Goal: Task Accomplishment & Management: Use online tool/utility

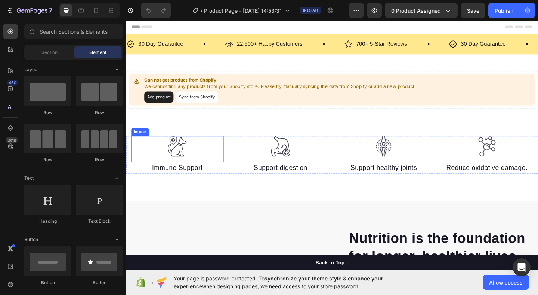
click at [192, 166] on img at bounding box center [181, 157] width 22 height 23
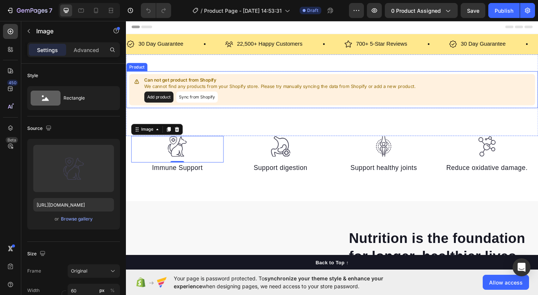
click at [196, 106] on button "Sync from Shopify" at bounding box center [203, 104] width 45 height 12
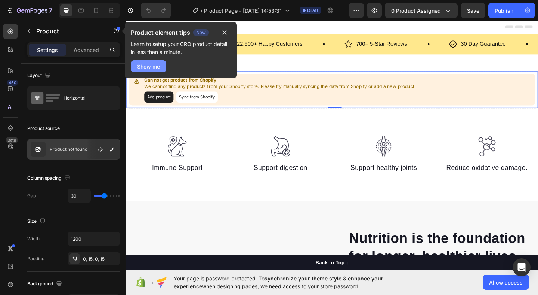
click at [156, 68] on div "Show me" at bounding box center [148, 66] width 23 height 8
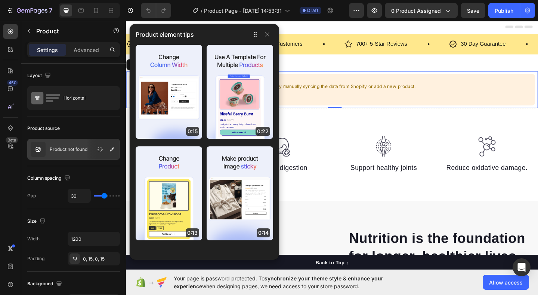
click at [267, 41] on div "Product element tips" at bounding box center [205, 34] width 150 height 21
click at [428, 11] on span "0 product assigned" at bounding box center [416, 11] width 50 height 8
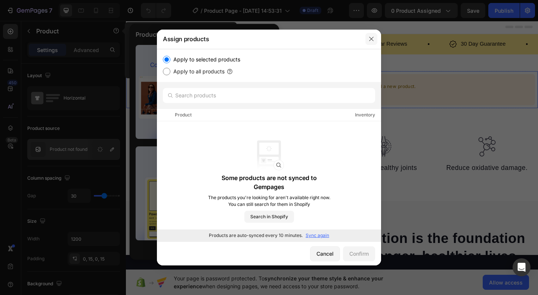
click at [369, 41] on icon "button" at bounding box center [371, 39] width 4 height 4
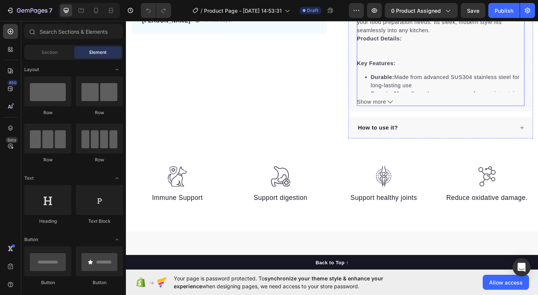
scroll to position [362, 0]
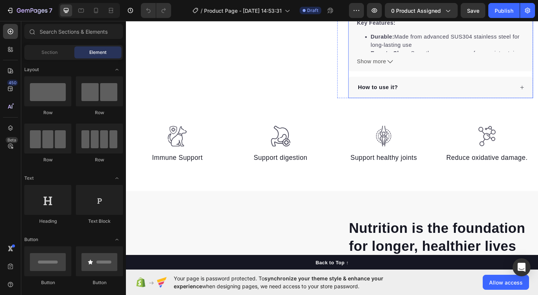
click at [444, 90] on div "How to use it?" at bounding box center [462, 92] width 171 height 11
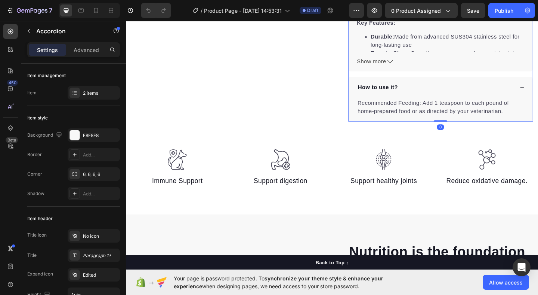
click at [444, 90] on div "How to use it?" at bounding box center [462, 92] width 171 height 11
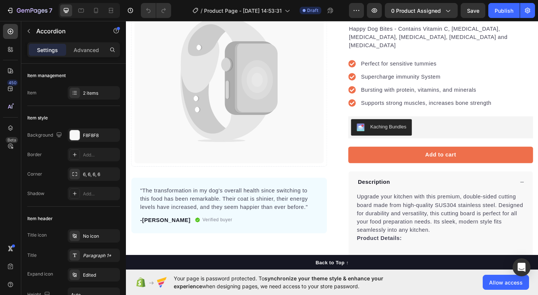
scroll to position [0, 0]
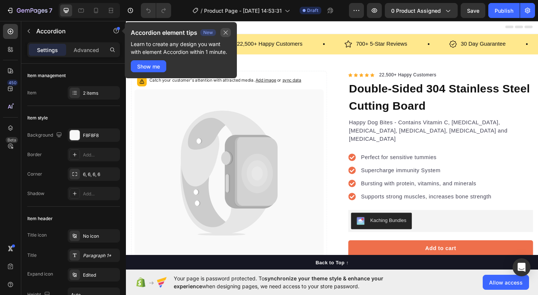
click at [223, 32] on icon "button" at bounding box center [226, 33] width 6 height 6
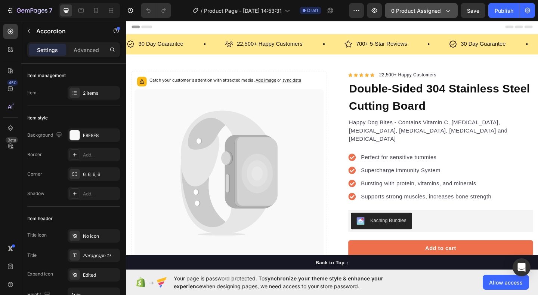
click at [415, 4] on button "0 product assigned" at bounding box center [421, 10] width 73 height 15
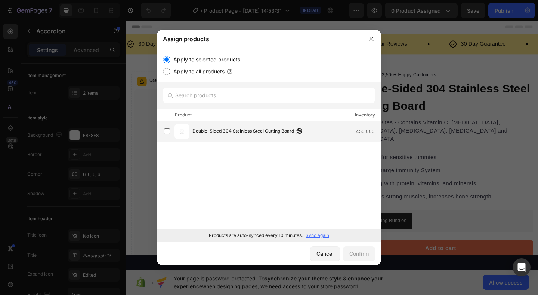
click at [247, 127] on span "Double-Sided 304 Stainless Steel Cutting Board" at bounding box center [244, 131] width 102 height 8
click at [360, 253] on div "Confirm" at bounding box center [359, 253] width 19 height 8
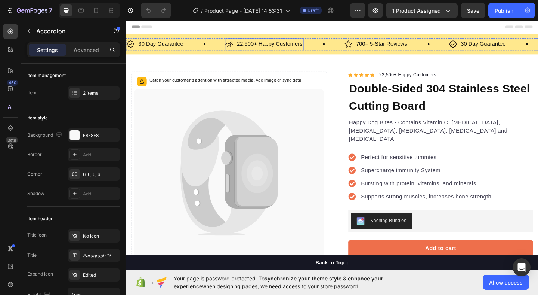
click at [308, 47] on p "22,500+ Happy Customers" at bounding box center [282, 46] width 71 height 11
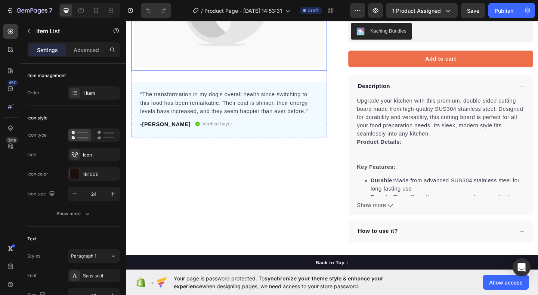
scroll to position [167, 0]
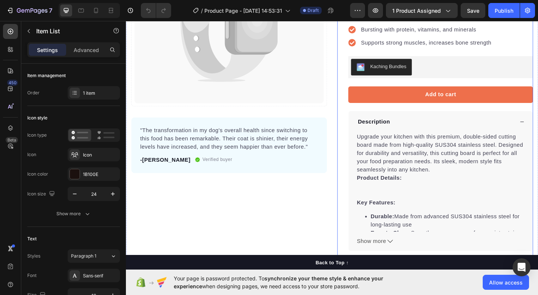
click at [358, 133] on div "Icon Icon Icon Icon Icon Icon List Hoz 22,500+ Happy Customers Text block Row D…" at bounding box center [462, 104] width 213 height 392
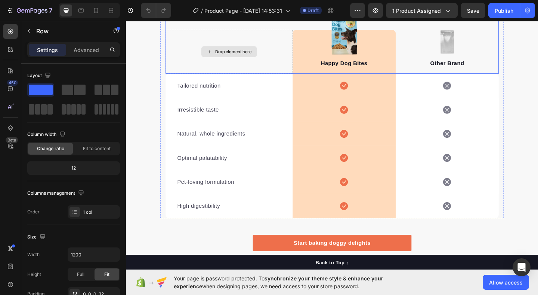
scroll to position [1300, 0]
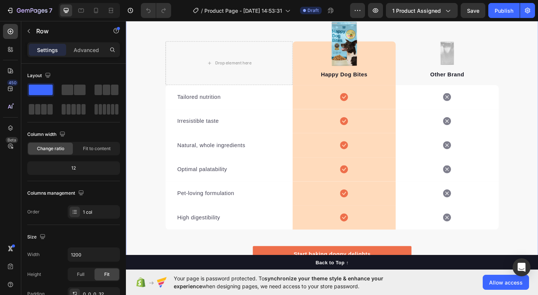
click at [538, 71] on div "We’re a whole different breed. Heading It’s easy to see why Super Tummy Daily i…" at bounding box center [350, 124] width 449 height 352
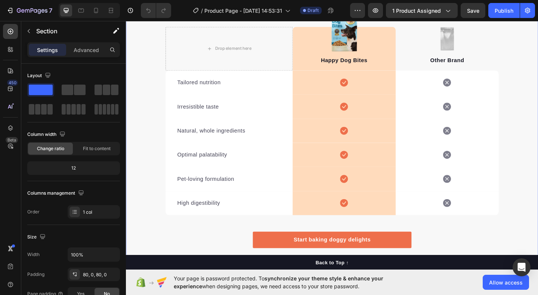
scroll to position [1341, 0]
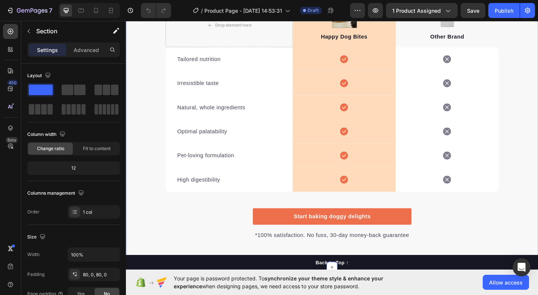
click at [157, 104] on div "We’re a whole different breed. Heading It’s easy to see why Super Tummy Daily i…" at bounding box center [350, 83] width 449 height 352
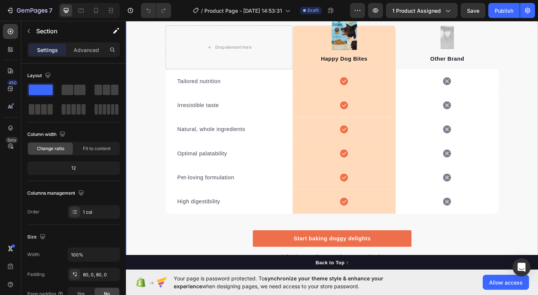
scroll to position [1310, 0]
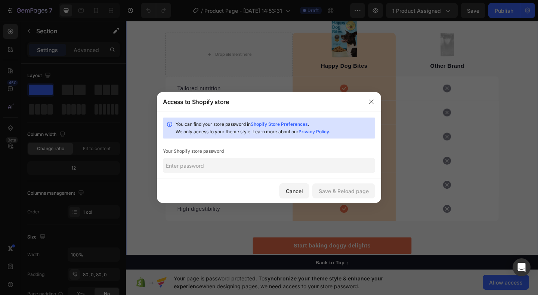
click at [302, 168] on input "text" at bounding box center [269, 165] width 212 height 15
paste input "shauch"
type input "shauch"
click at [327, 201] on div "Cancel Save & Reload page" at bounding box center [269, 191] width 224 height 24
click at [328, 193] on div "Save & Reload page" at bounding box center [344, 191] width 50 height 8
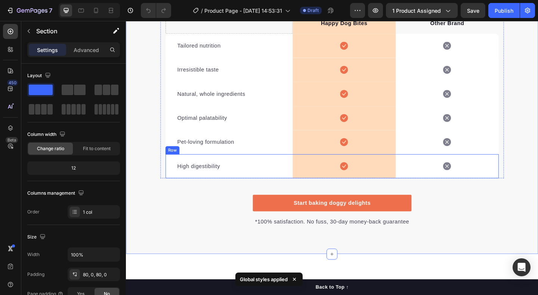
scroll to position [1320, 0]
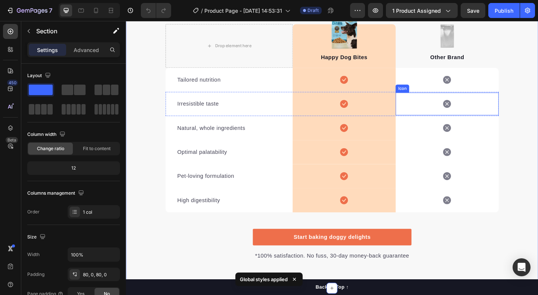
click at [459, 107] on div "Icon" at bounding box center [475, 111] width 112 height 25
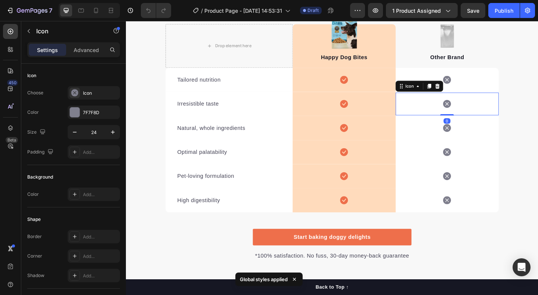
click at [412, 106] on div "Icon Row" at bounding box center [363, 111] width 112 height 26
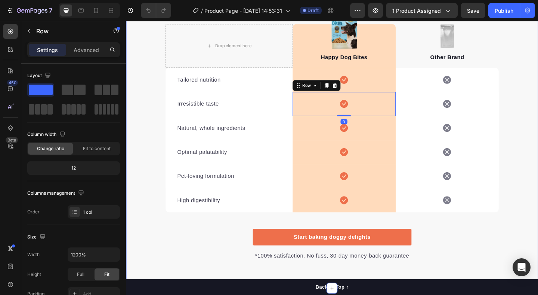
click at [149, 117] on div "We’re a whole different breed. Heading It’s easy to see why Super Tummy Daily i…" at bounding box center [350, 105] width 449 height 352
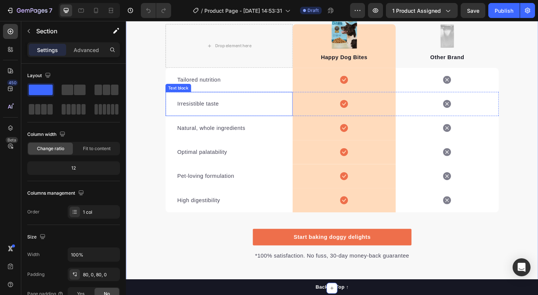
click at [232, 110] on p "Irresistible taste" at bounding box center [238, 111] width 113 height 9
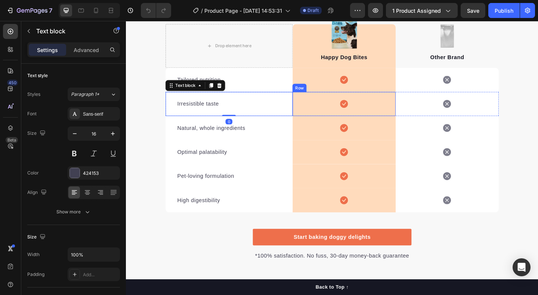
click at [351, 117] on div "Icon Row" at bounding box center [363, 111] width 112 height 26
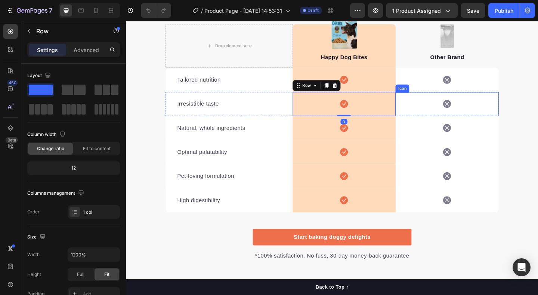
click at [519, 119] on div "Icon" at bounding box center [475, 111] width 112 height 25
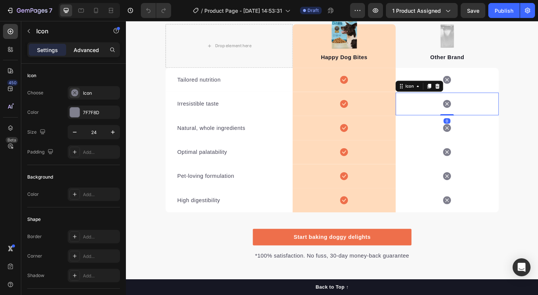
click at [79, 52] on p "Advanced" at bounding box center [86, 50] width 25 height 8
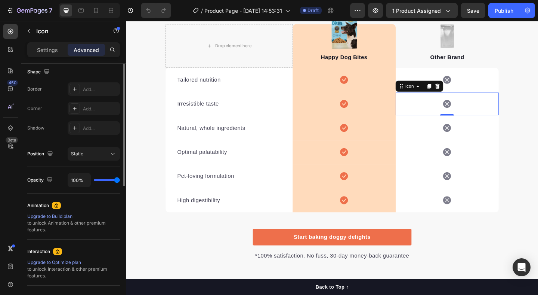
scroll to position [132, 0]
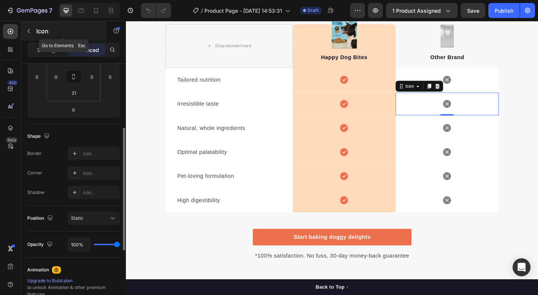
click at [32, 34] on button "button" at bounding box center [29, 31] width 12 height 12
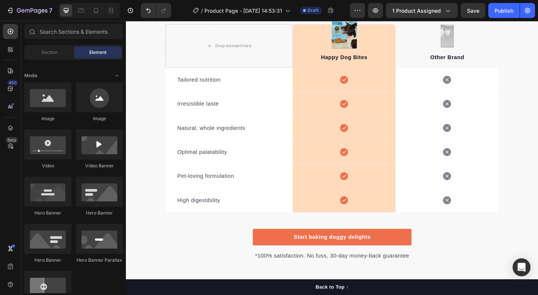
scroll to position [0, 0]
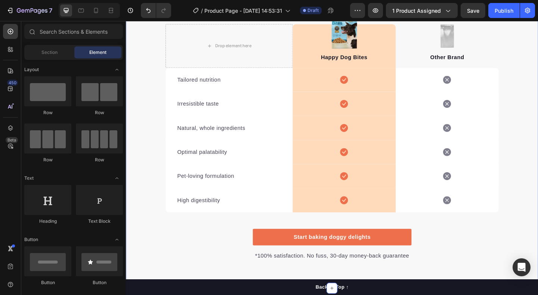
click at [538, 106] on div "We’re a whole different breed. Heading It’s easy to see why Super Tummy Daily i…" at bounding box center [350, 105] width 449 height 352
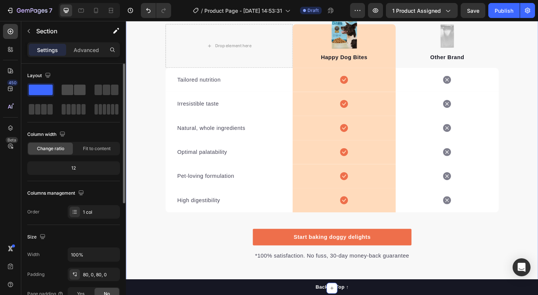
click at [73, 89] on div at bounding box center [74, 89] width 24 height 10
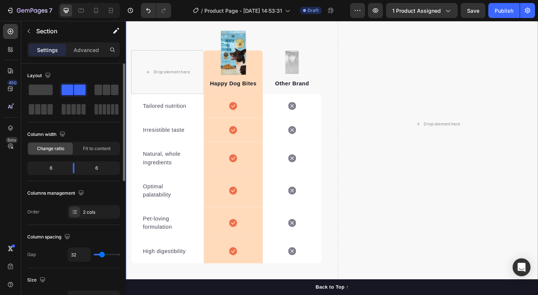
scroll to position [1348, 0]
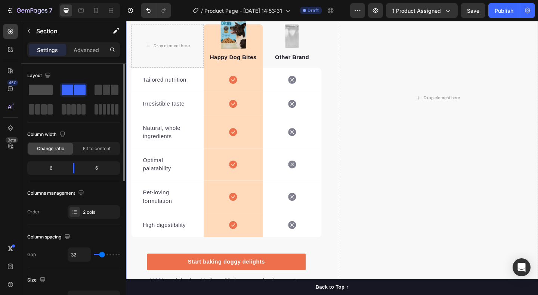
click at [34, 94] on span at bounding box center [41, 89] width 24 height 10
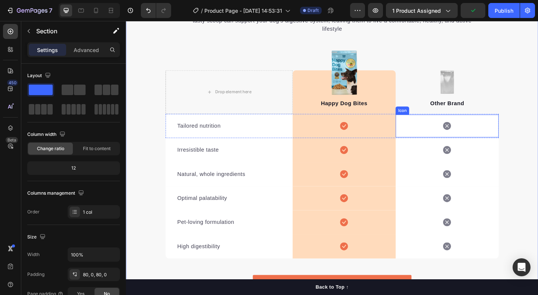
scroll to position [1271, 0]
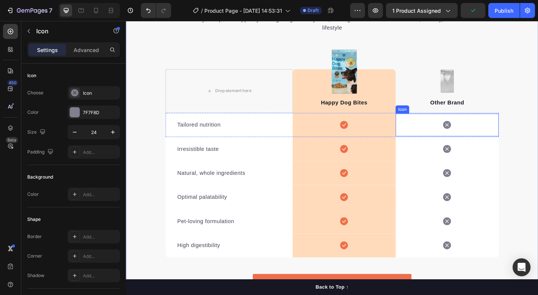
click at [451, 133] on div "Icon" at bounding box center [475, 133] width 112 height 25
click at [456, 116] on icon at bounding box center [456, 114] width 4 height 5
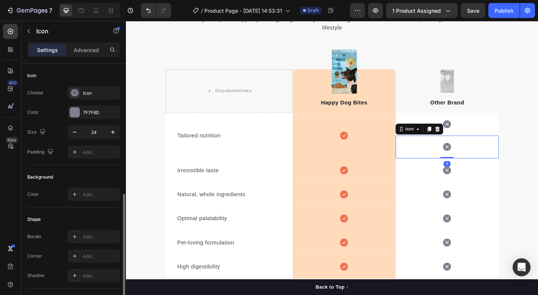
scroll to position [73, 0]
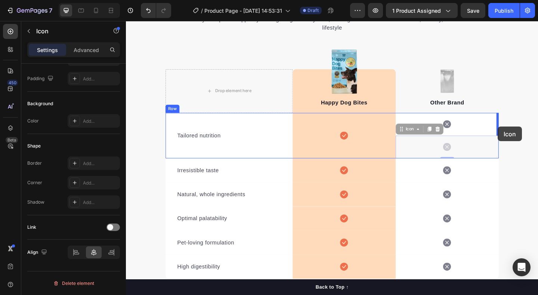
drag, startPoint x: 449, startPoint y: 161, endPoint x: 530, endPoint y: 136, distance: 85.0
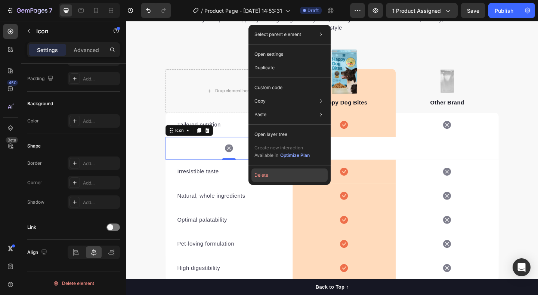
click at [271, 176] on button "Delete" at bounding box center [290, 174] width 76 height 13
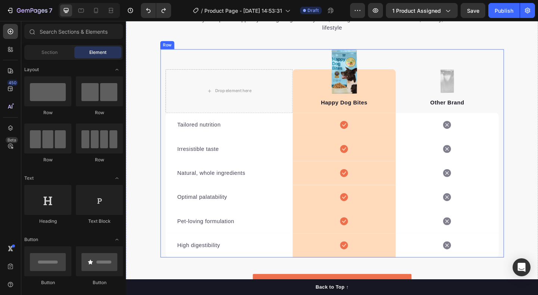
click at [169, 122] on div "Drop element here Image Happy Dog Bites Text block Row Image Other Brand Text b…" at bounding box center [350, 165] width 374 height 226
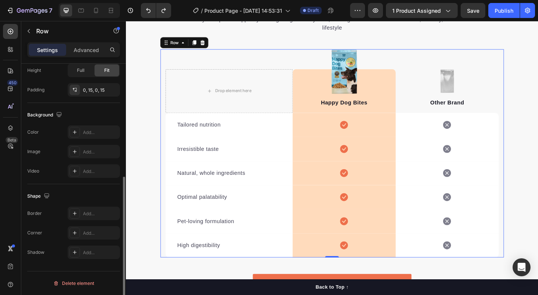
scroll to position [0, 0]
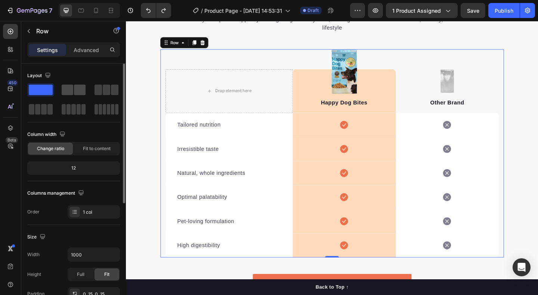
click at [77, 91] on span at bounding box center [80, 89] width 12 height 10
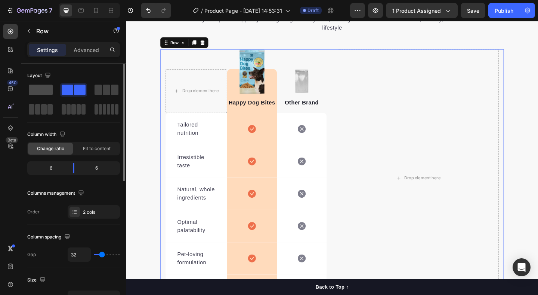
click at [40, 89] on span at bounding box center [41, 89] width 24 height 10
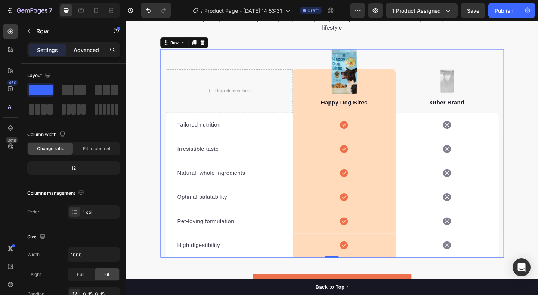
click at [83, 49] on p "Advanced" at bounding box center [86, 50] width 25 height 8
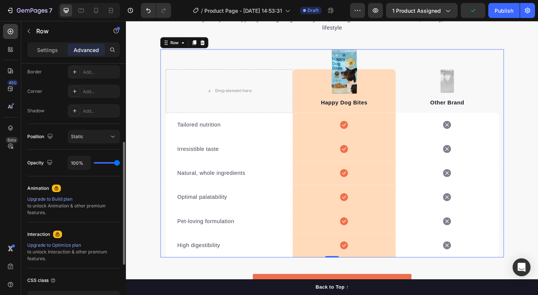
scroll to position [196, 0]
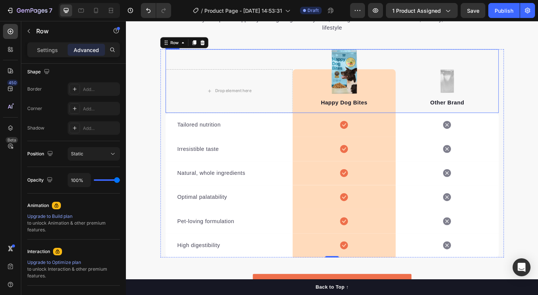
click at [423, 62] on div "Drop element here Image Happy Dog Bites Text block Row Image Other Brand Text b…" at bounding box center [350, 86] width 363 height 69
click at [249, 60] on div "Drop element here Image Happy Dog Bites Text block Row Image Other Brand Text b…" at bounding box center [350, 86] width 363 height 69
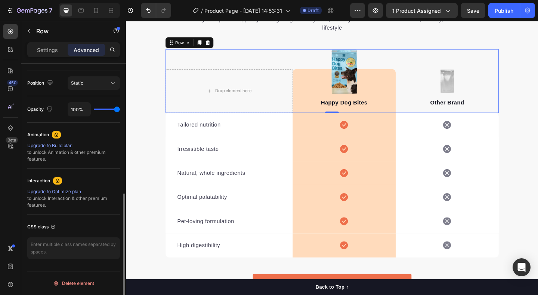
scroll to position [0, 0]
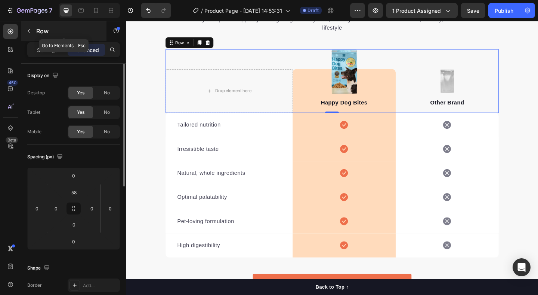
click at [28, 33] on icon "button" at bounding box center [29, 31] width 6 height 6
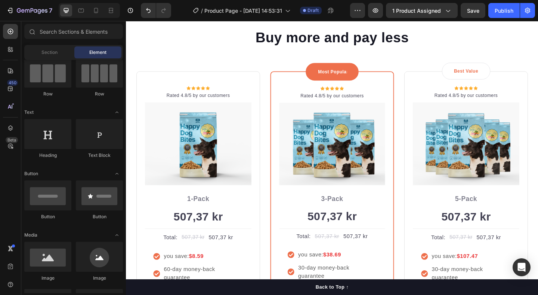
scroll to position [1606, 0]
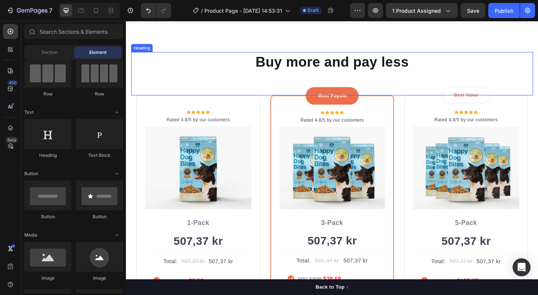
click at [207, 58] on p "Buy more and pay less" at bounding box center [350, 64] width 436 height 19
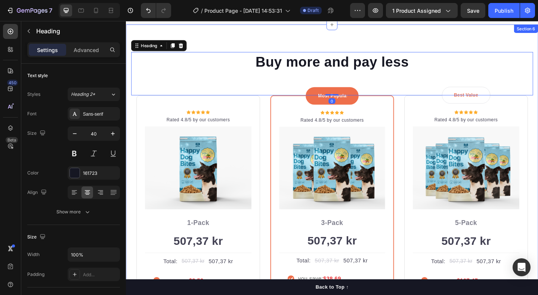
click at [207, 49] on div "Buy more and pay less Heading 0 Row Icon Icon Icon Icon Icon Icon List Hoz Rate…" at bounding box center [350, 227] width 449 height 404
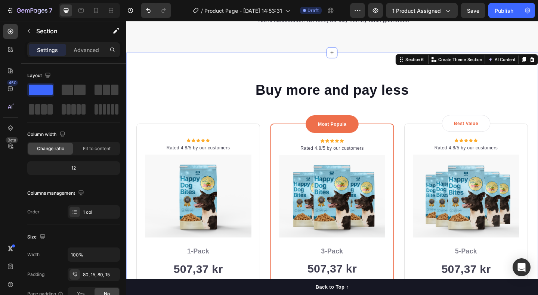
scroll to position [1569, 0]
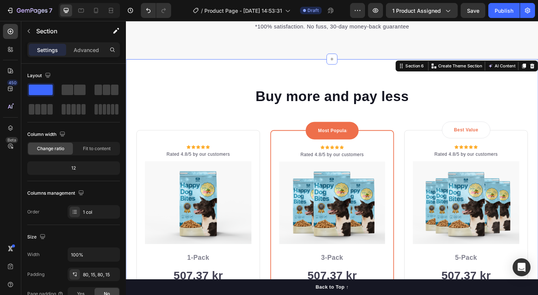
click at [196, 76] on div "Buy more and pay less Heading Row Icon Icon Icon Icon Icon Icon List Hoz Rated …" at bounding box center [350, 264] width 449 height 404
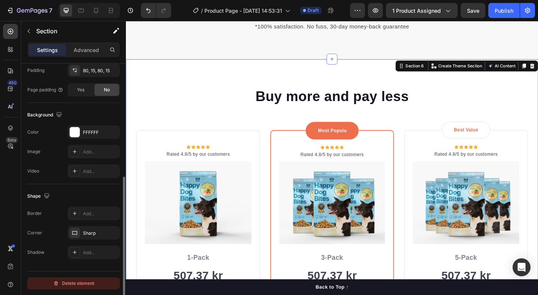
click at [79, 289] on button "Delete element" at bounding box center [73, 283] width 93 height 12
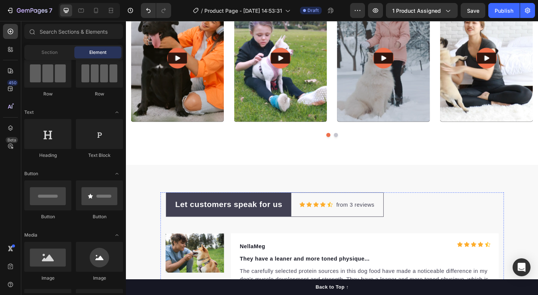
scroll to position [2059, 0]
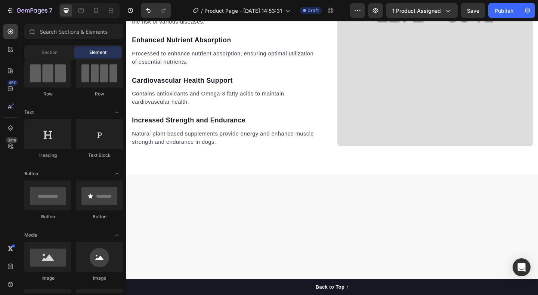
scroll to position [1211, 0]
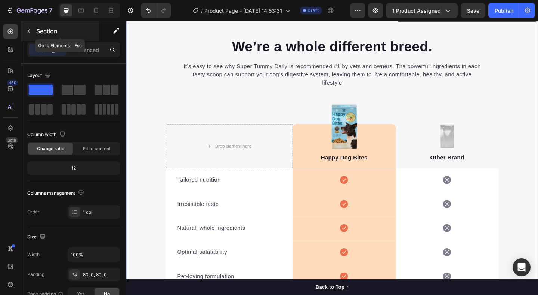
click at [28, 34] on icon "button" at bounding box center [29, 31] width 6 height 6
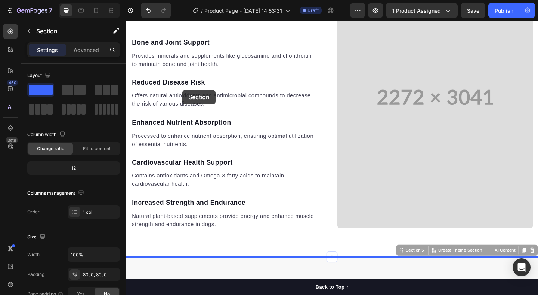
scroll to position [804, 0]
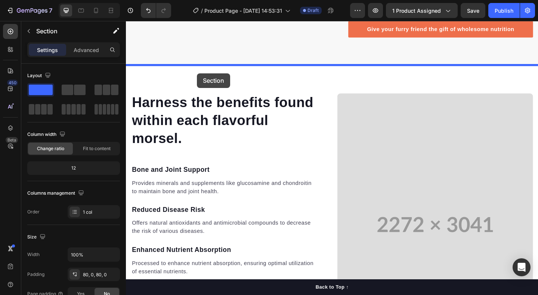
drag, startPoint x: 164, startPoint y: 147, endPoint x: 203, endPoint y: 78, distance: 80.0
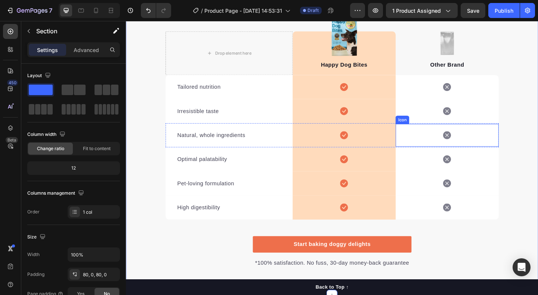
scroll to position [947, 0]
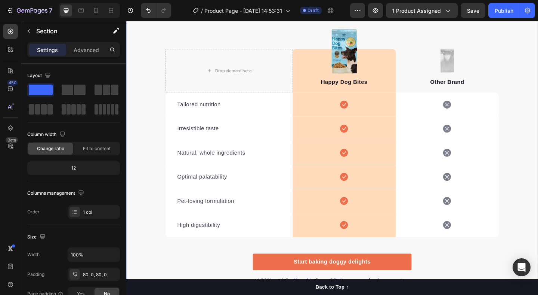
click at [538, 116] on div "We’re a whole different breed. Heading It’s easy to see why Super Tummy Daily i…" at bounding box center [350, 132] width 449 height 352
click at [345, 89] on p "Happy Dog Bites" at bounding box center [363, 87] width 111 height 9
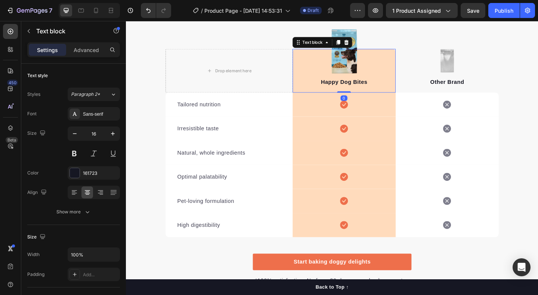
click at [345, 89] on p "Happy Dog Bites" at bounding box center [363, 87] width 111 height 9
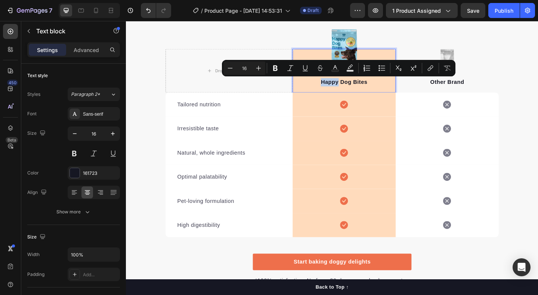
click at [351, 89] on p "Happy Dog Bites" at bounding box center [363, 87] width 111 height 9
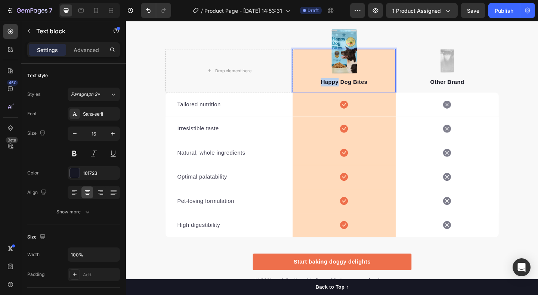
click at [351, 89] on p "Happy Dog Bites" at bounding box center [363, 87] width 111 height 9
click at [488, 89] on p "Other Brand" at bounding box center [475, 87] width 111 height 9
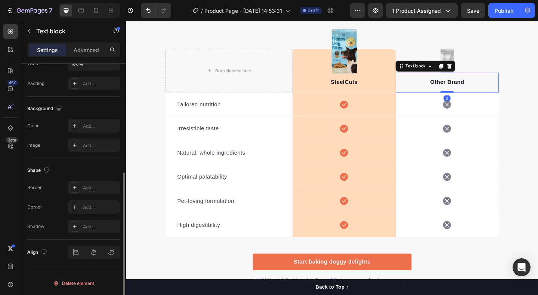
click at [488, 89] on p "Other Brand" at bounding box center [475, 87] width 111 height 9
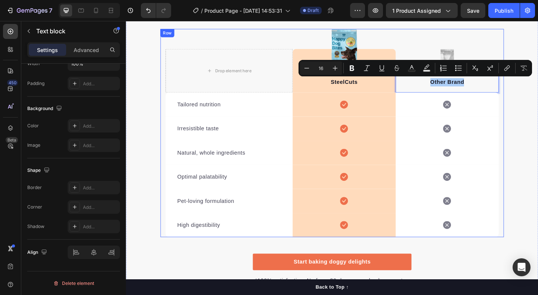
click at [533, 115] on div "Drop element here Image SteelCuts Text block Row Image Other Brand Text block 0…" at bounding box center [350, 143] width 374 height 226
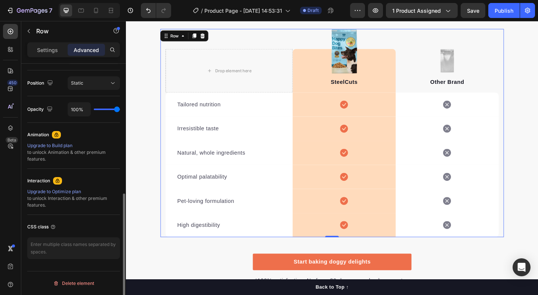
scroll to position [0, 0]
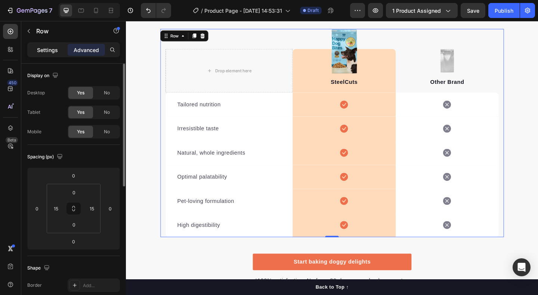
click at [53, 48] on p "Settings" at bounding box center [47, 50] width 21 height 8
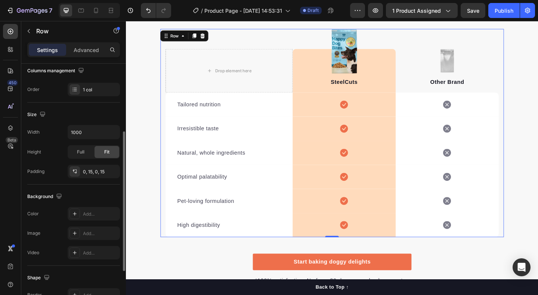
scroll to position [123, 0]
click at [86, 89] on div "1 col" at bounding box center [100, 89] width 35 height 7
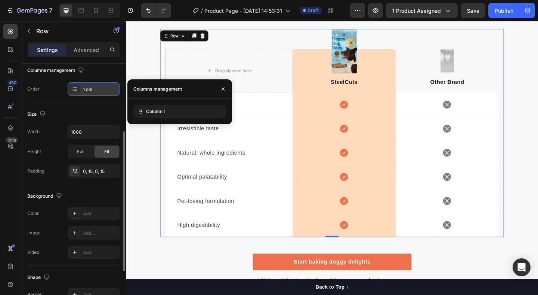
click at [86, 89] on div "1 col" at bounding box center [100, 89] width 35 height 7
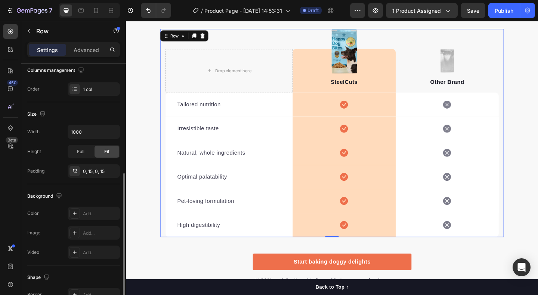
scroll to position [204, 0]
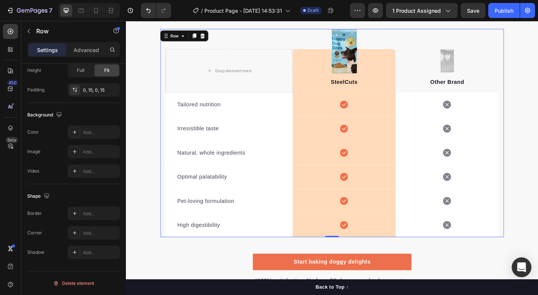
click at [523, 264] on icon "Open Intercom Messenger" at bounding box center [521, 267] width 9 height 10
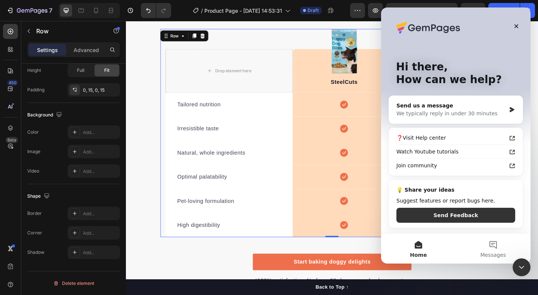
scroll to position [0, 0]
click at [437, 113] on div "We typically reply in under 30 minutes" at bounding box center [452, 114] width 110 height 8
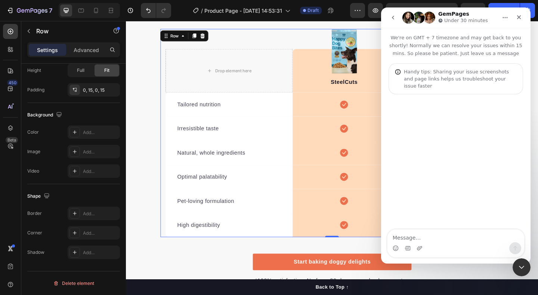
click at [425, 239] on textarea "Message…" at bounding box center [456, 235] width 137 height 13
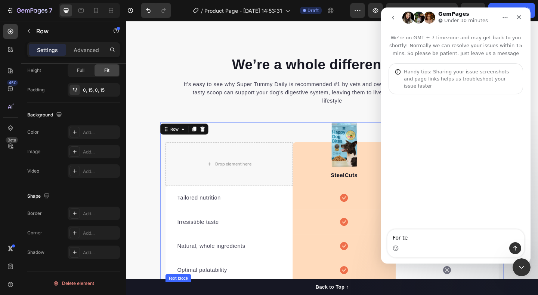
scroll to position [843, 0]
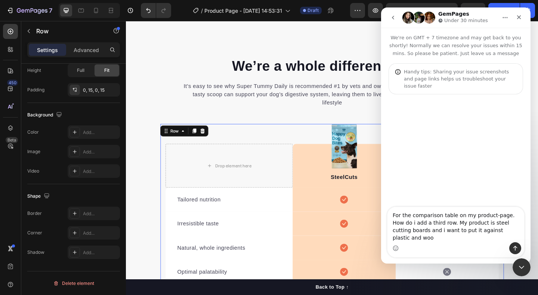
type textarea "For the comparison table on my product-page. How do i add a third row. My produ…"
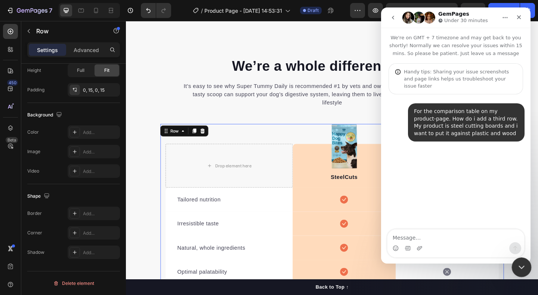
click at [516, 268] on icon "Close Intercom Messenger" at bounding box center [520, 265] width 9 height 9
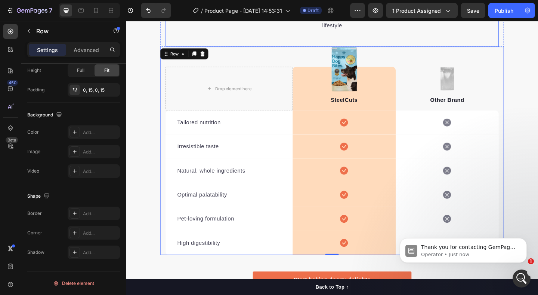
scroll to position [928, 0]
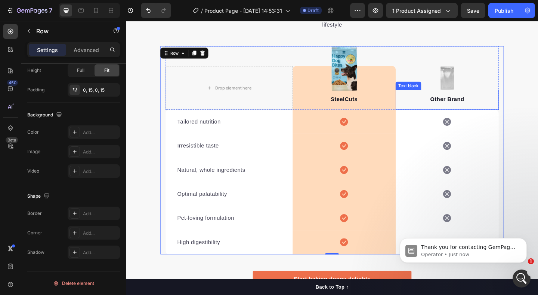
click at [476, 105] on p "Other Brand" at bounding box center [475, 106] width 111 height 9
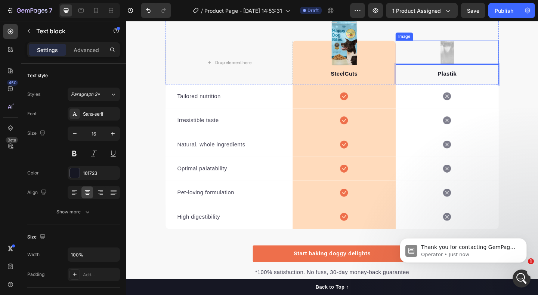
scroll to position [960, 0]
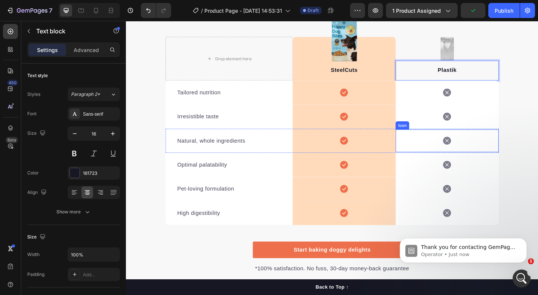
click at [472, 154] on icon at bounding box center [475, 151] width 9 height 9
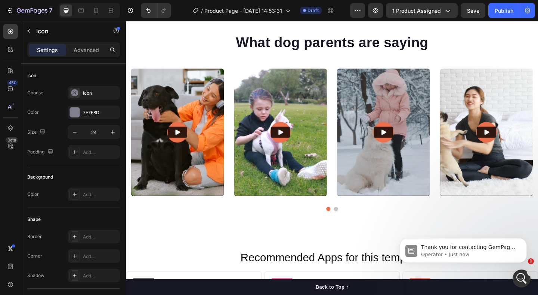
scroll to position [2177, 0]
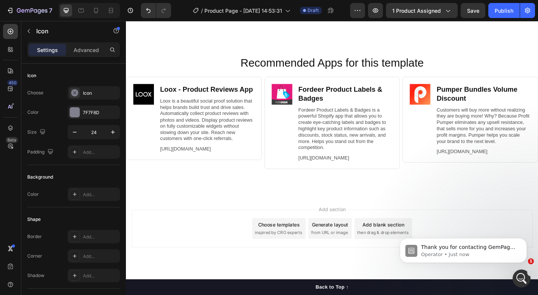
click at [328, 177] on div "Image Fordeer Product Labels & Badges Heading Fordeer Product Labels & Badges i…" at bounding box center [351, 131] width 148 height 100
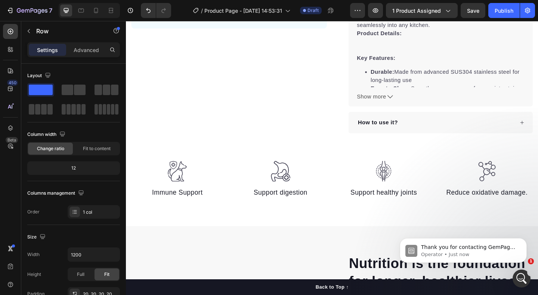
scroll to position [361, 0]
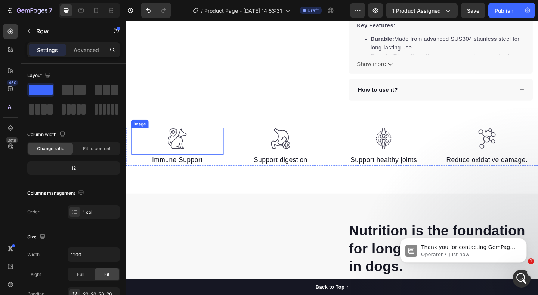
click at [171, 138] on img at bounding box center [181, 148] width 22 height 23
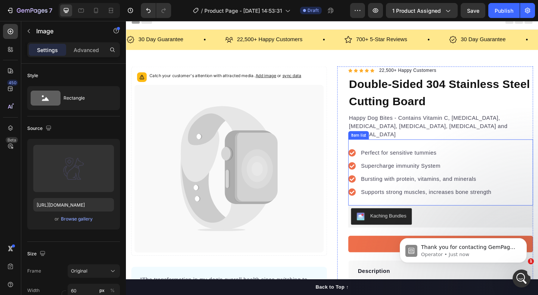
scroll to position [16, 0]
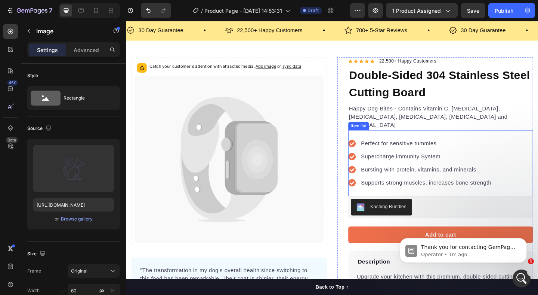
click at [392, 150] on p "Perfect for sensitive tummies" at bounding box center [453, 154] width 142 height 9
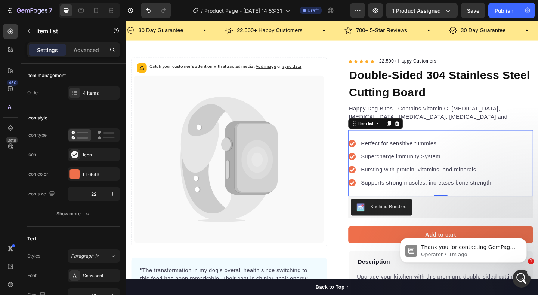
click at [403, 150] on p "Perfect for sensitive tummies" at bounding box center [453, 154] width 142 height 9
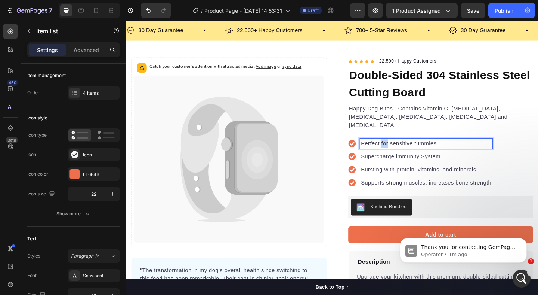
click at [403, 150] on p "Perfect for sensitive tummies" at bounding box center [453, 154] width 142 height 9
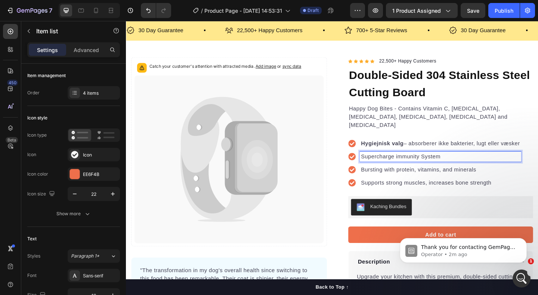
click at [414, 164] on p "Supercharge immunity System" at bounding box center [468, 168] width 173 height 9
click at [414, 178] on p "Bursting with protein, vitamins, and minerals" at bounding box center [468, 182] width 173 height 9
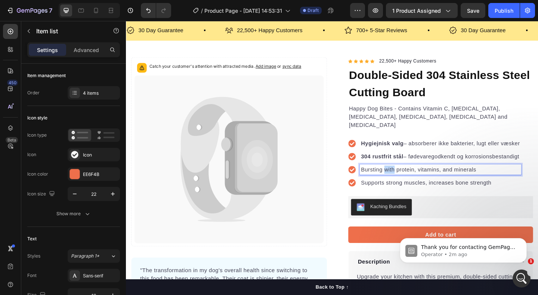
click at [414, 178] on p "Bursting with protein, vitamins, and minerals" at bounding box center [468, 182] width 173 height 9
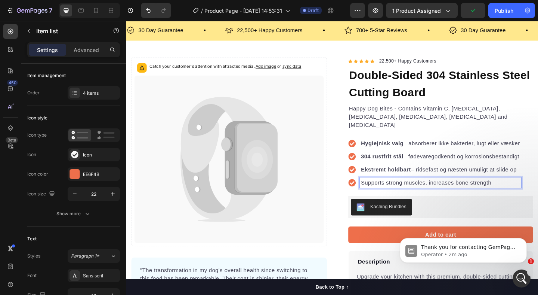
click at [413, 192] on p "Supports strong muscles, increases bone strength" at bounding box center [468, 196] width 173 height 9
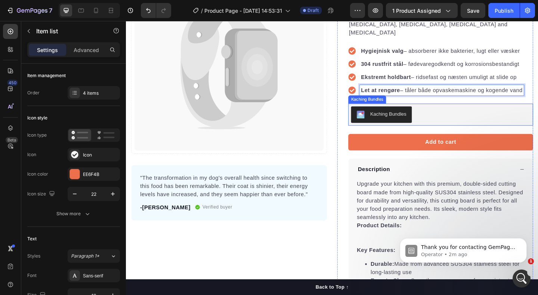
scroll to position [130, 0]
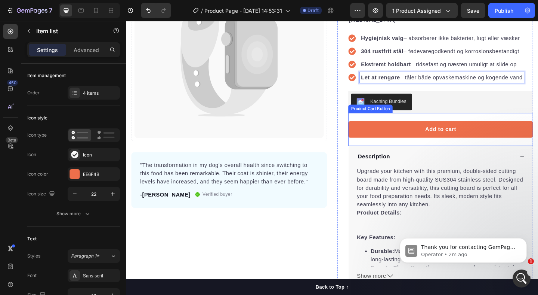
click at [413, 121] on div "Add to cart Product Cart Button" at bounding box center [468, 139] width 201 height 36
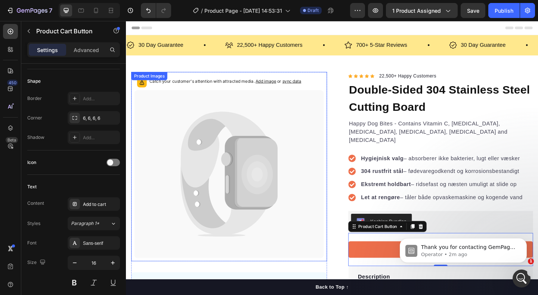
scroll to position [323, 0]
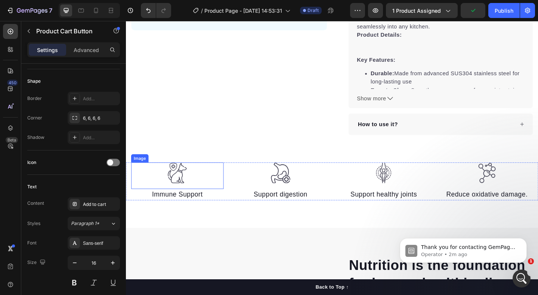
click at [178, 178] on img at bounding box center [181, 186] width 22 height 23
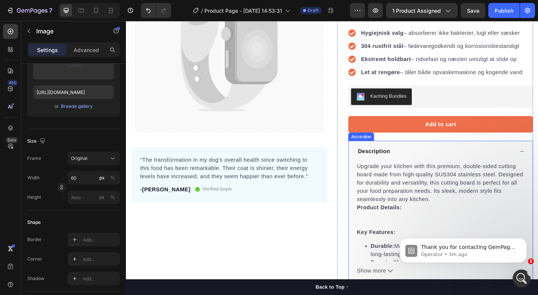
scroll to position [132, 0]
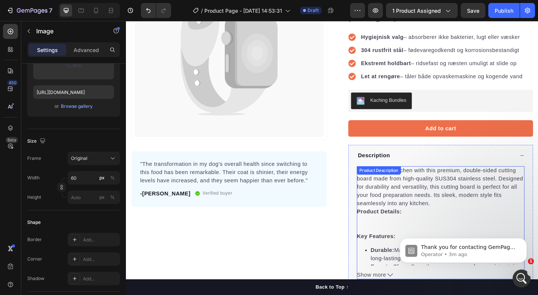
click at [422, 196] on div "Upgrade your kitchen with this premium, double-sided cutting board made from hi…" at bounding box center [468, 233] width 182 height 108
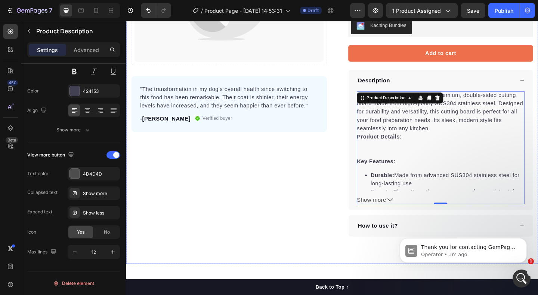
scroll to position [8, 0]
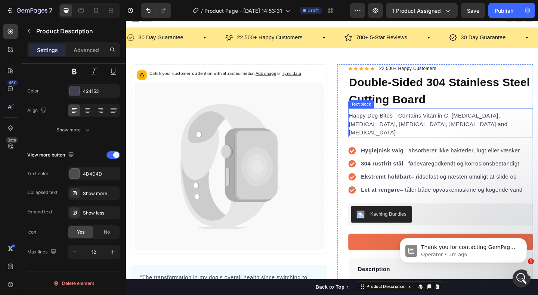
click at [463, 120] on p "Happy Dog Bites - Contains Vitamin C, [MEDICAL_DATA], Vitamin B2, Vitamin B1, […" at bounding box center [469, 133] width 200 height 27
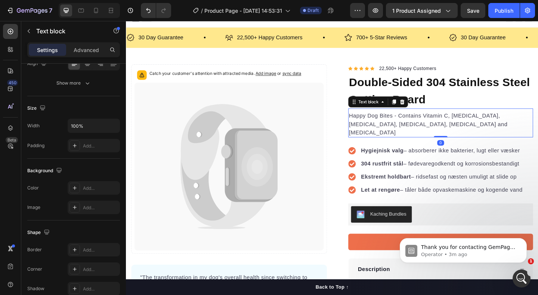
scroll to position [0, 0]
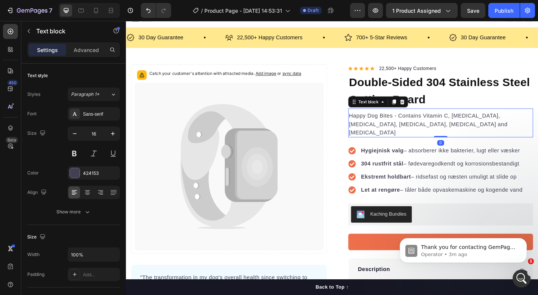
click at [458, 121] on p "Happy Dog Bites - Contains Vitamin C, [MEDICAL_DATA], Vitamin B2, Vitamin B1, […" at bounding box center [469, 133] width 200 height 27
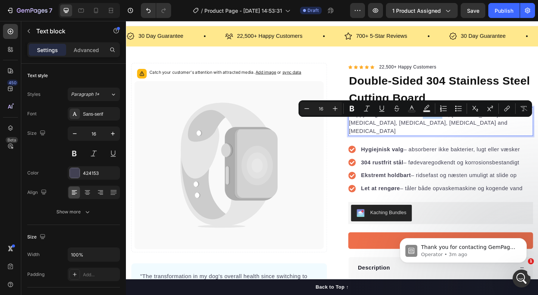
scroll to position [10, 0]
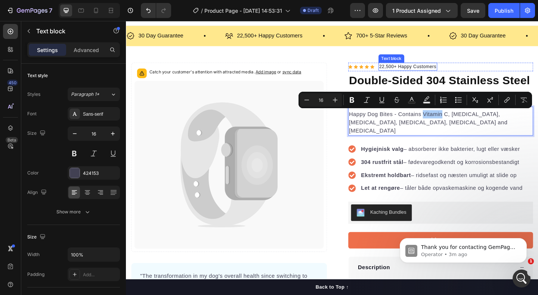
click at [427, 70] on p "22,500+ Happy Customers" at bounding box center [432, 70] width 62 height 7
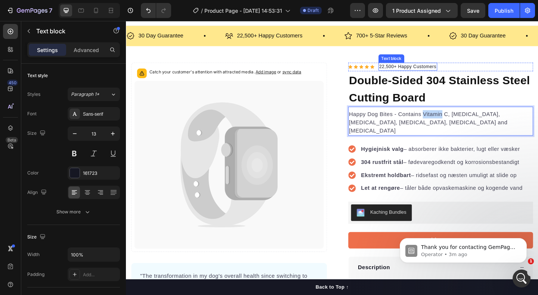
click at [427, 70] on p "22,500+ Happy Customers" at bounding box center [432, 70] width 62 height 7
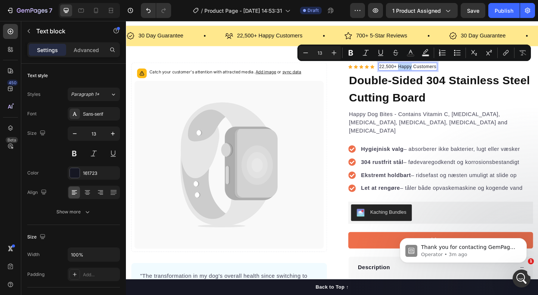
click at [424, 71] on p "22,500+ Happy Customers" at bounding box center [432, 70] width 62 height 7
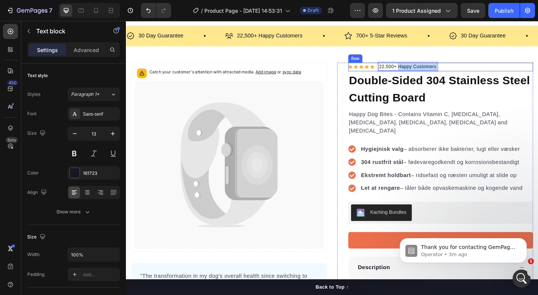
drag, startPoint x: 422, startPoint y: 71, endPoint x: 466, endPoint y: 73, distance: 43.4
click at [466, 73] on div "Icon Icon Icon Icon Icon Icon List Hoz 22,500+ Happy Customers Text block 0 Row" at bounding box center [468, 71] width 201 height 10
click at [436, 70] on p "22,500+ Tilfredse kunder" at bounding box center [430, 70] width 58 height 7
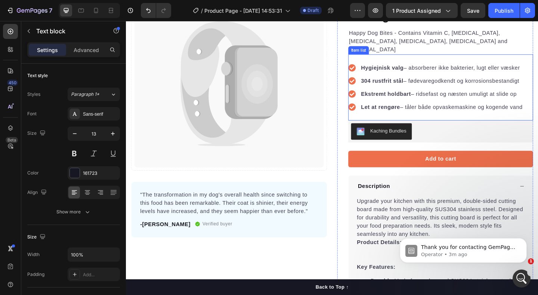
scroll to position [132, 0]
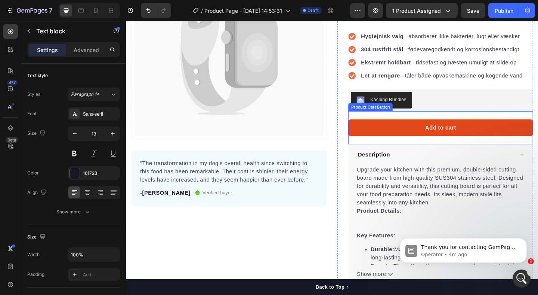
click at [384, 128] on button "Add to cart" at bounding box center [468, 137] width 201 height 18
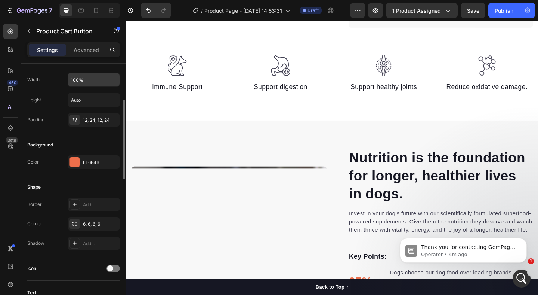
scroll to position [0, 0]
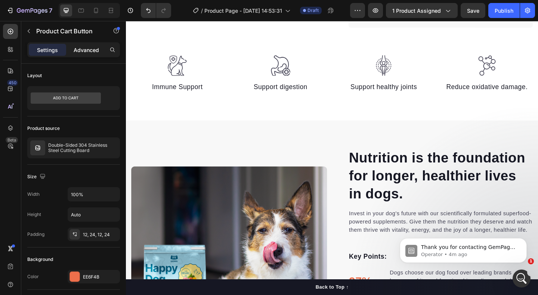
click at [81, 50] on p "Advanced" at bounding box center [86, 50] width 25 height 8
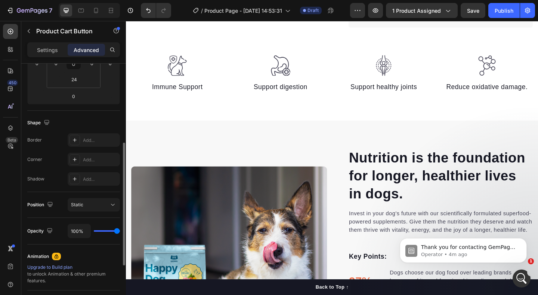
scroll to position [151, 0]
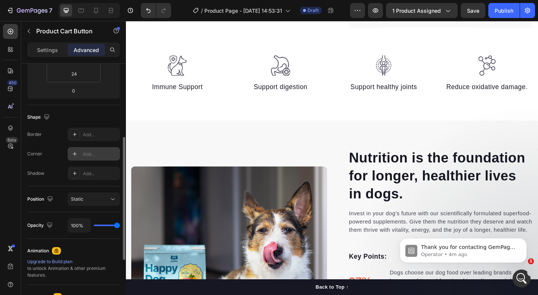
click at [88, 157] on div "Add..." at bounding box center [100, 154] width 35 height 7
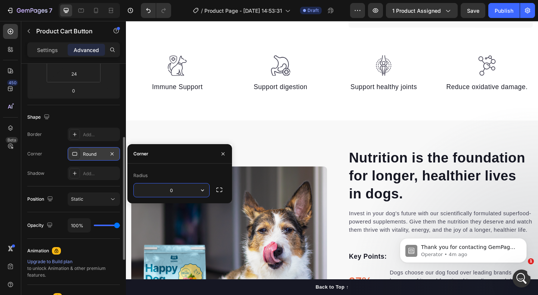
type input "0"
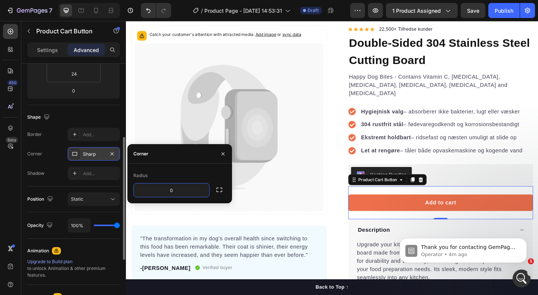
scroll to position [66, 0]
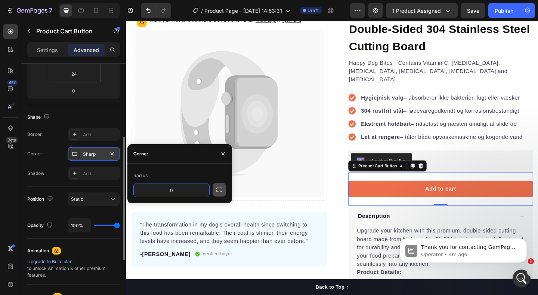
click at [219, 189] on icon "button" at bounding box center [219, 189] width 7 height 7
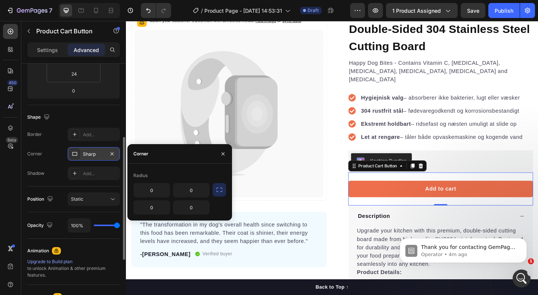
click at [64, 166] on div "Border Add... Corner Sharp Shadow Add..." at bounding box center [73, 153] width 93 height 52
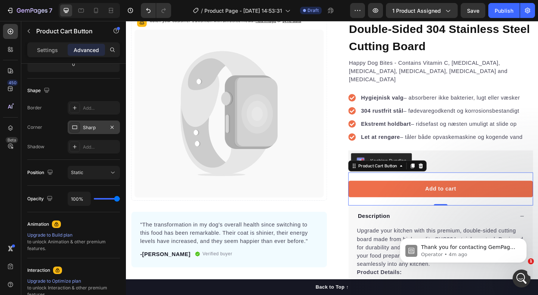
scroll to position [0, 0]
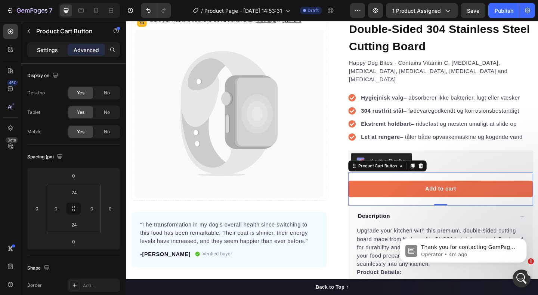
click at [44, 52] on p "Settings" at bounding box center [47, 50] width 21 height 8
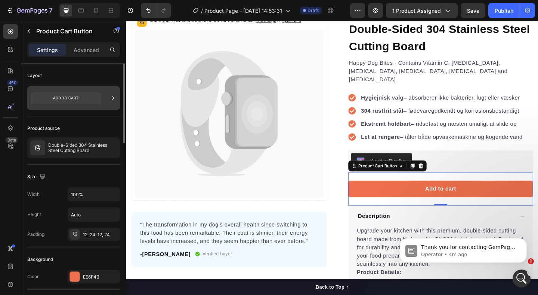
click at [62, 101] on icon at bounding box center [66, 97] width 70 height 11
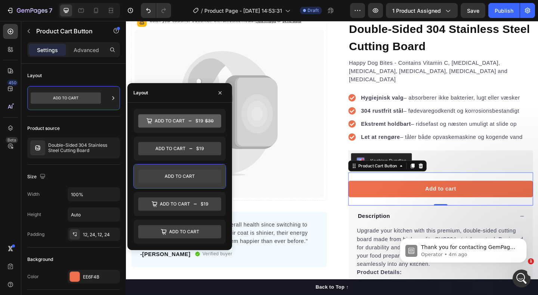
click at [170, 178] on icon at bounding box center [179, 175] width 83 height 13
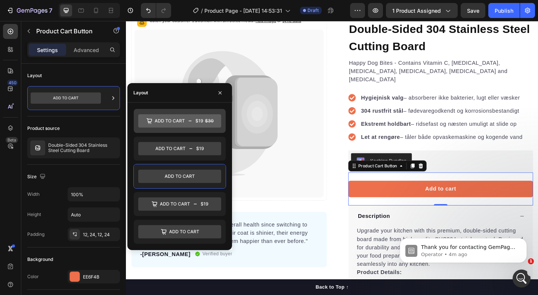
click at [170, 126] on icon at bounding box center [179, 120] width 83 height 13
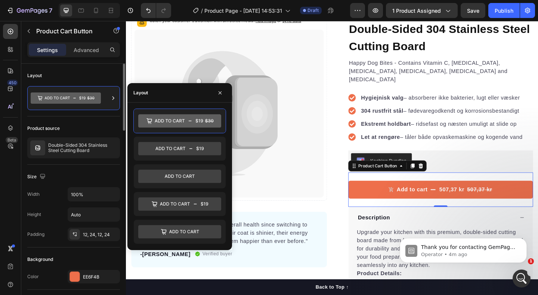
click at [87, 126] on div "Product source" at bounding box center [73, 128] width 93 height 12
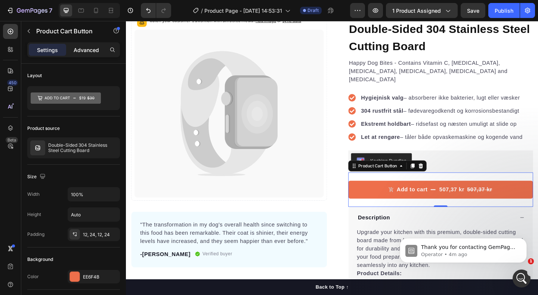
click at [84, 47] on p "Advanced" at bounding box center [86, 50] width 25 height 8
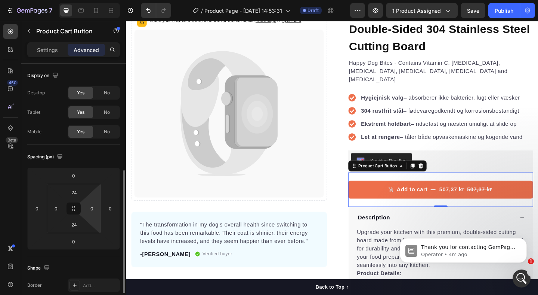
scroll to position [267, 0]
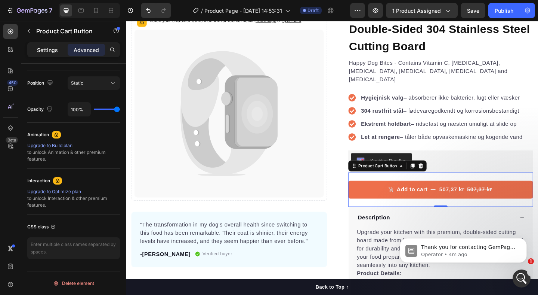
click at [53, 51] on p "Settings" at bounding box center [47, 50] width 21 height 8
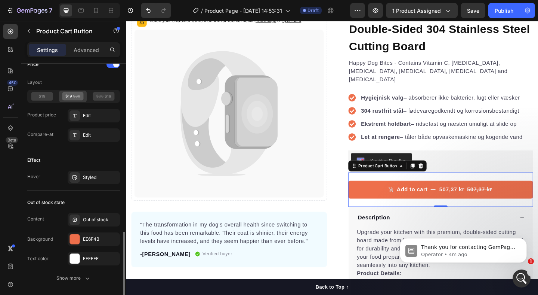
scroll to position [611, 0]
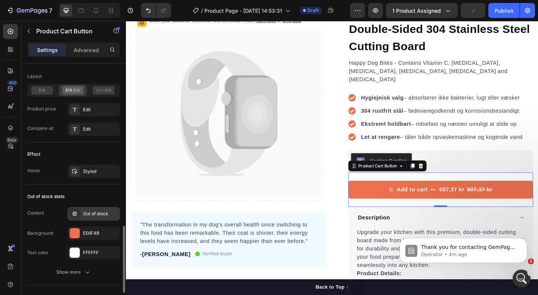
click at [93, 214] on div "Out of stock" at bounding box center [100, 213] width 35 height 7
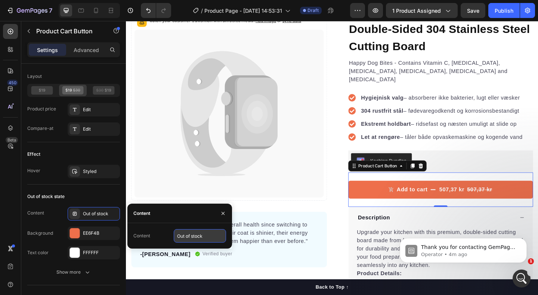
click at [188, 238] on input "Out of stock" at bounding box center [200, 235] width 52 height 13
type input "Udsolgt"
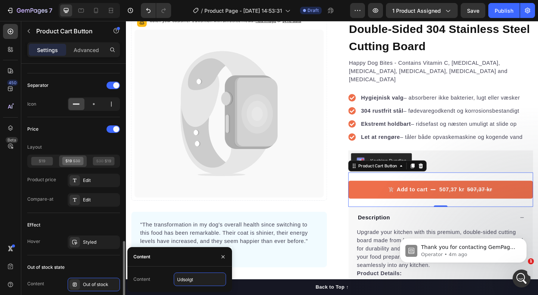
scroll to position [698, 0]
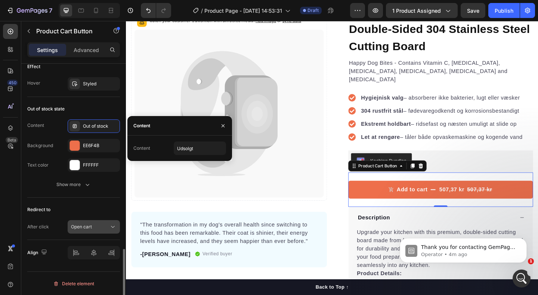
click at [84, 225] on span "Open cart" at bounding box center [81, 227] width 21 height 6
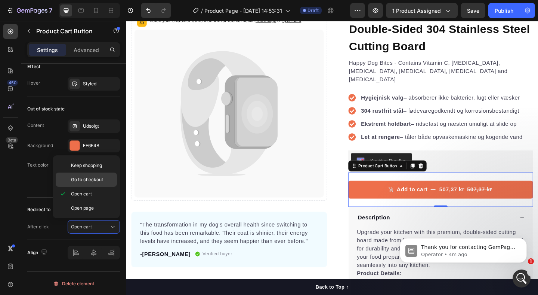
click at [88, 183] on div "Go to checkout" at bounding box center [86, 179] width 61 height 14
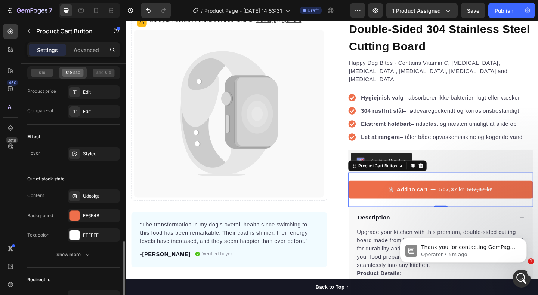
scroll to position [690, 0]
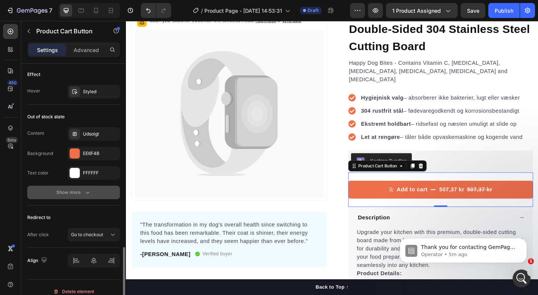
click at [72, 194] on div "Show more" at bounding box center [73, 191] width 35 height 7
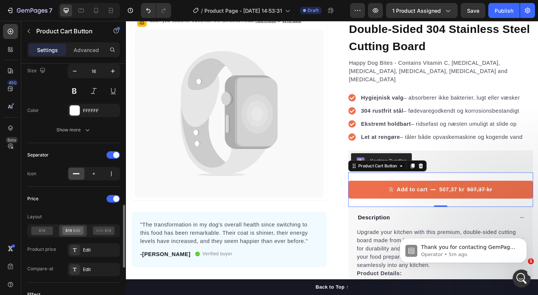
scroll to position [464, 0]
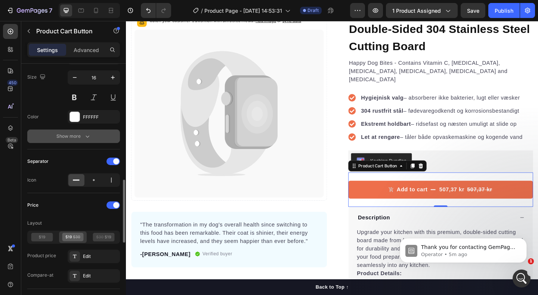
click at [74, 137] on div "Show more" at bounding box center [73, 135] width 35 height 7
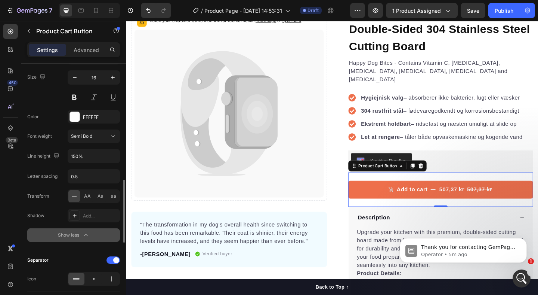
scroll to position [369, 0]
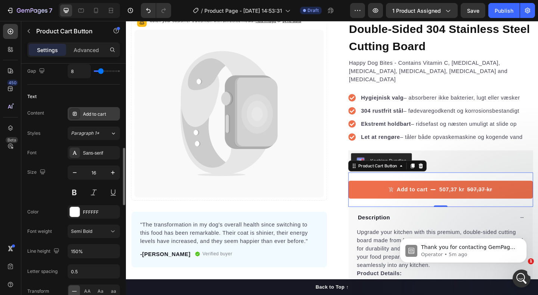
click at [90, 115] on div "Add to cart" at bounding box center [100, 114] width 35 height 7
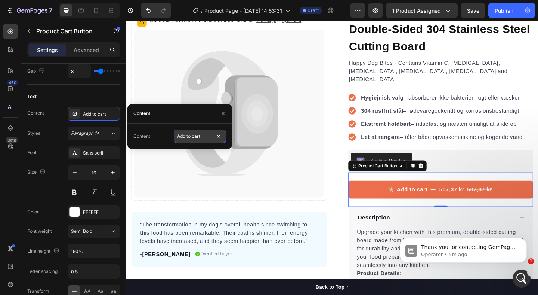
click at [187, 136] on input "Add to cart" at bounding box center [200, 135] width 52 height 13
type input "Køb nu"
click at [90, 96] on div "Text" at bounding box center [73, 96] width 93 height 12
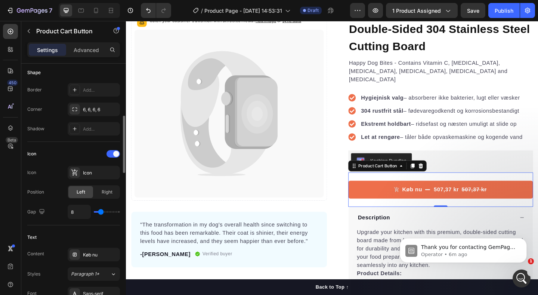
scroll to position [228, 0]
click at [85, 112] on div "6, 6, 6, 6" at bounding box center [94, 110] width 22 height 7
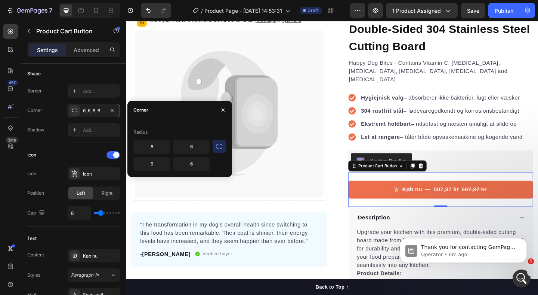
click at [219, 148] on icon "button" at bounding box center [219, 145] width 7 height 7
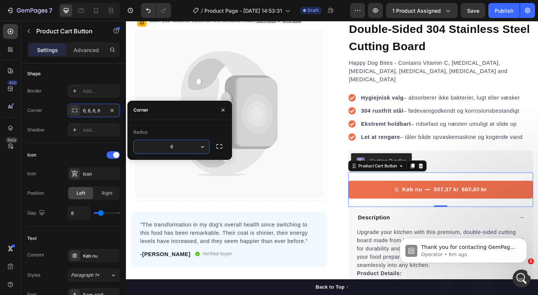
click at [178, 147] on input "6" at bounding box center [172, 146] width 76 height 13
type input "0"
click at [57, 100] on div "Border Add... Corner Sharp Shadow Add..." at bounding box center [73, 110] width 93 height 52
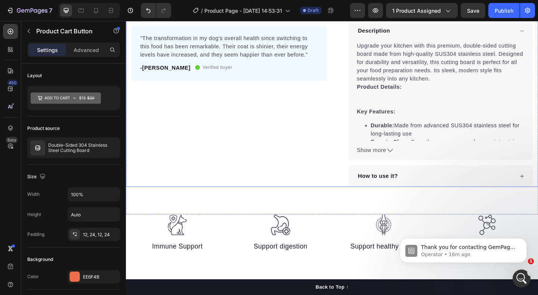
scroll to position [292, 0]
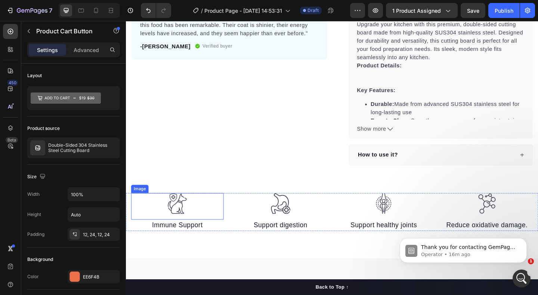
click at [190, 216] on img at bounding box center [181, 219] width 22 height 23
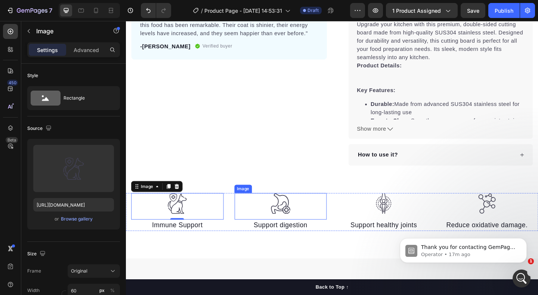
scroll to position [471, 0]
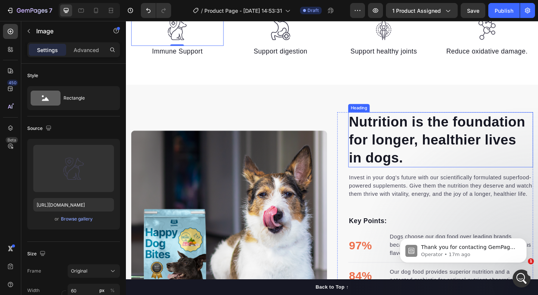
click at [413, 151] on p "Nutrition is the foundation for longer, healthier lives in dogs." at bounding box center [469, 150] width 200 height 58
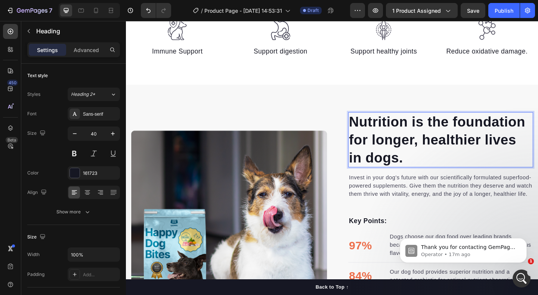
click at [413, 151] on p "Nutrition is the foundation for longer, healthier lives in dogs." at bounding box center [469, 150] width 200 height 58
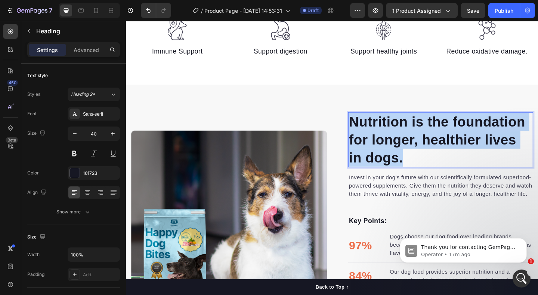
click at [413, 151] on p "Nutrition is the foundation for longer, healthier lives in dogs." at bounding box center [469, 150] width 200 height 58
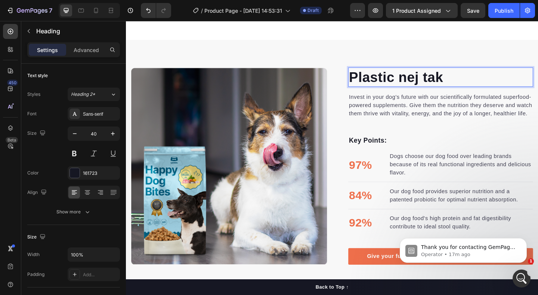
scroll to position [530, 0]
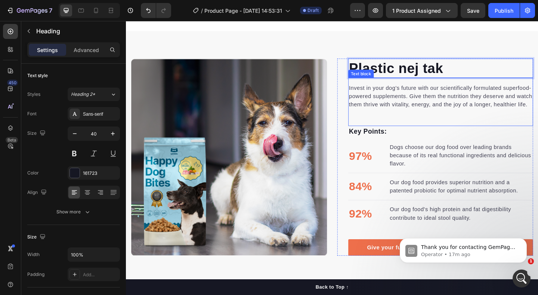
click at [434, 117] on div "Invest in your dog's future with our scientifically formulated superfood-powere…" at bounding box center [468, 103] width 201 height 28
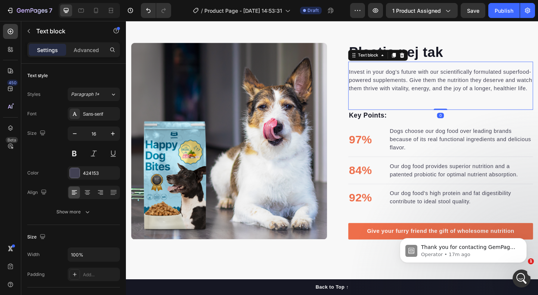
scroll to position [549, 0]
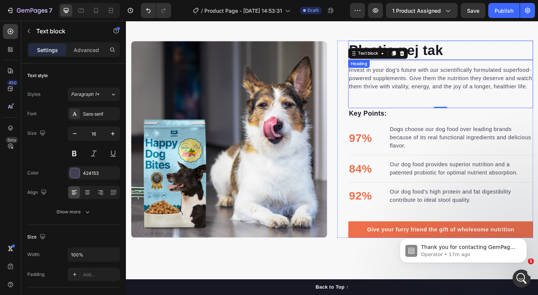
click at [472, 59] on p "Plastic nej tak" at bounding box center [469, 52] width 200 height 19
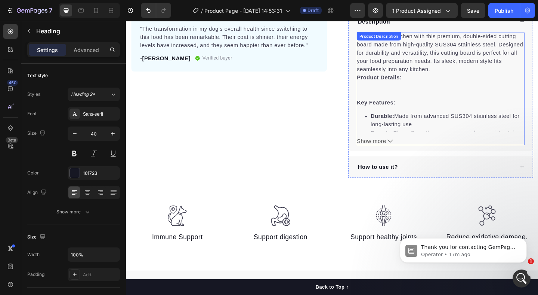
scroll to position [315, 0]
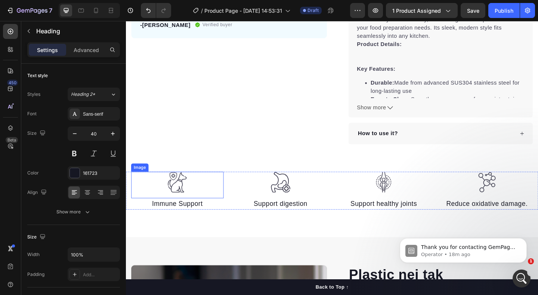
click at [195, 196] on div at bounding box center [182, 196] width 101 height 23
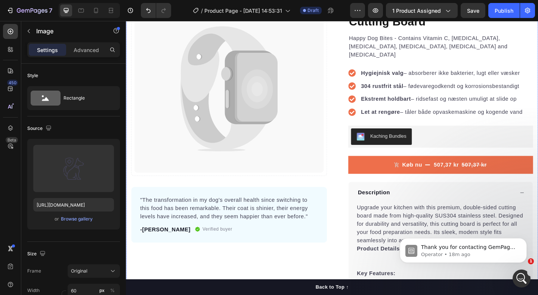
scroll to position [91, 0]
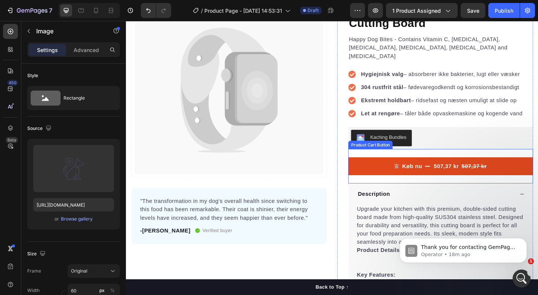
click at [419, 176] on icon "Køb nu" at bounding box center [420, 178] width 5 height 5
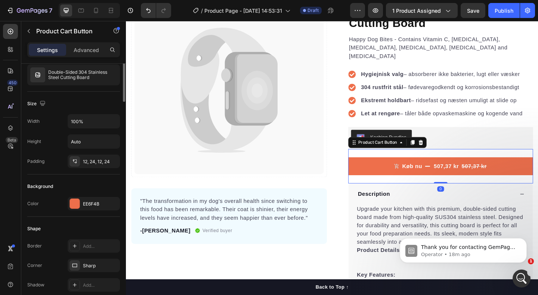
scroll to position [80, 0]
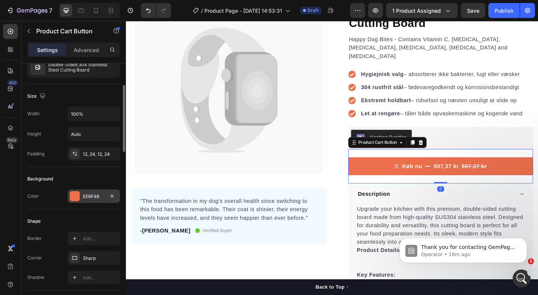
click at [85, 199] on div "EE6F4B" at bounding box center [94, 196] width 22 height 7
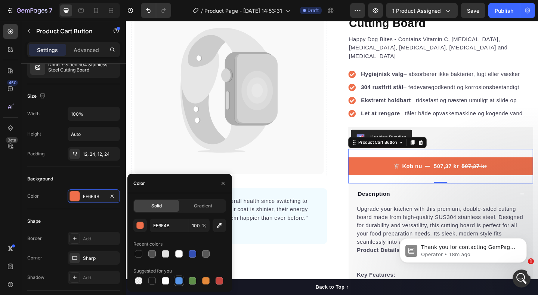
click at [178, 280] on div at bounding box center [178, 280] width 7 height 7
type input "5594E7"
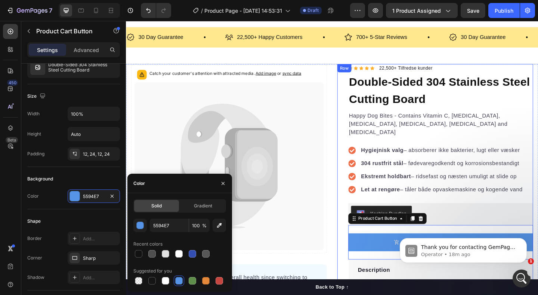
scroll to position [0, 0]
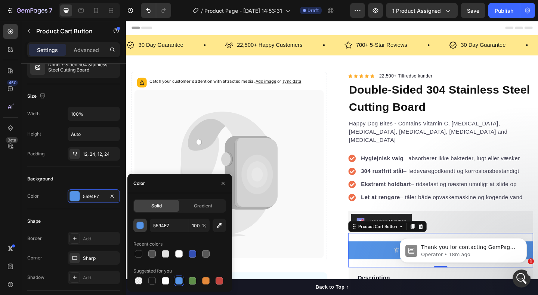
click at [140, 222] on div "button" at bounding box center [140, 225] width 7 height 7
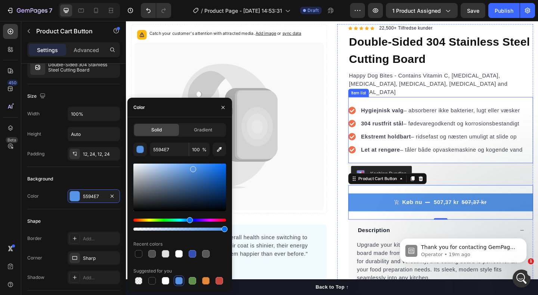
scroll to position [3, 0]
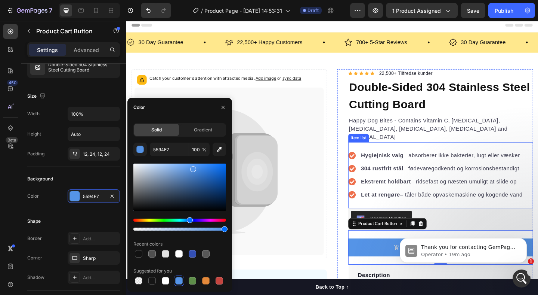
click at [371, 163] on icon at bounding box center [372, 167] width 8 height 8
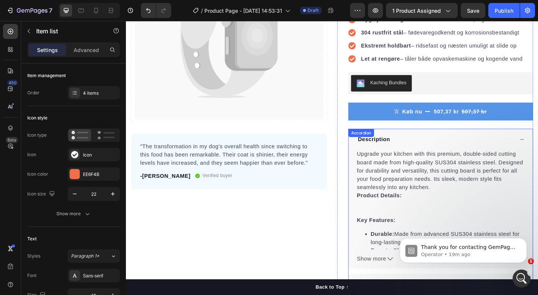
scroll to position [76, 0]
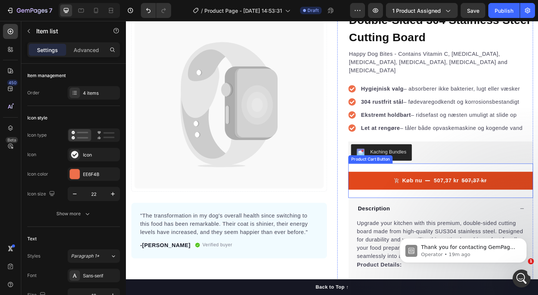
click at [403, 185] on button "Køb nu 507,37 kr 507,37 kr" at bounding box center [468, 194] width 201 height 19
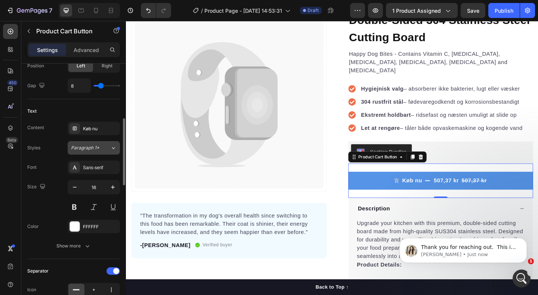
scroll to position [378, 0]
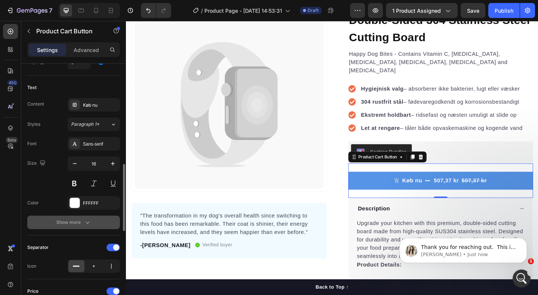
click at [85, 221] on icon "button" at bounding box center [87, 221] width 7 height 7
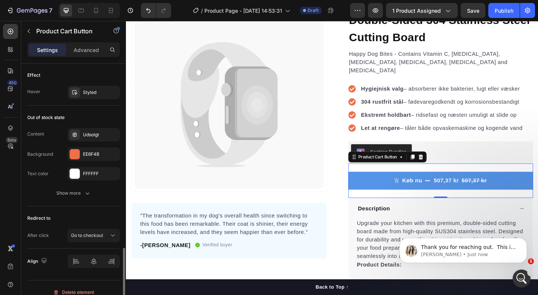
scroll to position [797, 0]
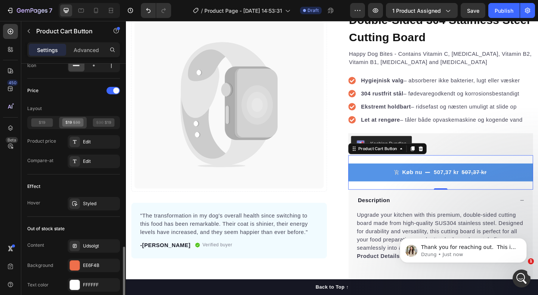
scroll to position [777, 0]
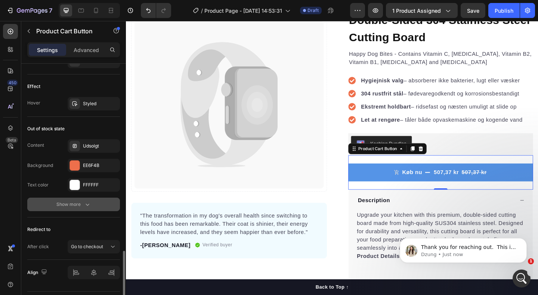
click at [72, 209] on button "Show more" at bounding box center [73, 203] width 93 height 13
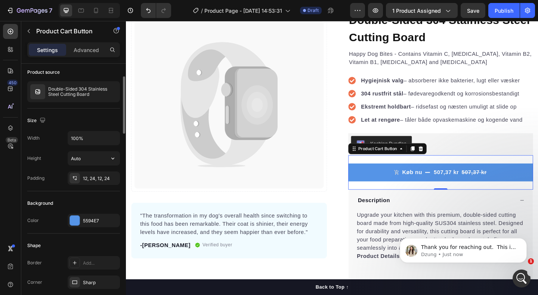
scroll to position [59, 0]
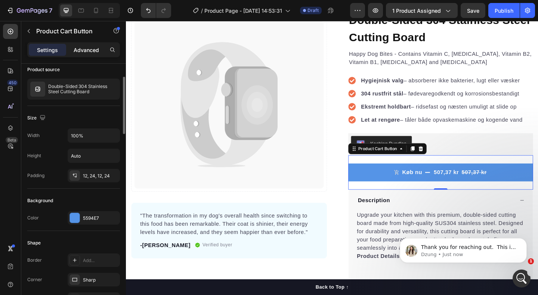
click at [85, 52] on p "Advanced" at bounding box center [86, 50] width 25 height 8
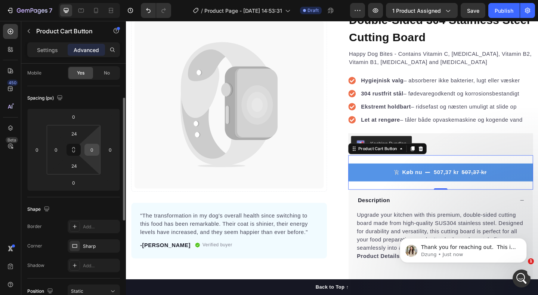
scroll to position [267, 0]
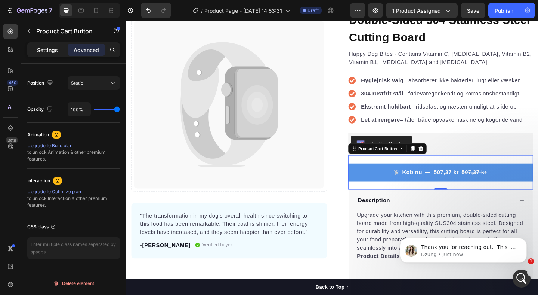
click at [49, 46] on p "Settings" at bounding box center [47, 50] width 21 height 8
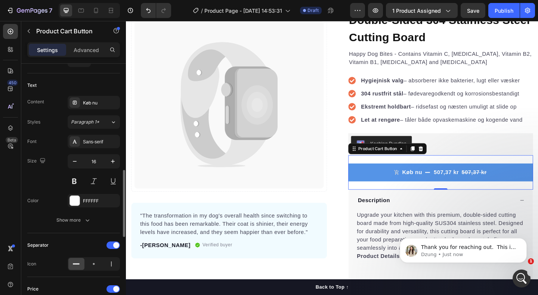
scroll to position [385, 0]
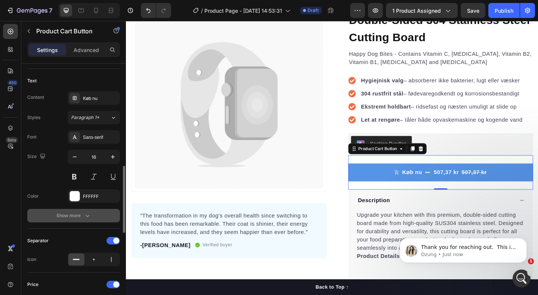
click at [76, 209] on button "Show more" at bounding box center [73, 215] width 93 height 13
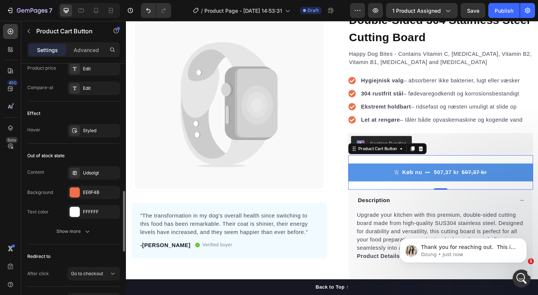
scroll to position [779, 0]
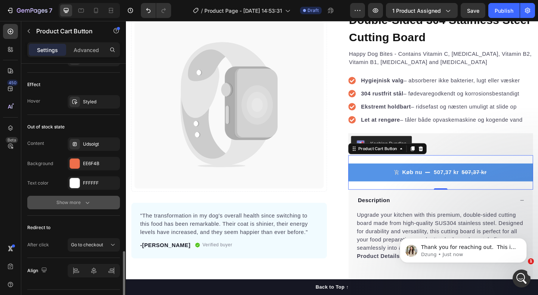
click at [75, 200] on div "Show more" at bounding box center [73, 202] width 35 height 7
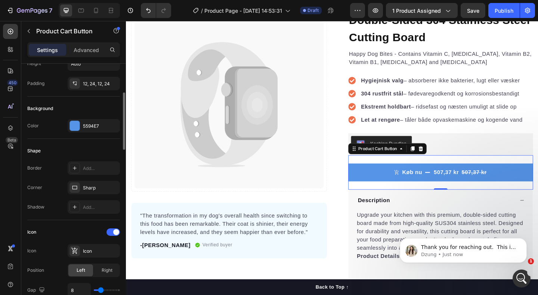
scroll to position [131, 0]
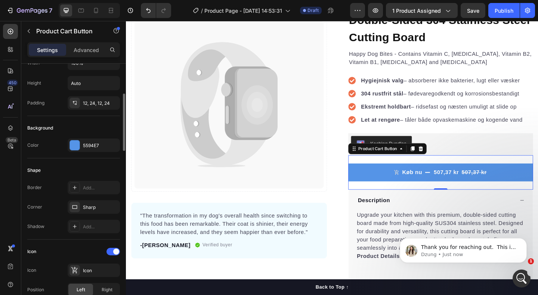
click at [84, 133] on div "Background" at bounding box center [73, 128] width 93 height 12
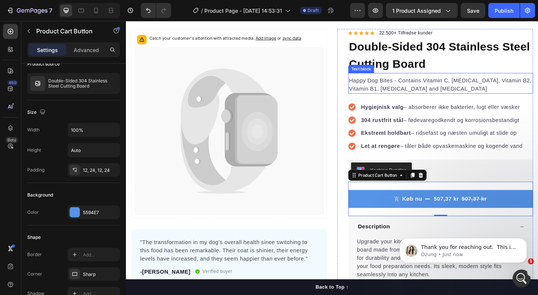
scroll to position [44, 0]
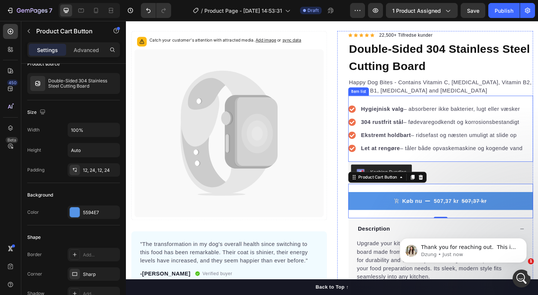
click at [371, 117] on icon at bounding box center [372, 117] width 8 height 8
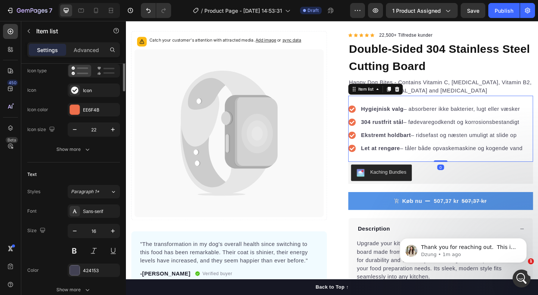
scroll to position [0, 0]
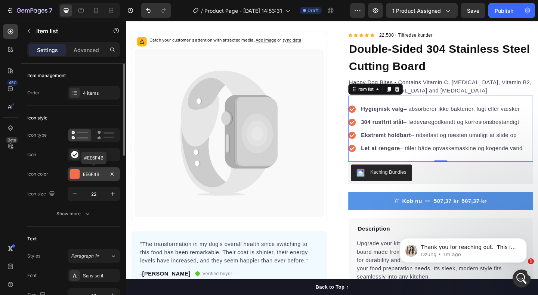
click at [95, 174] on div "EE6F4B" at bounding box center [94, 174] width 22 height 7
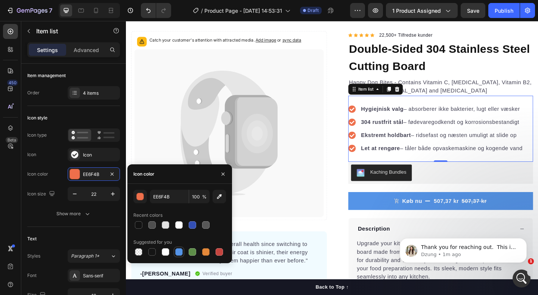
click at [179, 253] on div at bounding box center [178, 251] width 7 height 7
type input "5594E7"
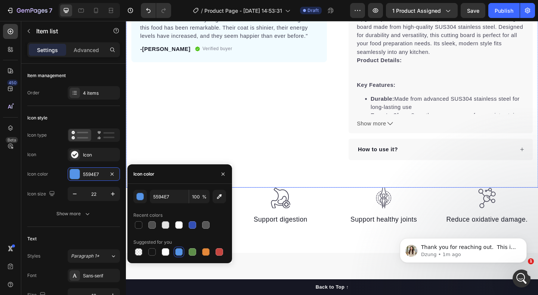
scroll to position [409, 0]
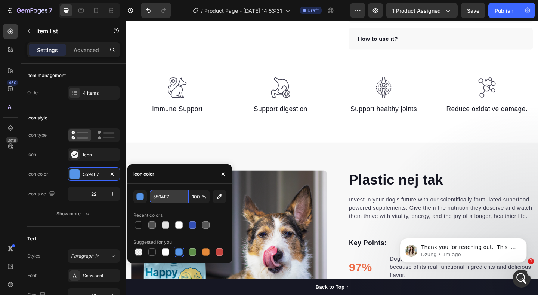
click at [159, 197] on input "5594E7" at bounding box center [169, 196] width 39 height 13
click at [160, 197] on input "5594E7" at bounding box center [169, 196] width 39 height 13
click at [161, 197] on input "5594E7" at bounding box center [169, 196] width 39 height 13
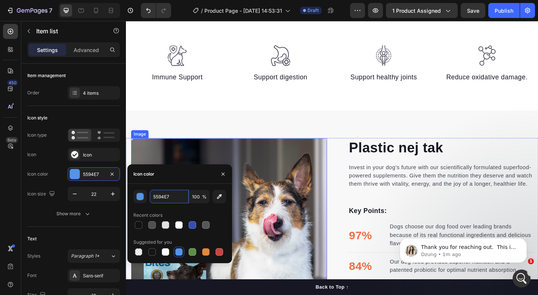
scroll to position [477, 0]
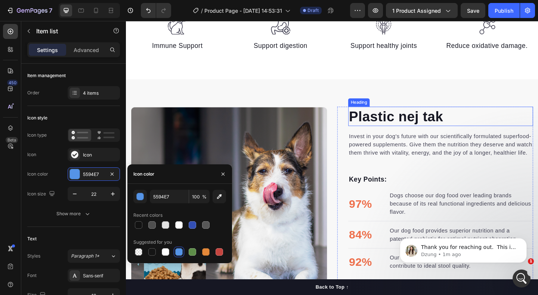
click at [444, 123] on h2 "Plastic nej tak" at bounding box center [468, 124] width 201 height 21
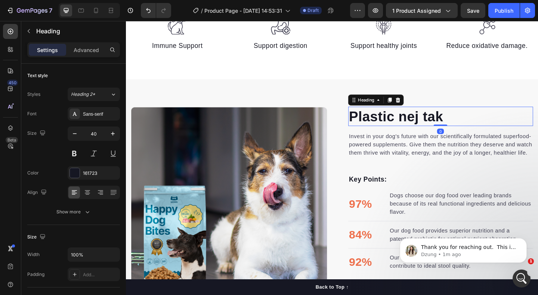
click at [434, 126] on h2 "Plastic nej tak" at bounding box center [468, 124] width 201 height 21
click at [434, 126] on p "Plastic nej tak" at bounding box center [469, 124] width 200 height 19
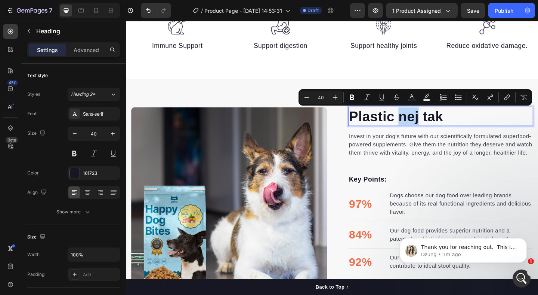
click at [424, 126] on p "Plastic nej tak" at bounding box center [469, 124] width 200 height 19
drag, startPoint x: 424, startPoint y: 127, endPoint x: 479, endPoint y: 126, distance: 55.0
click at [479, 126] on p "Plastic nej tak" at bounding box center [469, 124] width 200 height 19
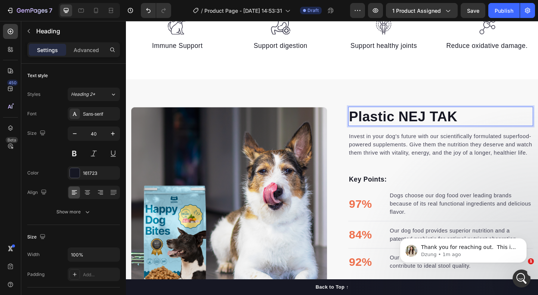
click at [413, 126] on p "Plastic NEJ TAK" at bounding box center [469, 124] width 200 height 19
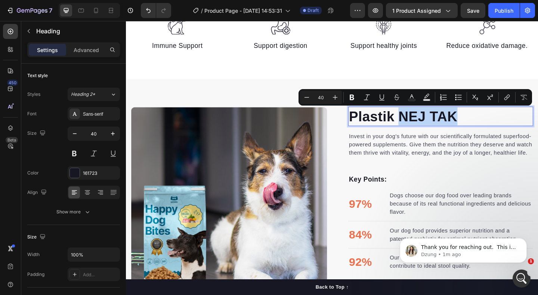
drag, startPoint x: 502, startPoint y: 124, endPoint x: 427, endPoint y: 122, distance: 74.4
click at [427, 122] on p "Plastik NEJ TAK" at bounding box center [469, 124] width 200 height 19
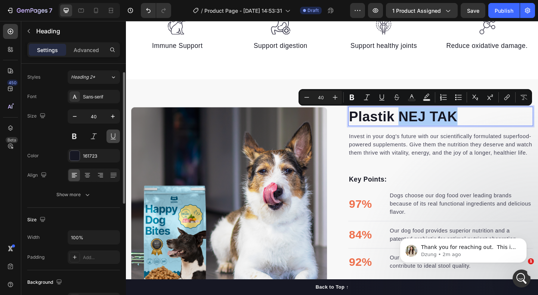
click at [111, 137] on button at bounding box center [113, 135] width 13 height 13
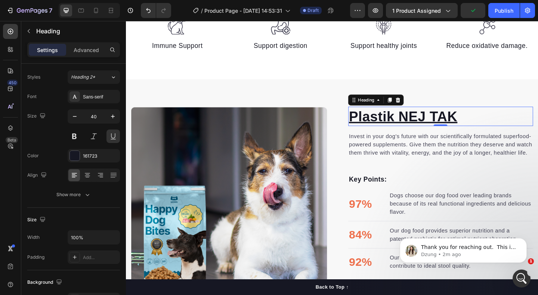
click at [410, 122] on p "Plastik NEJ TAK" at bounding box center [469, 124] width 200 height 19
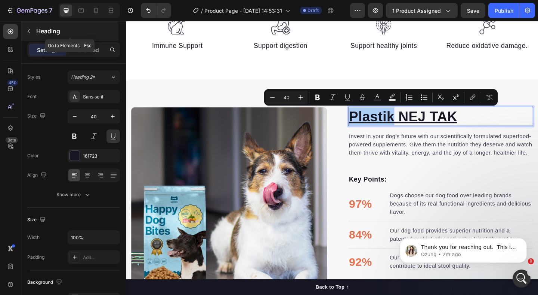
click at [30, 30] on icon "button" at bounding box center [29, 31] width 6 height 6
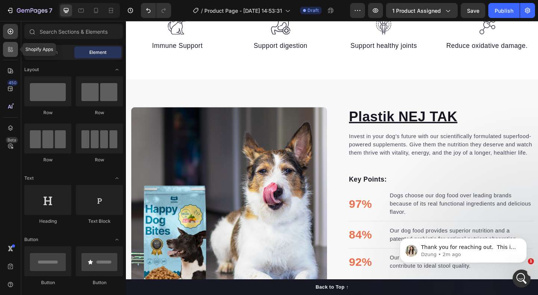
click at [9, 49] on icon at bounding box center [10, 49] width 7 height 7
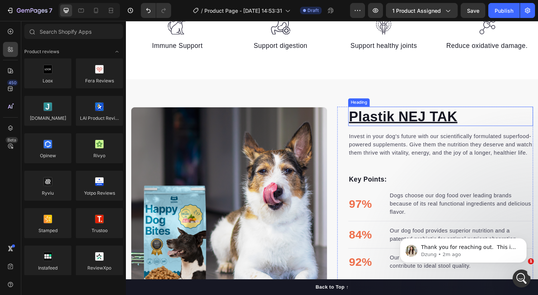
click at [444, 126] on p "Plastik NEJ TAK" at bounding box center [469, 124] width 200 height 19
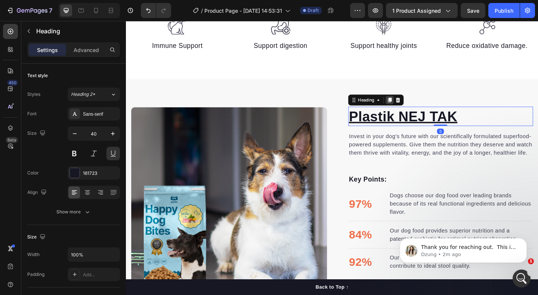
click at [415, 108] on icon at bounding box center [413, 106] width 4 height 5
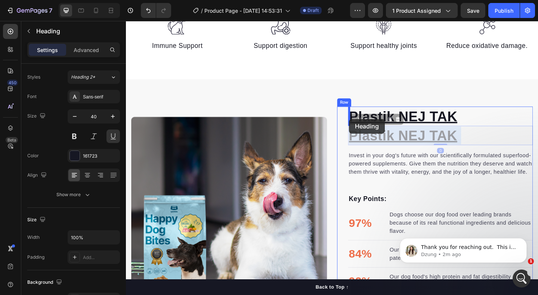
drag, startPoint x: 454, startPoint y: 151, endPoint x: 369, endPoint y: 127, distance: 88.3
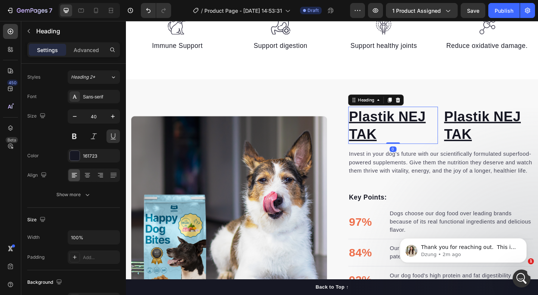
click at [407, 142] on h2 "Plastik NEJ TAK" at bounding box center [417, 134] width 98 height 40
click at [407, 142] on p "Plastik NEJ TAK" at bounding box center [417, 134] width 96 height 39
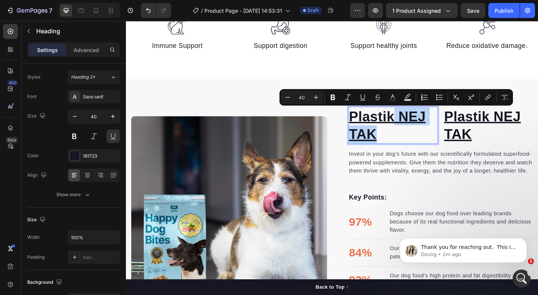
drag, startPoint x: 412, startPoint y: 139, endPoint x: 420, endPoint y: 122, distance: 19.1
click at [420, 122] on p "Plastik NEJ TAK" at bounding box center [417, 134] width 96 height 39
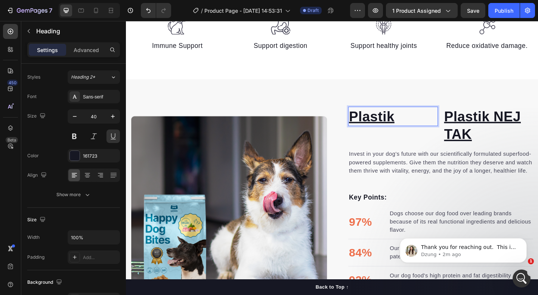
click at [433, 127] on p "Plastik" at bounding box center [417, 124] width 96 height 19
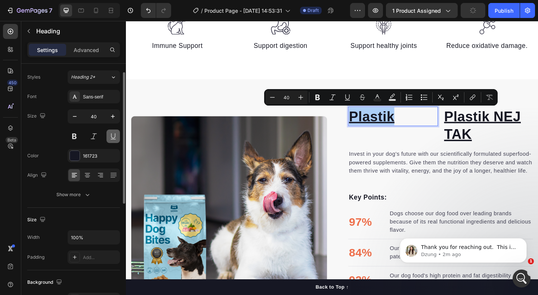
click at [113, 138] on button at bounding box center [113, 135] width 13 height 13
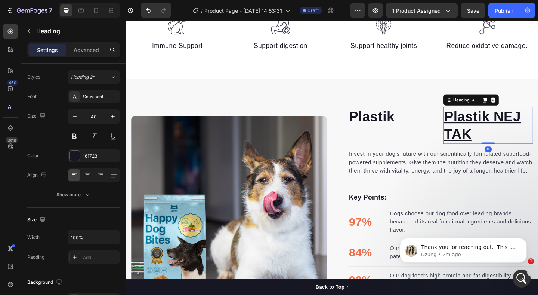
click at [497, 124] on h2 "Plastik NEJ TAK" at bounding box center [520, 134] width 98 height 40
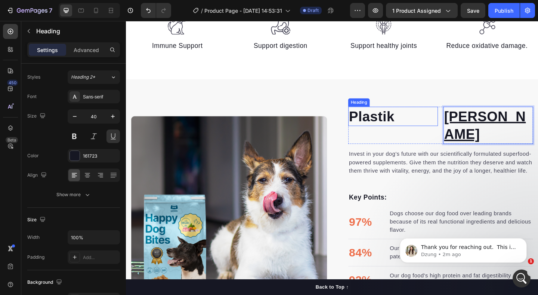
click at [441, 129] on p "Plastik" at bounding box center [417, 124] width 96 height 19
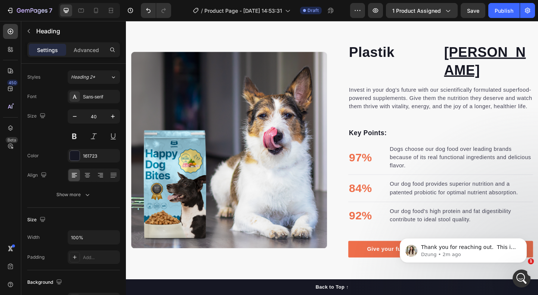
scroll to position [523, 0]
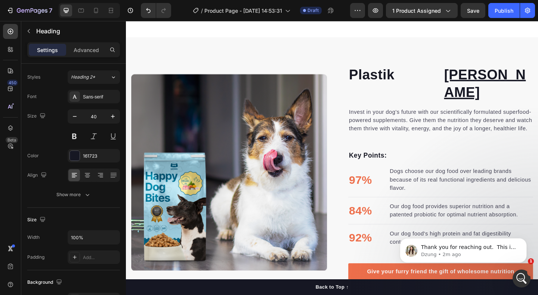
click at [439, 77] on h2 "Plastik" at bounding box center [417, 78] width 98 height 21
click at [407, 77] on p "Plastik" at bounding box center [417, 78] width 96 height 19
click at [409, 60] on div "Plastik Heading NEJ TAK Heading Row Invest in your dog's future with our scient…" at bounding box center [350, 186] width 449 height 294
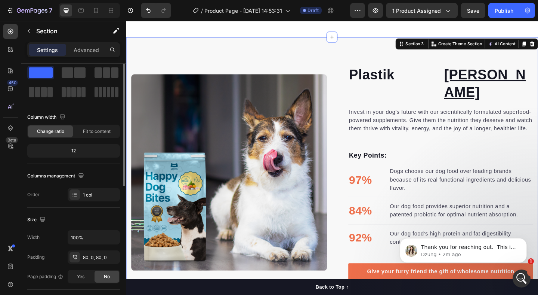
scroll to position [0, 0]
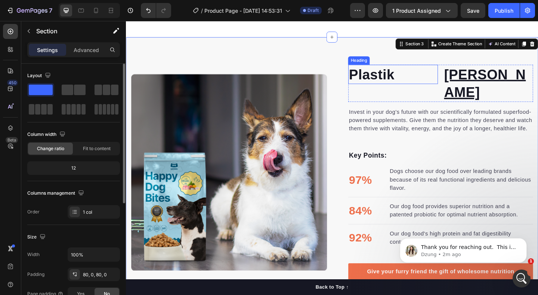
click at [440, 89] on h2 "Plastik" at bounding box center [417, 78] width 98 height 21
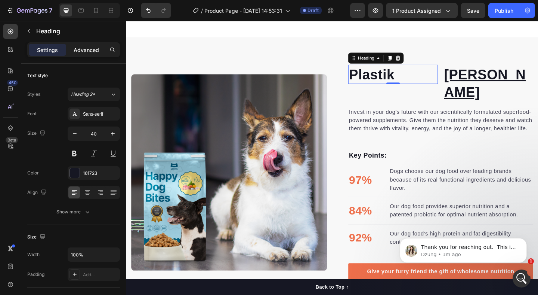
click at [83, 51] on p "Advanced" at bounding box center [86, 50] width 25 height 8
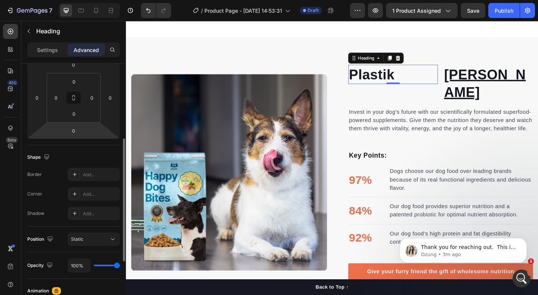
scroll to position [76, 0]
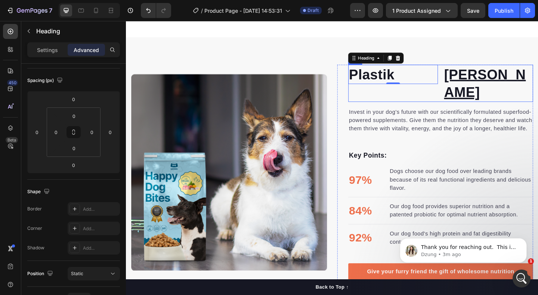
click at [468, 75] on div "Plastik Heading 0 NEJ TAK Heading Row" at bounding box center [468, 88] width 201 height 40
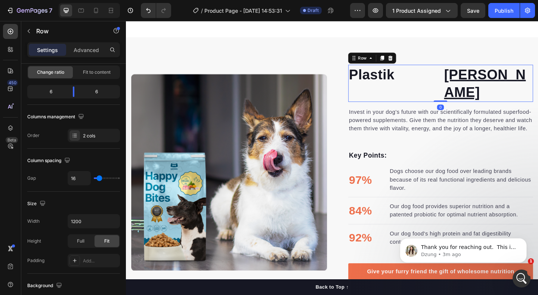
scroll to position [0, 0]
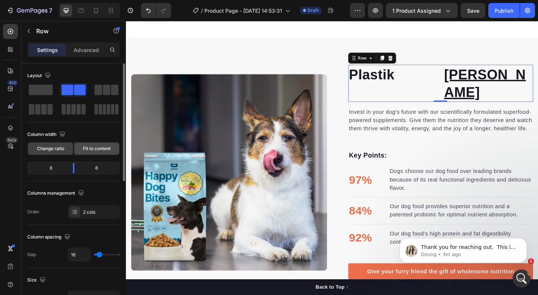
click at [83, 150] on span "Fit to content" at bounding box center [97, 148] width 28 height 7
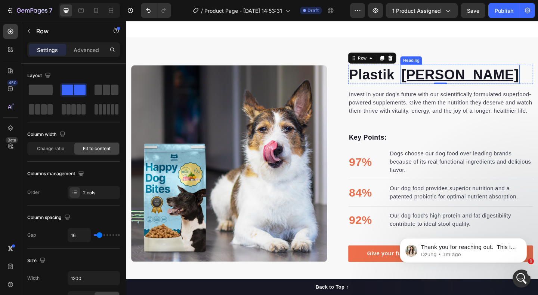
click at [490, 82] on h2 "NEJ TAK" at bounding box center [489, 78] width 129 height 21
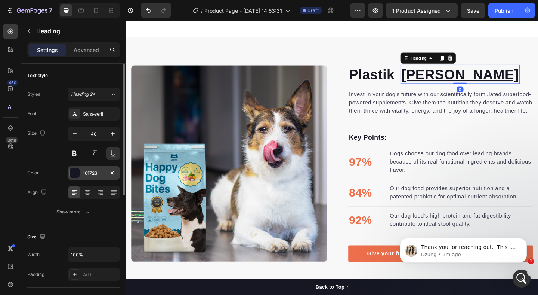
click at [73, 174] on div at bounding box center [75, 173] width 10 height 10
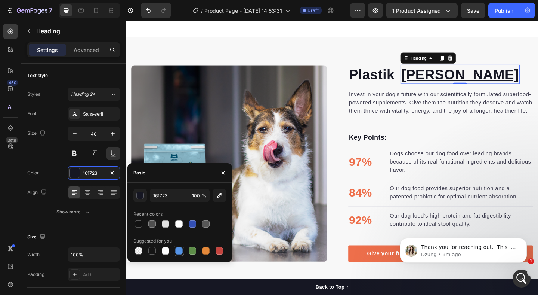
click at [179, 250] on div at bounding box center [178, 250] width 7 height 7
type input "5594E7"
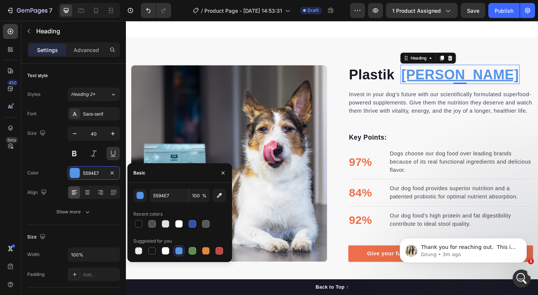
click at [488, 79] on h2 "NEJ TAK" at bounding box center [489, 78] width 129 height 21
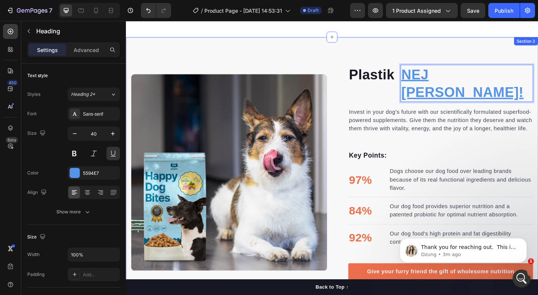
click at [418, 61] on div "Plastik Heading NEJ TAK! Heading 0 Row Invest in your dog's future with our sci…" at bounding box center [350, 186] width 449 height 294
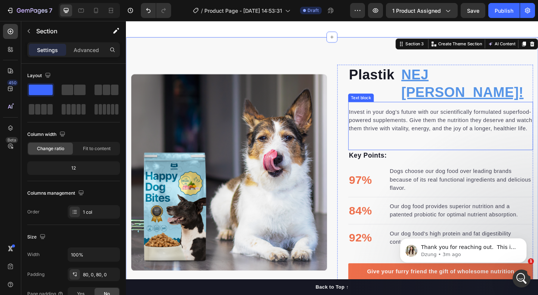
click at [422, 116] on p "Invest in your dog's future with our scientifically formulated superfood-powere…" at bounding box center [469, 129] width 200 height 27
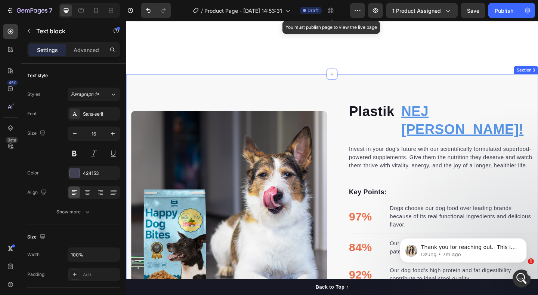
scroll to position [549, 0]
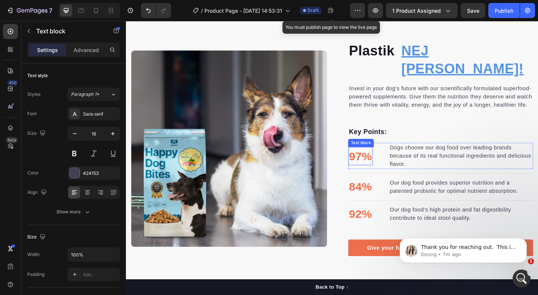
click at [380, 159] on p "97%" at bounding box center [381, 168] width 25 height 19
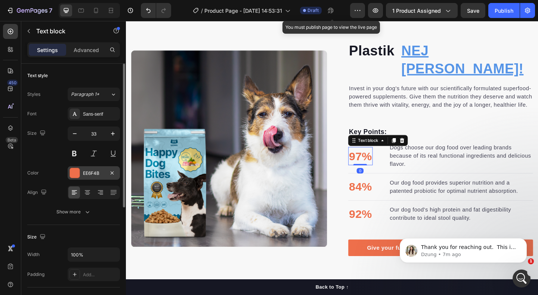
click at [87, 176] on div "EE6F4B" at bounding box center [94, 172] width 52 height 13
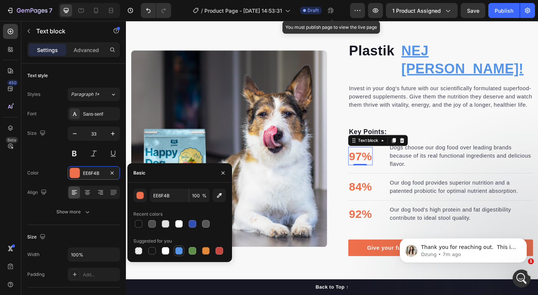
click at [181, 250] on div at bounding box center [178, 250] width 7 height 7
type input "5594E7"
click at [382, 192] on p "84%" at bounding box center [381, 201] width 25 height 19
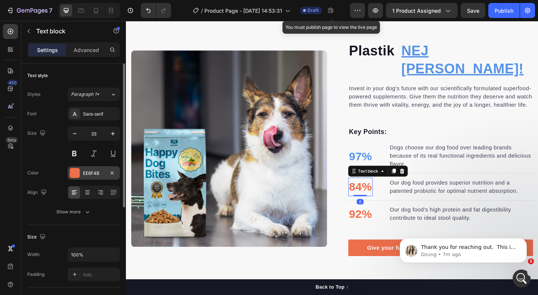
click at [89, 174] on div "EE6F4B" at bounding box center [94, 173] width 22 height 7
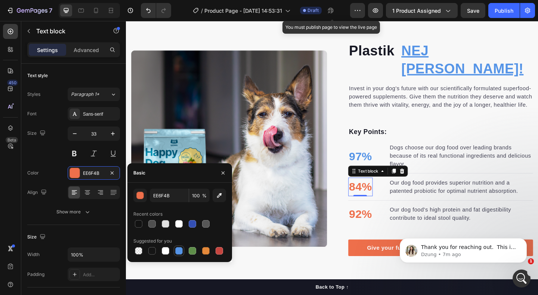
click at [182, 250] on div at bounding box center [178, 250] width 7 height 7
type input "5594E7"
click at [387, 221] on p "92%" at bounding box center [381, 230] width 25 height 19
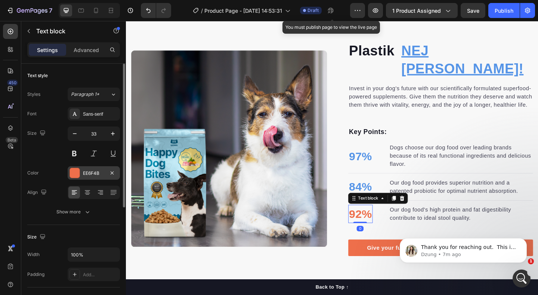
click at [85, 172] on div "EE6F4B" at bounding box center [94, 173] width 22 height 7
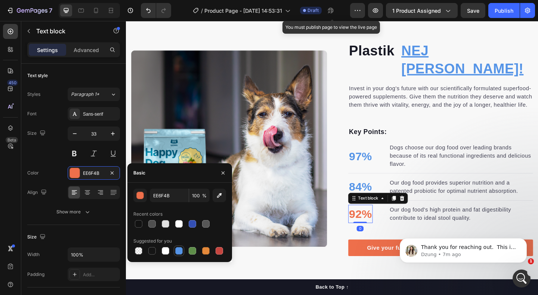
click at [179, 251] on div at bounding box center [178, 250] width 7 height 7
type input "5594E7"
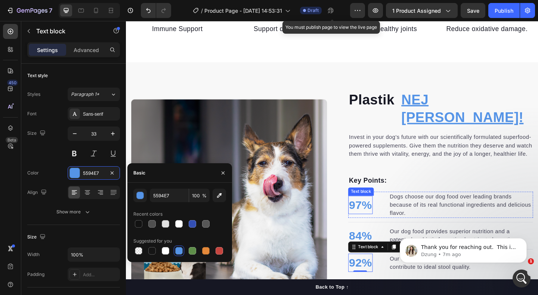
scroll to position [448, 0]
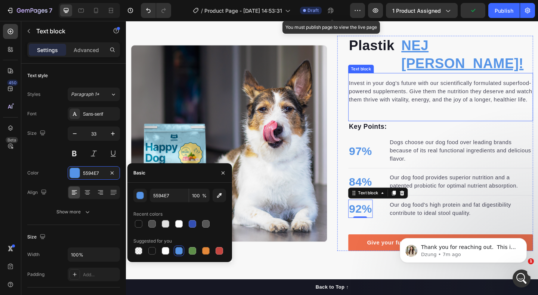
click at [402, 84] on p "Invest in your dog's future with our scientifically formulated superfood-powere…" at bounding box center [469, 97] width 200 height 27
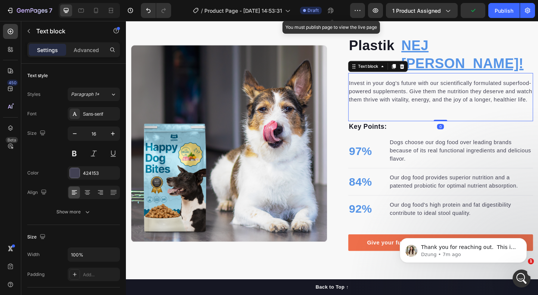
click at [402, 84] on p "Invest in your dog's future with our scientifically formulated superfood-powere…" at bounding box center [469, 97] width 200 height 27
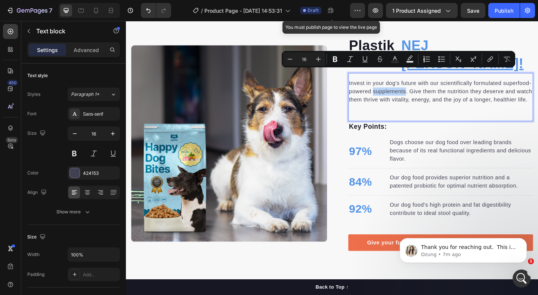
click at [402, 84] on p "Invest in your dog's future with our scientifically formulated superfood-powere…" at bounding box center [469, 97] width 200 height 27
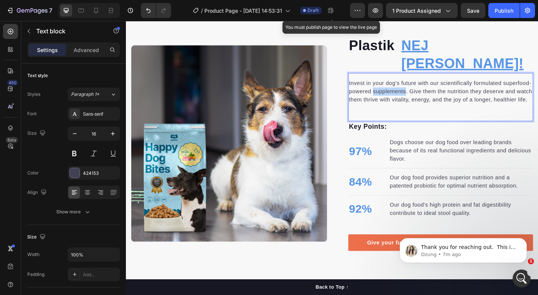
click at [402, 84] on p "Invest in your dog's future with our scientifically formulated superfood-powere…" at bounding box center [469, 97] width 200 height 27
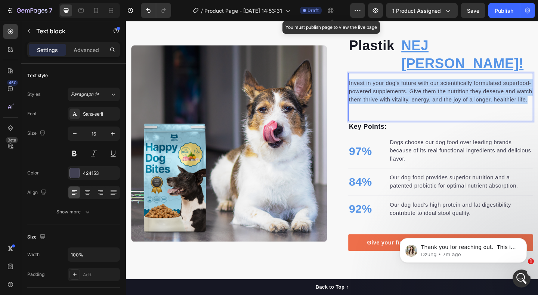
click at [402, 84] on p "Invest in your dog's future with our scientifically formulated superfood-powere…" at bounding box center [469, 97] width 200 height 27
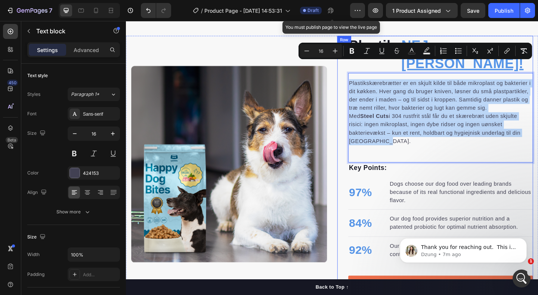
drag, startPoint x: 418, startPoint y: 132, endPoint x: 364, endPoint y: 65, distance: 85.4
click at [364, 65] on div "Plastik Heading NEJ TAK! Heading Row Plastikskærebrætter er en skjult kilde til…" at bounding box center [462, 176] width 213 height 279
copy div "Plastikskærebrætter er en skjult kilde til både mikroplast og bakterier i dit k…"
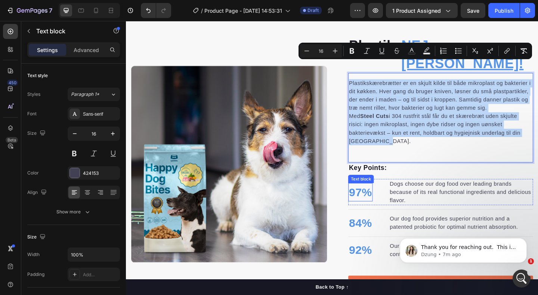
click at [386, 198] on p "97%" at bounding box center [381, 207] width 25 height 19
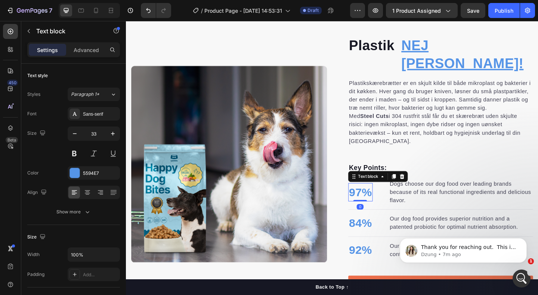
click at [386, 198] on p "97%" at bounding box center [381, 207] width 25 height 19
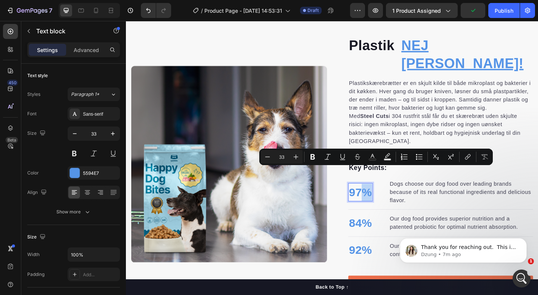
click at [390, 198] on p "97%" at bounding box center [381, 207] width 25 height 19
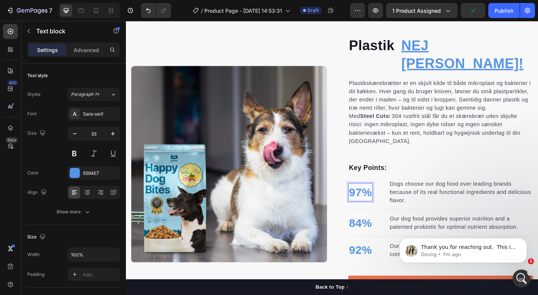
click at [390, 198] on p "97%" at bounding box center [381, 207] width 25 height 19
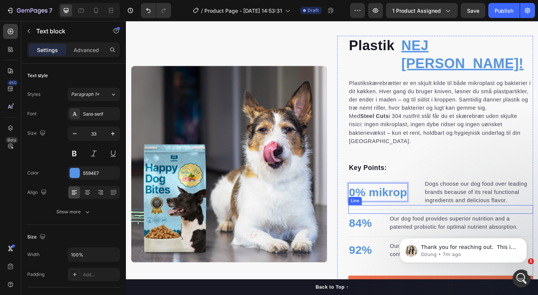
scroll to position [453, 0]
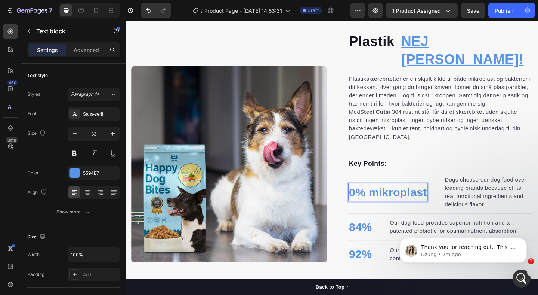
click at [408, 198] on p "0% mikroplast" at bounding box center [411, 207] width 85 height 19
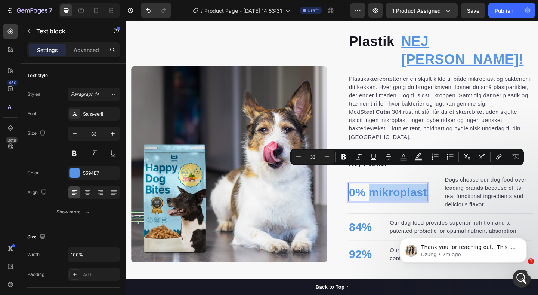
scroll to position [444, 0]
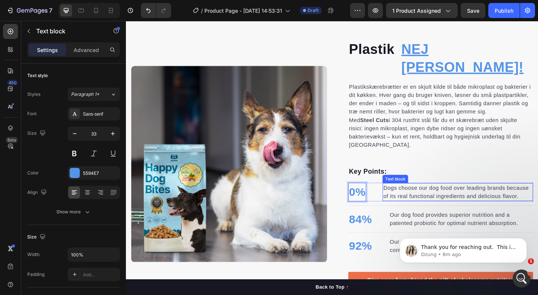
click at [419, 198] on p "Dogs choose our dog food over leading brands because of its real functional ing…" at bounding box center [487, 207] width 162 height 18
click at [421, 198] on p "Dogs choose our dog food over leading brands because of its real functional ing…" at bounding box center [487, 207] width 162 height 18
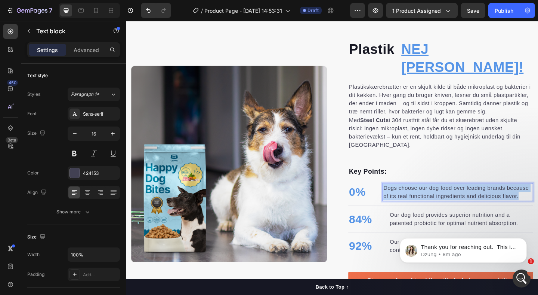
click at [421, 198] on p "Dogs choose our dog food over leading brands because of its real functional ing…" at bounding box center [487, 207] width 162 height 18
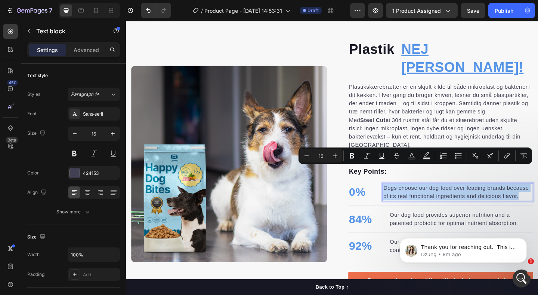
scroll to position [449, 0]
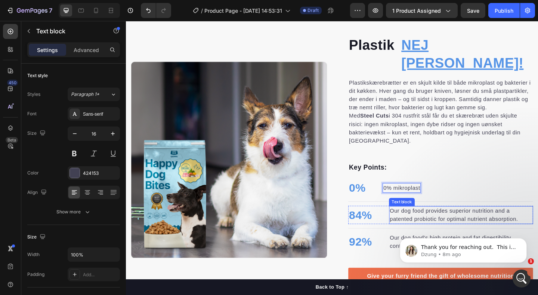
click at [421, 223] on p "Our dog food provides superior nutrition and a patented probiotic for optimal n…" at bounding box center [490, 232] width 155 height 18
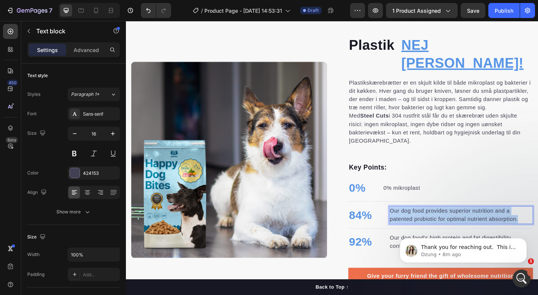
click at [421, 223] on p "Our dog food provides superior nutrition and a patented probiotic for optimal n…" at bounding box center [490, 232] width 155 height 18
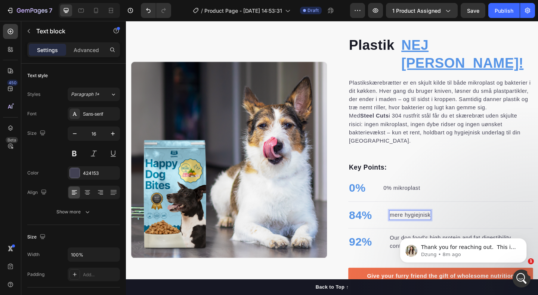
scroll to position [453, 0]
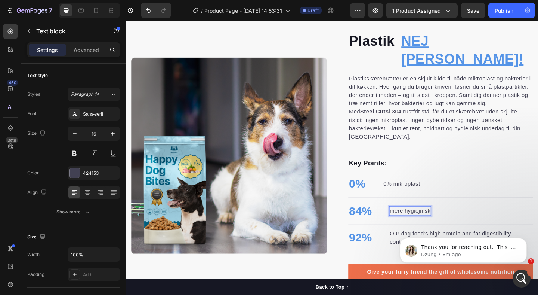
click at [414, 217] on div "Thank you for reaching out. ﻿​﻿ ﻿This is Dzung from GemPages Support Team. It i…" at bounding box center [464, 215] width 138 height 93
click at [401, 216] on div "Thank you for reaching out. ﻿​﻿ ﻿This is Dzung from GemPages Support Team. It i…" at bounding box center [464, 215] width 138 height 93
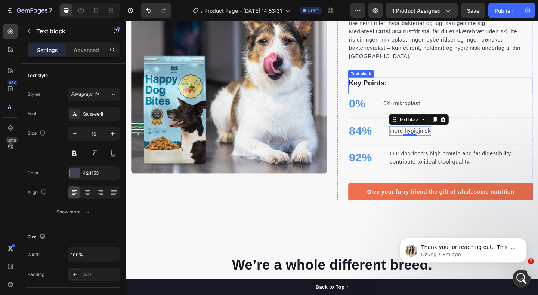
scroll to position [557, 0]
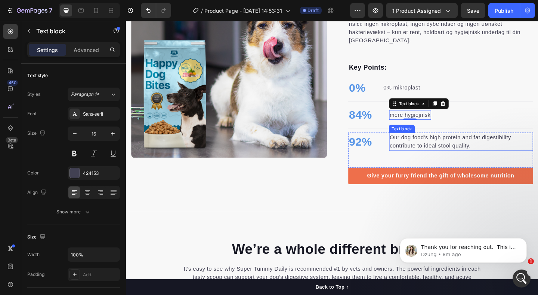
click at [441, 143] on p "Our dog food's high protein and fat digestibility contribute to ideal stool qua…" at bounding box center [490, 152] width 155 height 18
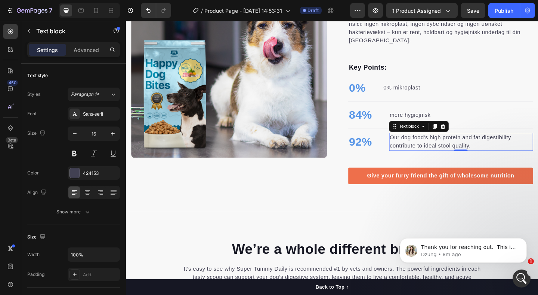
click at [441, 143] on p "Our dog food's high protein and fat digestibility contribute to ideal stool qua…" at bounding box center [490, 152] width 155 height 18
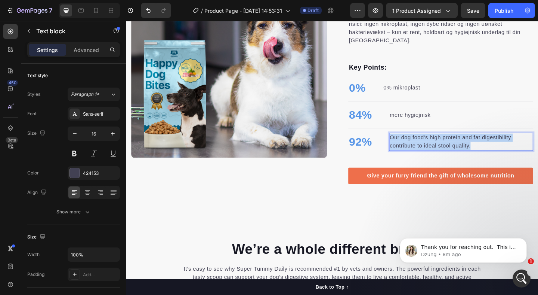
click at [441, 143] on p "Our dog food's high protein and fat digestibility contribute to ideal stool qua…" at bounding box center [490, 152] width 155 height 18
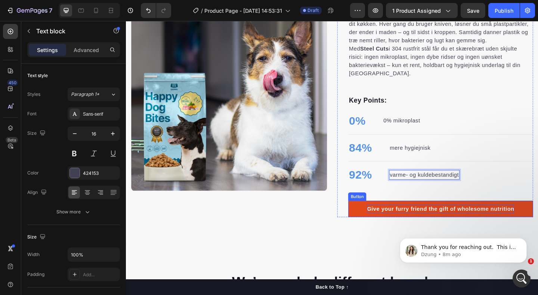
scroll to position [503, 0]
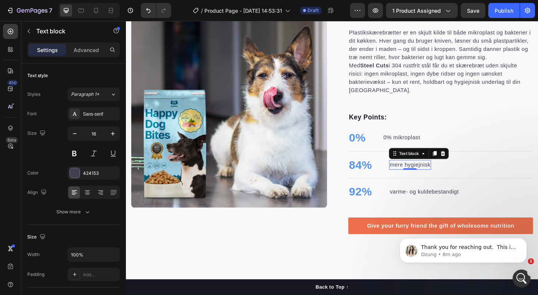
click at [416, 173] on p "mere hygiejnisk" at bounding box center [435, 177] width 44 height 9
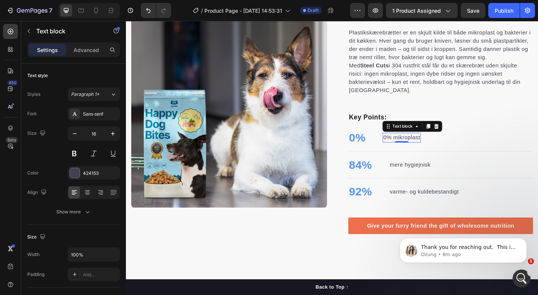
click at [411, 143] on p "0% mikroplast" at bounding box center [426, 147] width 40 height 9
click at [406, 167] on li "84% Text block mere hygiejnisk Text block" at bounding box center [413, 177] width 90 height 20
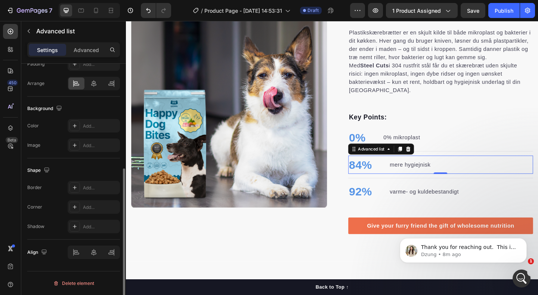
scroll to position [0, 0]
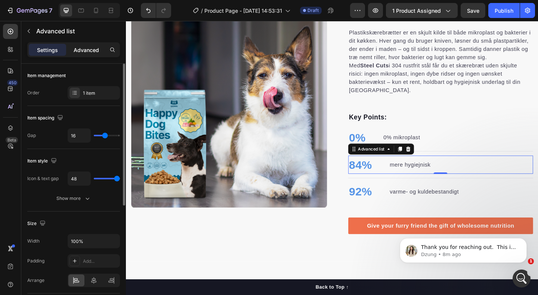
click at [81, 44] on div "Advanced" at bounding box center [86, 50] width 37 height 12
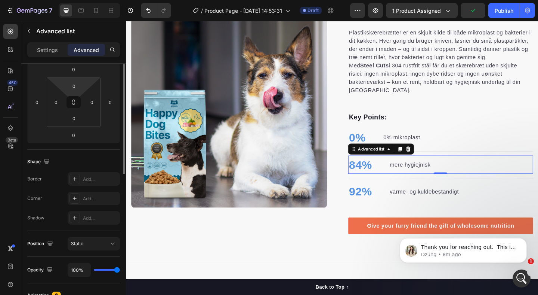
scroll to position [15, 0]
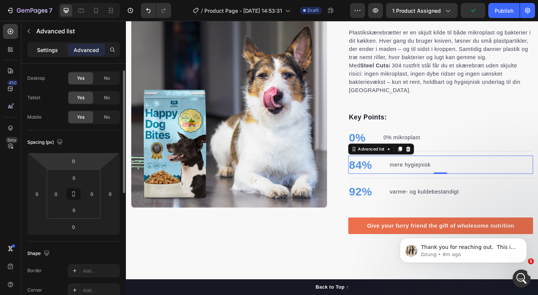
click at [43, 47] on p "Settings" at bounding box center [47, 50] width 21 height 8
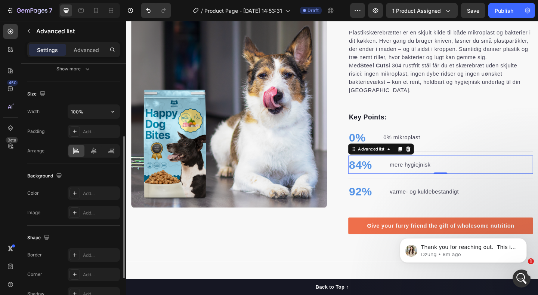
scroll to position [197, 0]
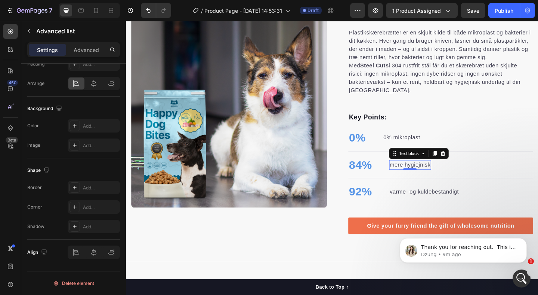
click at [415, 173] on p "mere hygiejnisk" at bounding box center [435, 177] width 44 height 9
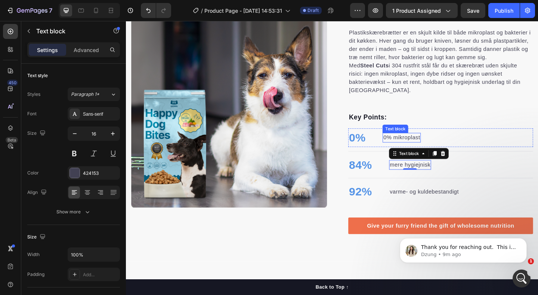
click at [416, 143] on p "0% mikroplast" at bounding box center [426, 147] width 40 height 9
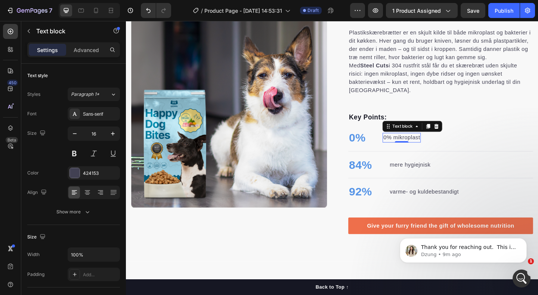
click at [400, 138] on li "0% Text block 0% mikroplast Text block 0" at bounding box center [407, 148] width 79 height 20
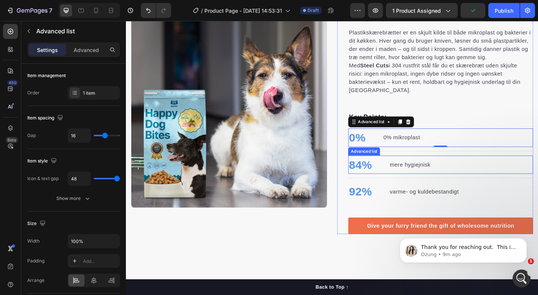
click at [403, 167] on li "84% Text block mere hygiejnisk Text block" at bounding box center [413, 177] width 90 height 20
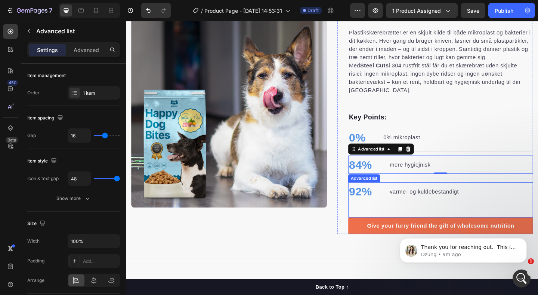
click at [404, 196] on li "92% Text block varme- og kuldebestandigt Text block" at bounding box center [428, 206] width 121 height 20
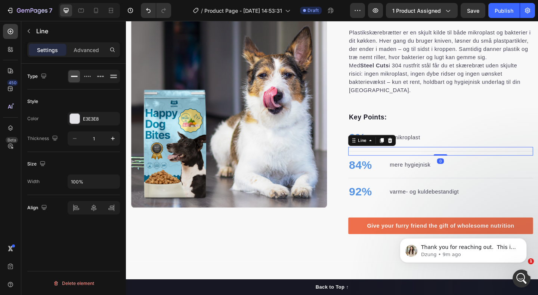
click at [377, 145] on div "Line" at bounding box center [394, 151] width 52 height 12
click at [394, 138] on li "0% Text block 0% mikroplast Text block" at bounding box center [407, 148] width 79 height 20
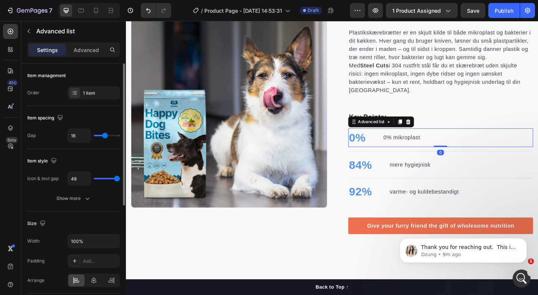
type input "18"
type input "19"
type input "20"
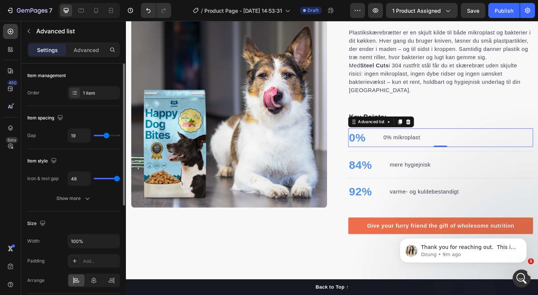
type input "20"
type input "21"
type input "22"
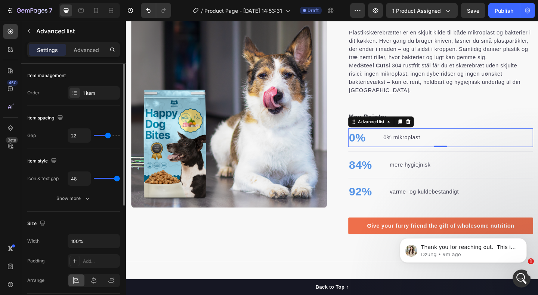
type input "23"
type input "24"
click at [108, 135] on input "range" at bounding box center [107, 135] width 26 height 1
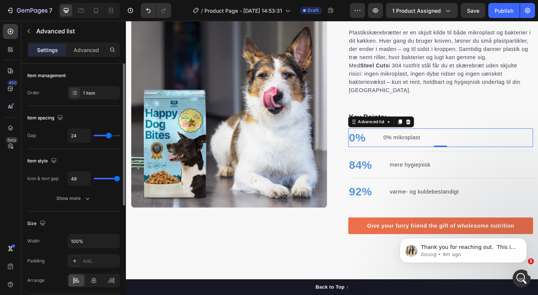
type input "26"
type input "27"
type input "28"
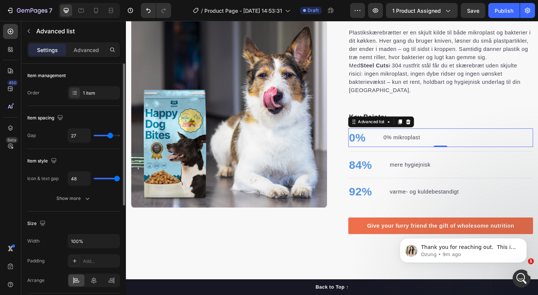
type input "28"
type input "27"
type input "26"
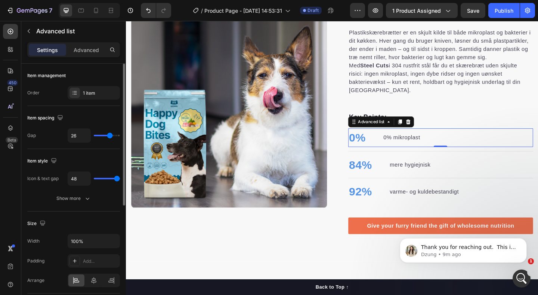
type input "25"
type input "22"
type input "19"
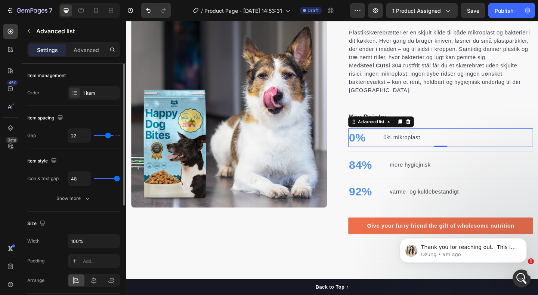
type input "19"
type input "15"
type input "12"
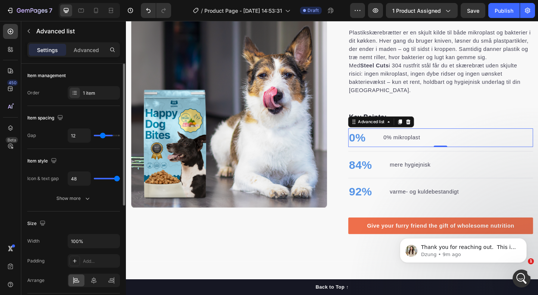
type input "10"
type input "8"
type input "7"
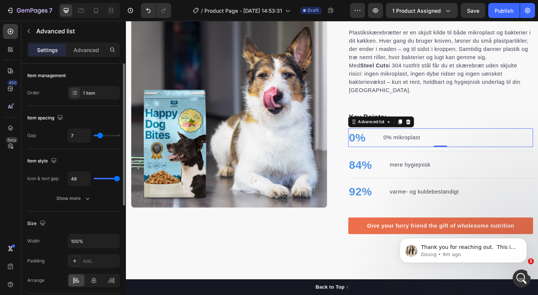
drag, startPoint x: 108, startPoint y: 133, endPoint x: 100, endPoint y: 136, distance: 8.6
type input "7"
click at [100, 136] on input "range" at bounding box center [107, 135] width 26 height 1
type input "24"
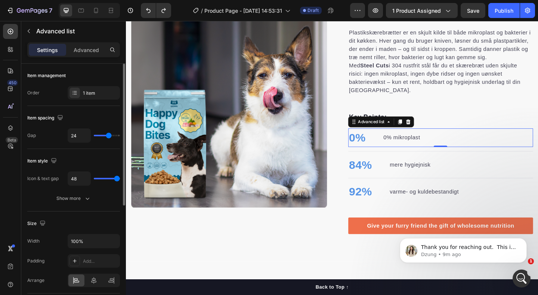
type input "36"
type input "31"
type input "25"
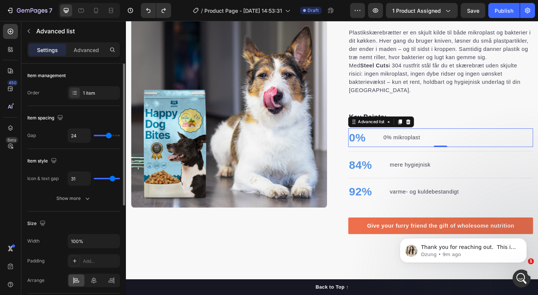
type input "25"
type input "18"
type input "13"
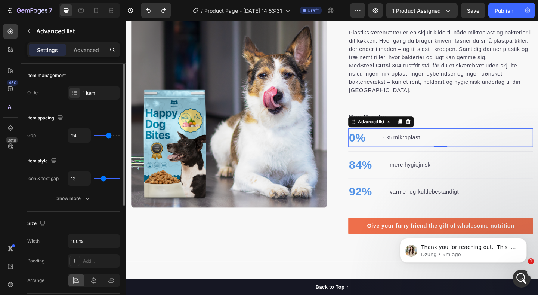
type input "10"
type input "8"
type input "6"
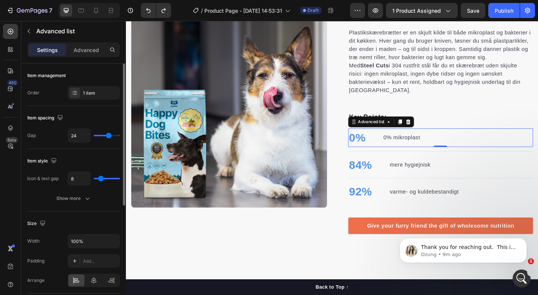
type input "6"
type input "7"
type input "8"
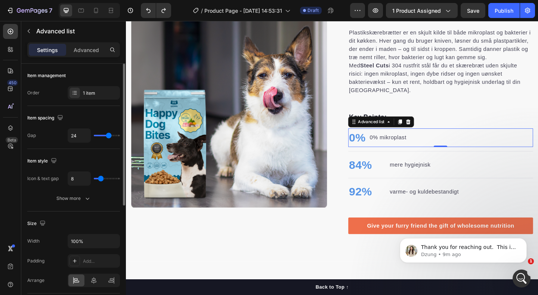
type input "10"
type input "11"
type input "12"
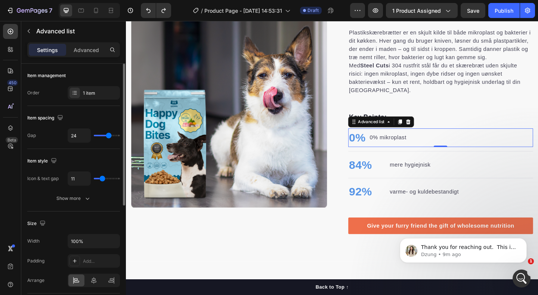
type input "12"
type input "13"
type input "14"
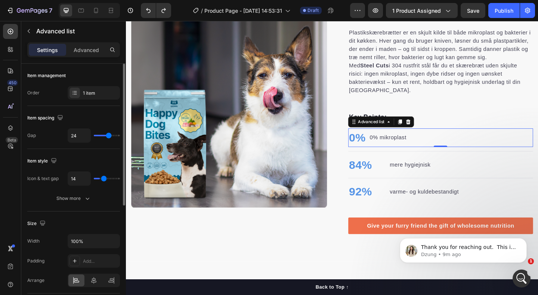
type input "15"
type input "16"
type input "17"
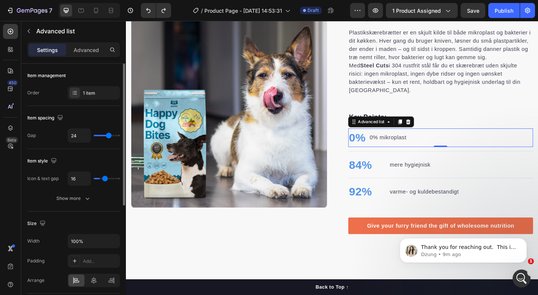
type input "17"
type input "18"
type input "19"
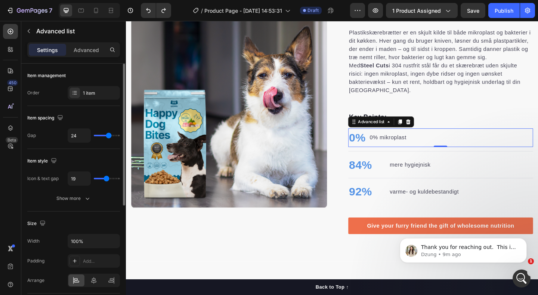
type input "20"
type input "21"
type input "22"
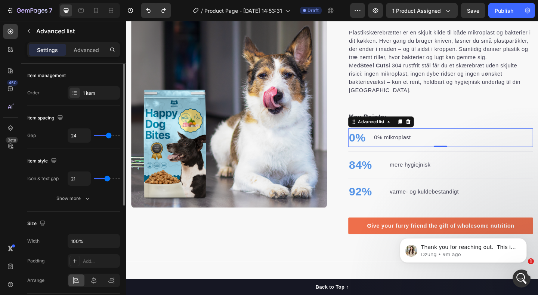
type input "22"
type input "23"
type input "24"
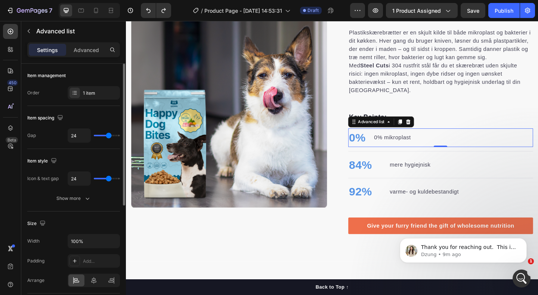
type input "25"
type input "26"
type input "27"
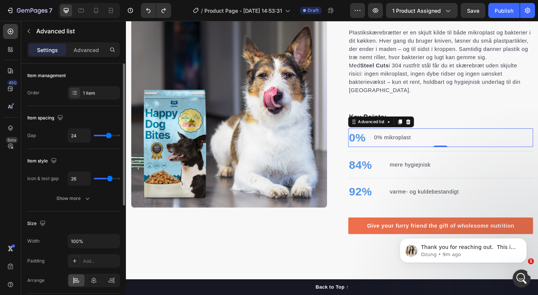
type input "27"
type input "28"
type input "29"
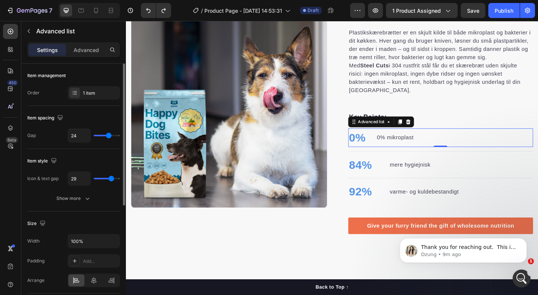
type input "28"
drag, startPoint x: 117, startPoint y: 178, endPoint x: 111, endPoint y: 176, distance: 6.7
type input "28"
click at [111, 178] on input "range" at bounding box center [107, 178] width 26 height 1
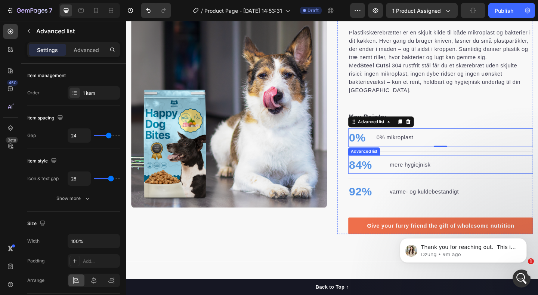
click at [410, 167] on li "84% Text block mere hygiejnisk Text block" at bounding box center [413, 177] width 90 height 20
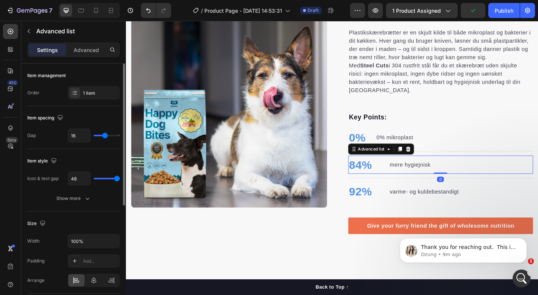
type input "39"
type input "38"
type input "37"
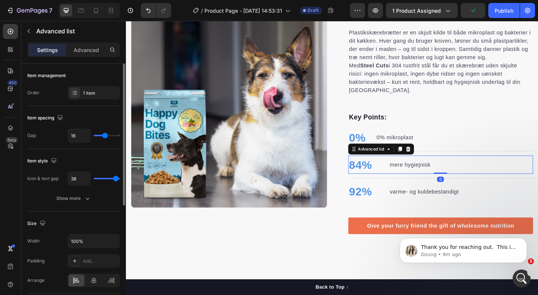
type input "37"
type input "36"
type input "35"
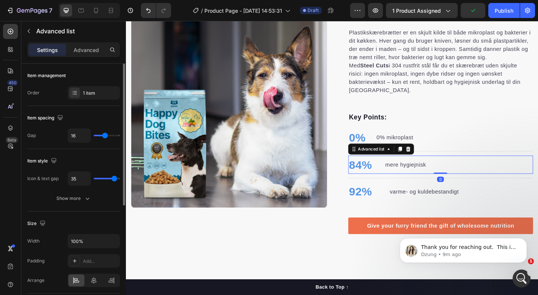
type input "34"
type input "33"
type input "32"
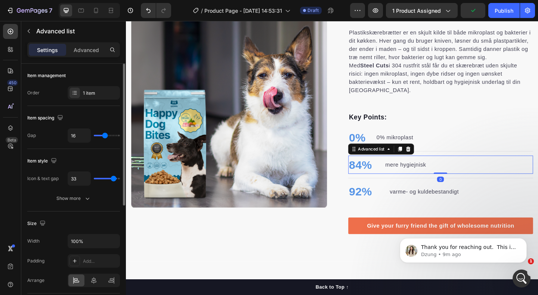
type input "32"
type input "30"
type input "28"
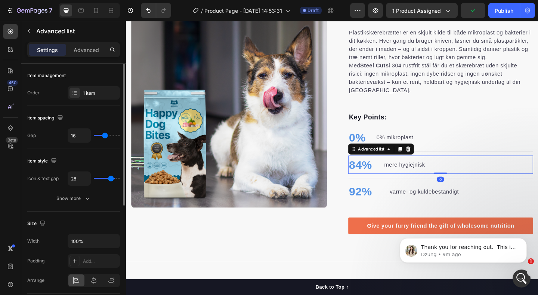
type input "27"
type input "26"
type input "25"
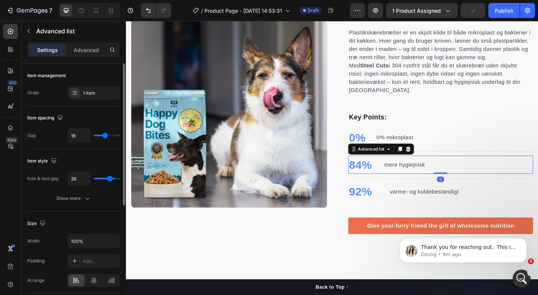
type input "25"
type input "24"
type input "23"
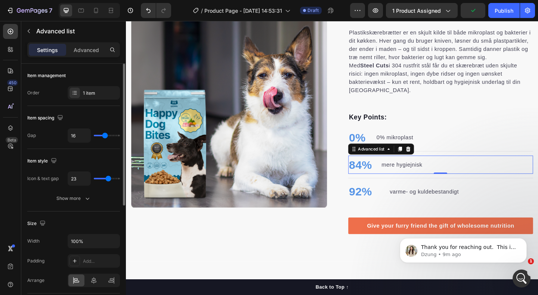
type input "22"
type input "21"
type input "20"
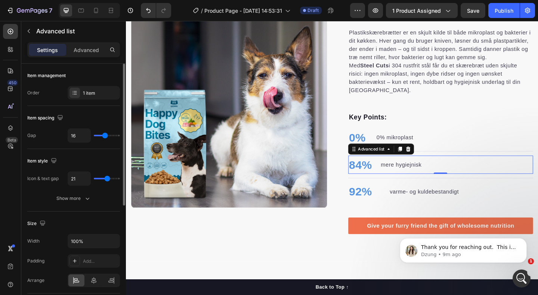
type input "20"
type input "19"
type input "18"
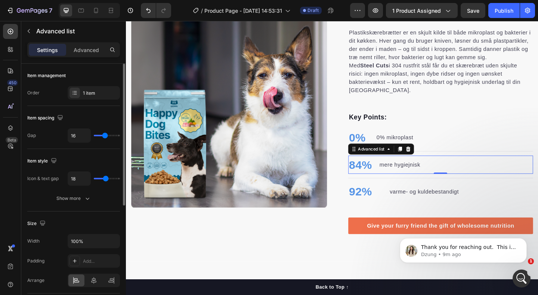
type input "17"
drag, startPoint x: 117, startPoint y: 179, endPoint x: 105, endPoint y: 179, distance: 12.3
type input "17"
click at [105, 179] on input "range" at bounding box center [107, 178] width 26 height 1
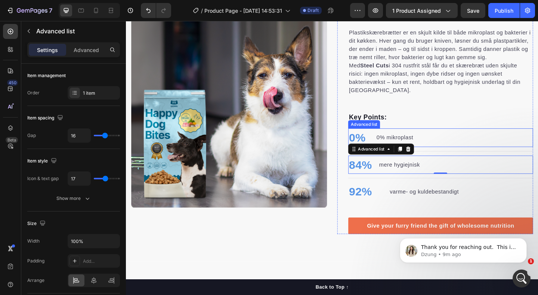
click at [465, 138] on div "0% Text block 0% mikroplast Text block" at bounding box center [468, 148] width 201 height 20
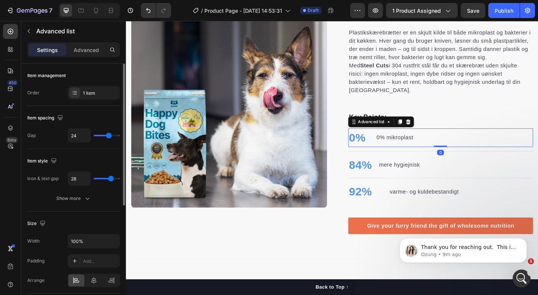
type input "30"
type input "31"
type input "33"
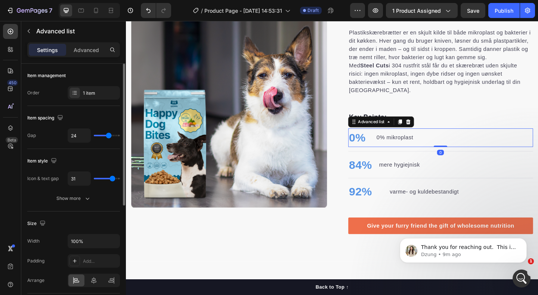
type input "33"
type input "37"
type input "40"
drag, startPoint x: 112, startPoint y: 177, endPoint x: 145, endPoint y: 176, distance: 33.3
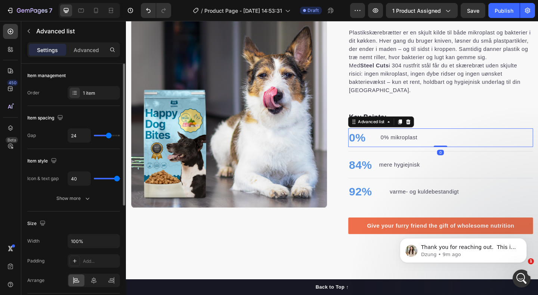
type input "40"
click at [120, 178] on input "range" at bounding box center [107, 178] width 26 height 1
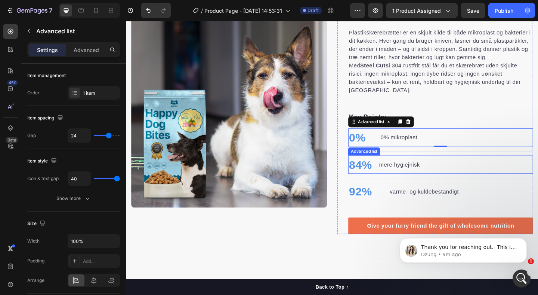
click at [459, 167] on div "84% Text block mere hygiejnisk Text block" at bounding box center [468, 177] width 201 height 20
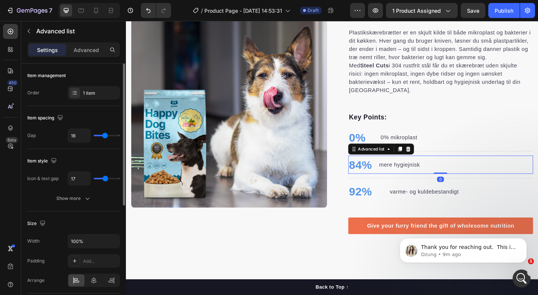
type input "18"
type input "19"
type input "20"
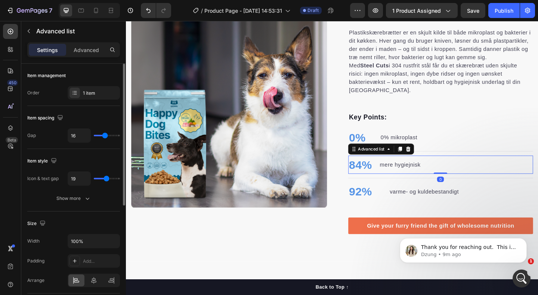
type input "20"
type input "21"
type input "22"
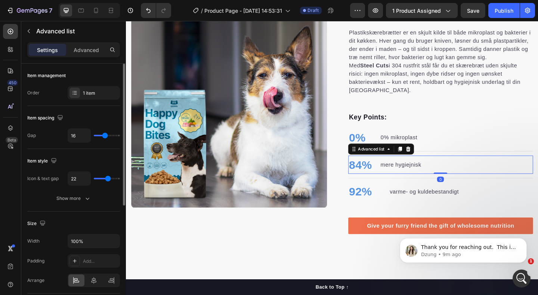
type input "23"
click at [108, 178] on input "range" at bounding box center [107, 178] width 26 height 1
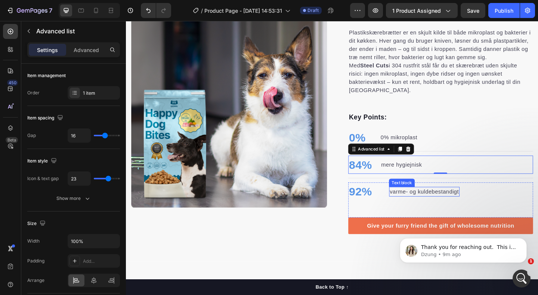
click at [413, 201] on div "varme- og kuldebestandigt" at bounding box center [450, 206] width 77 height 10
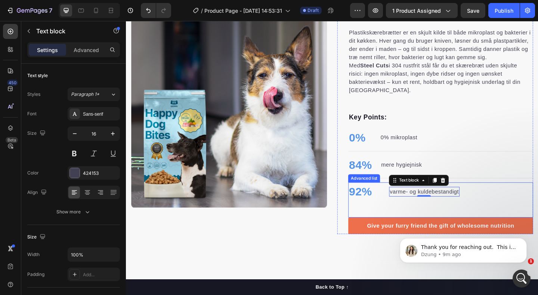
click at [407, 196] on li "92% Text block varme- og kuldebestandigt Text block 0" at bounding box center [428, 206] width 121 height 20
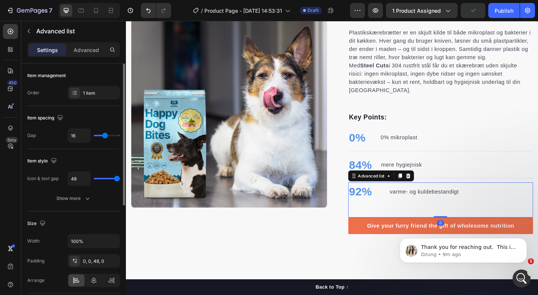
type input "39"
type input "38"
type input "37"
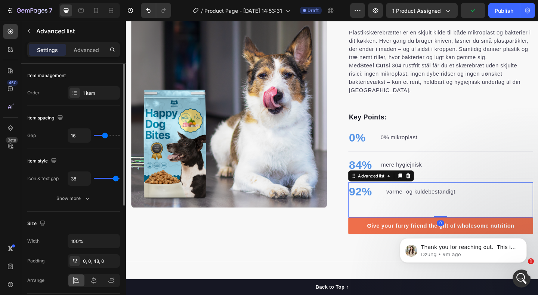
type input "37"
type input "36"
type input "35"
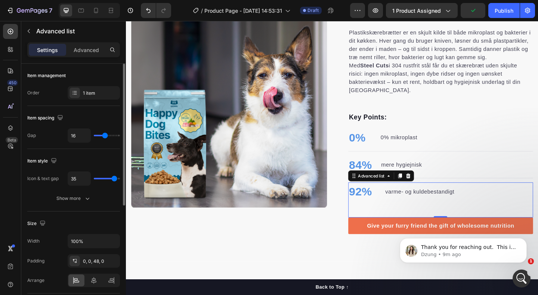
type input "34"
type input "33"
type input "32"
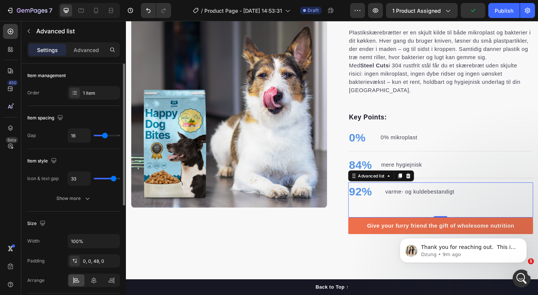
type input "32"
type input "31"
type input "30"
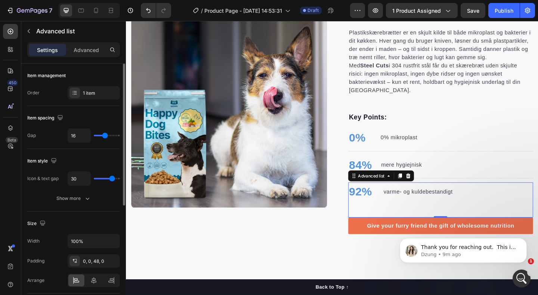
type input "29"
drag, startPoint x: 117, startPoint y: 178, endPoint x: 111, endPoint y: 178, distance: 6.4
type input "29"
click at [111, 178] on input "range" at bounding box center [107, 178] width 26 height 1
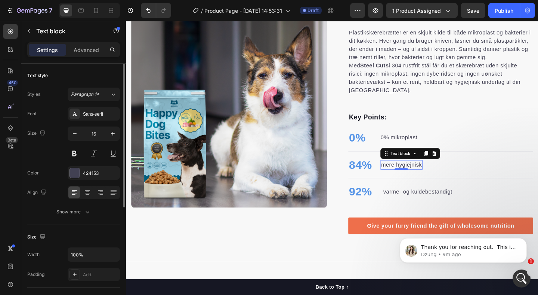
click at [419, 173] on p "mere hygiejnisk" at bounding box center [426, 177] width 44 height 9
click at [94, 132] on input "16" at bounding box center [93, 133] width 25 height 13
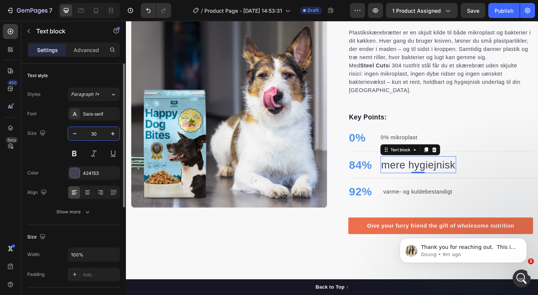
type input "30"
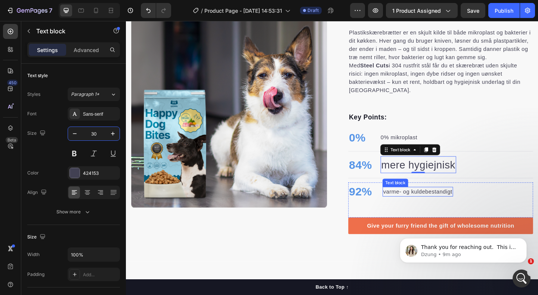
click at [415, 202] on p "varme- og kuldebestandigt" at bounding box center [443, 206] width 75 height 9
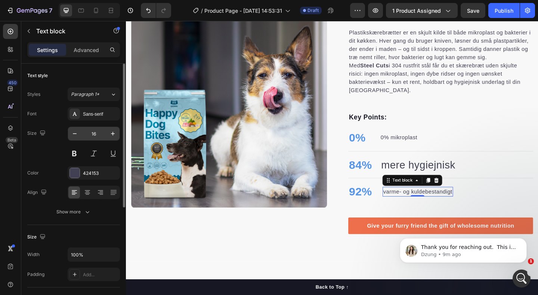
click at [94, 133] on input "16" at bounding box center [93, 133] width 25 height 13
type input "30"
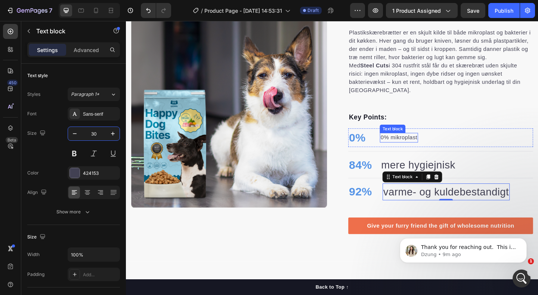
click at [428, 142] on div "0% mikroplast" at bounding box center [422, 147] width 41 height 10
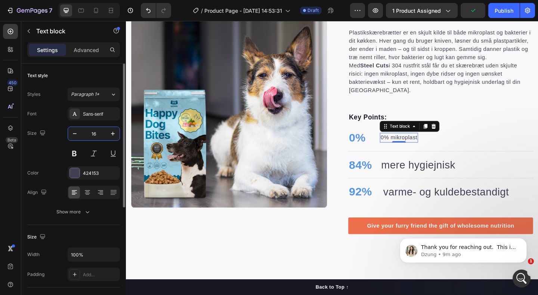
click at [97, 133] on input "16" at bounding box center [93, 133] width 25 height 13
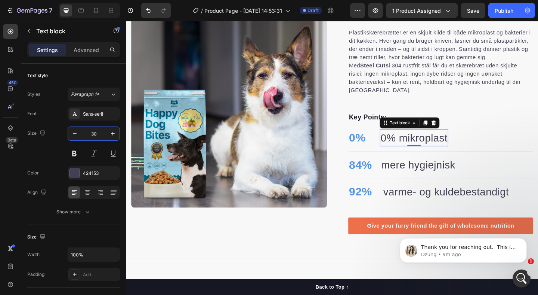
type input "30"
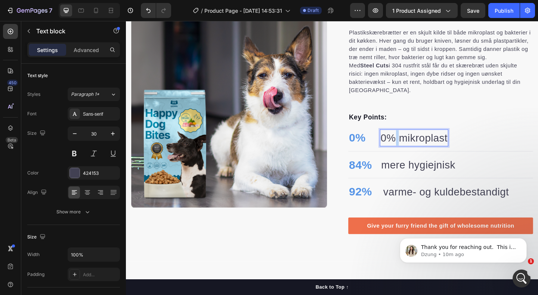
click at [418, 139] on p "0% mikroplast" at bounding box center [439, 147] width 73 height 17
click at [390, 138] on li "0% Text block mikroplast Text block 0" at bounding box center [412, 148] width 89 height 20
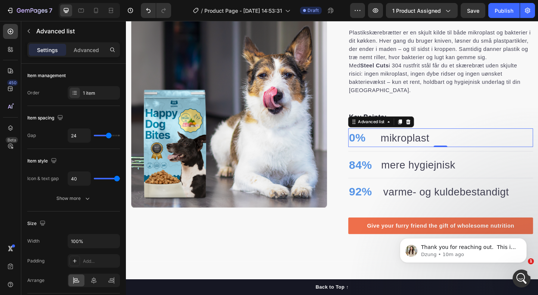
type input "39"
drag, startPoint x: 117, startPoint y: 178, endPoint x: 110, endPoint y: 178, distance: 6.7
click at [110, 178] on input "range" at bounding box center [107, 178] width 26 height 1
click at [111, 179] on input "range" at bounding box center [107, 178] width 26 height 1
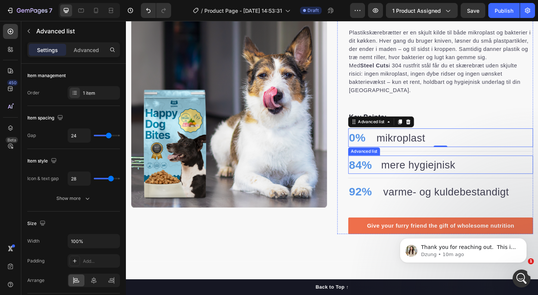
click at [399, 167] on li "84% Text block mere hygiejnisk Text block" at bounding box center [426, 177] width 117 height 20
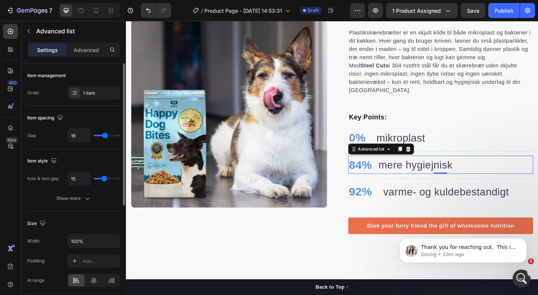
drag, startPoint x: 108, startPoint y: 179, endPoint x: 104, endPoint y: 179, distance: 3.8
click at [104, 179] on input "range" at bounding box center [107, 178] width 26 height 1
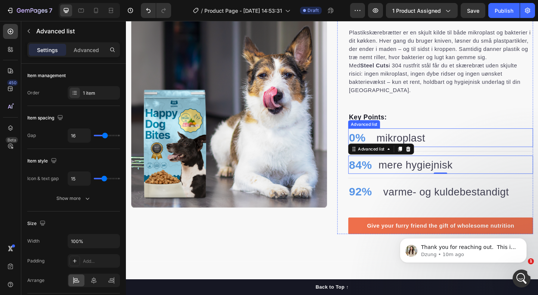
click at [393, 138] on li "0% Text block mikroplast Text block" at bounding box center [410, 148] width 84 height 20
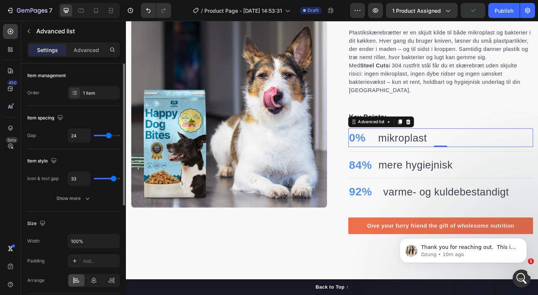
click at [114, 178] on input "range" at bounding box center [107, 178] width 26 height 1
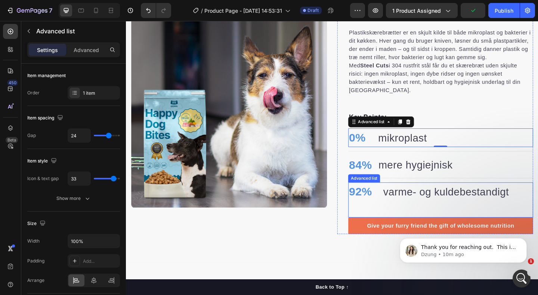
click at [402, 196] on li "92% Text block varme- og kuldebestandigt Text block" at bounding box center [456, 206] width 176 height 20
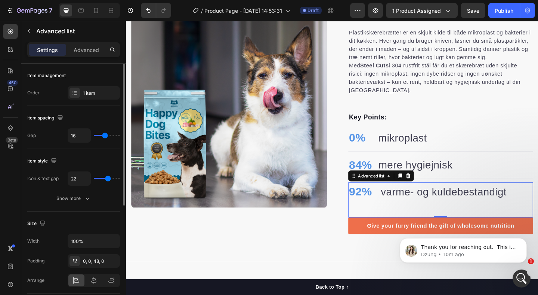
drag, startPoint x: 112, startPoint y: 177, endPoint x: 108, endPoint y: 177, distance: 4.1
click at [108, 178] on input "range" at bounding box center [107, 178] width 26 height 1
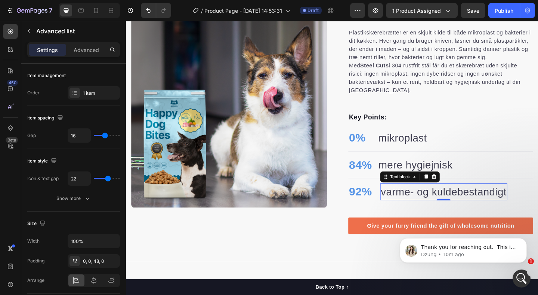
click at [406, 198] on p "varme- og kuldebestandigt" at bounding box center [471, 206] width 137 height 17
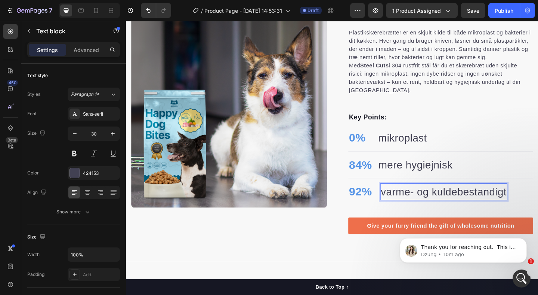
click at [407, 198] on p "varme- og kuldebestandigt" at bounding box center [471, 206] width 137 height 17
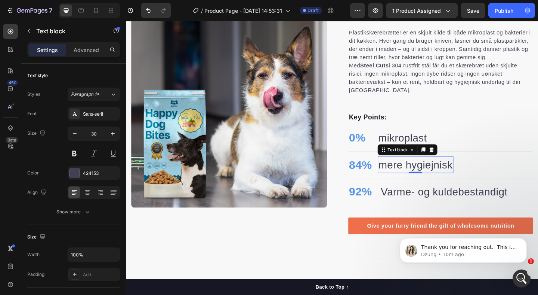
click at [407, 169] on p "mere hygiejnisk" at bounding box center [441, 177] width 81 height 17
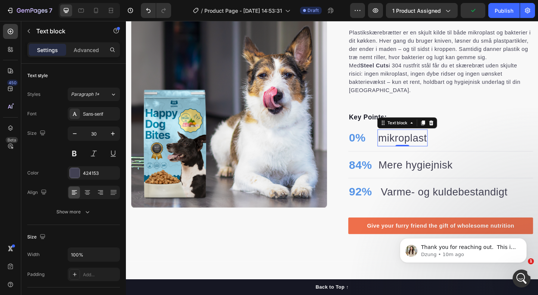
click at [410, 139] on p "mikroplast" at bounding box center [426, 147] width 53 height 17
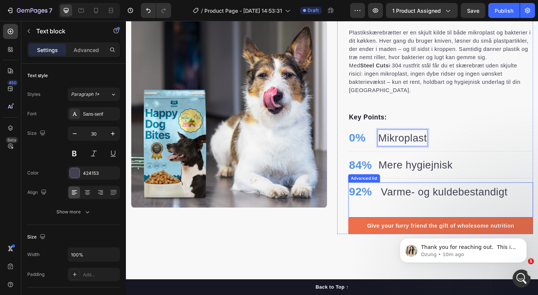
click at [397, 196] on li "92% Text block Varme- og kuldebestandigt Text block" at bounding box center [455, 206] width 174 height 20
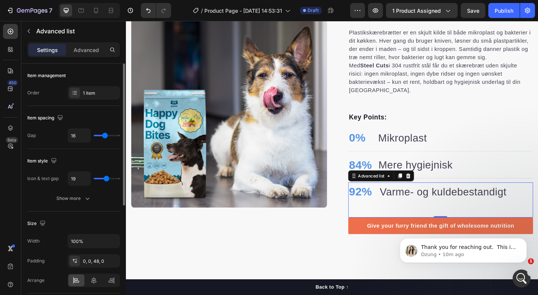
click at [107, 179] on input "range" at bounding box center [107, 178] width 26 height 1
click at [434, 205] on div "92% Text block Varme- og kuldebestandigt Text block" at bounding box center [468, 215] width 201 height 38
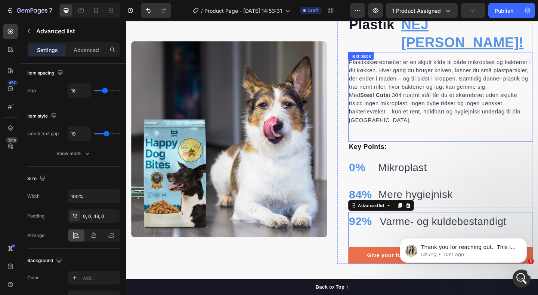
scroll to position [465, 0]
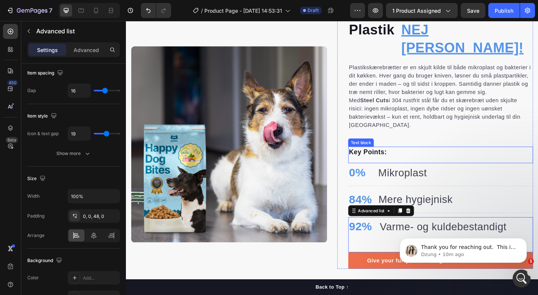
click at [418, 157] on div "Key Points: Text block" at bounding box center [468, 166] width 201 height 18
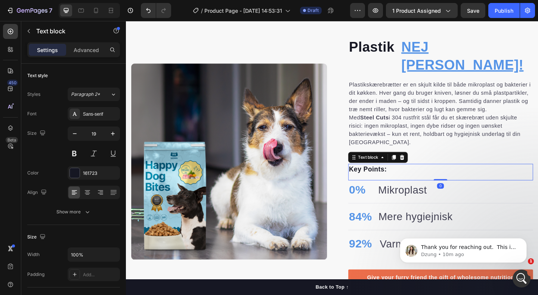
scroll to position [438, 0]
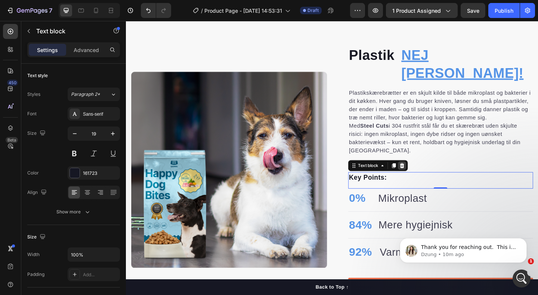
click at [426, 175] on icon at bounding box center [426, 177] width 5 height 5
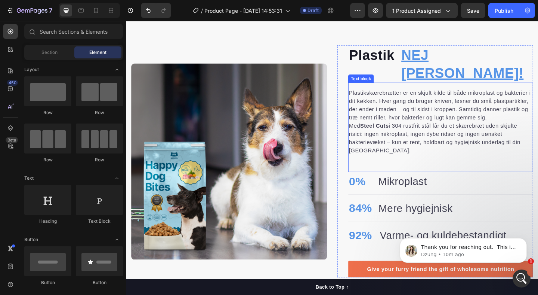
click at [444, 98] on p "Plastikskærebrætter er en skjult kilde til både mikroplast og bakterier i dit k…" at bounding box center [469, 113] width 200 height 36
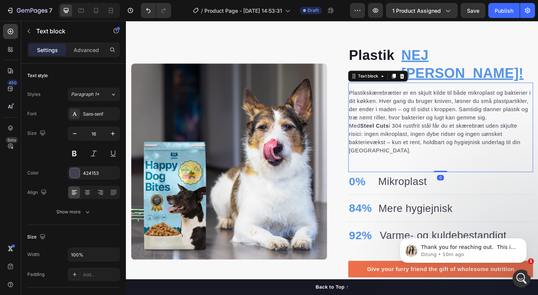
click at [387, 149] on div "Plastikskærebrætter er en skjult kilde til både mikroplast og bakterier i dit k…" at bounding box center [468, 136] width 201 height 97
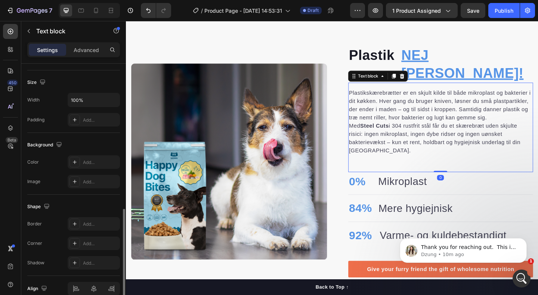
scroll to position [191, 0]
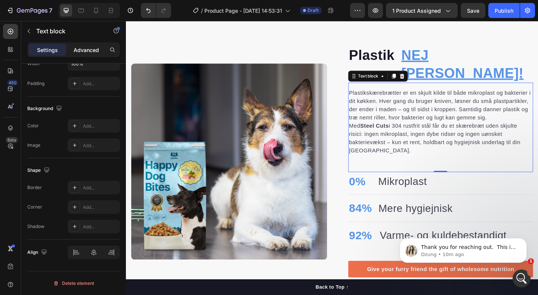
click at [86, 53] on p "Advanced" at bounding box center [86, 50] width 25 height 8
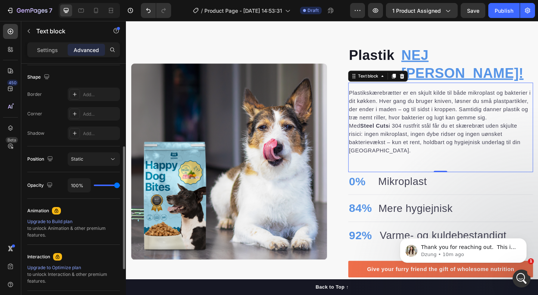
scroll to position [0, 0]
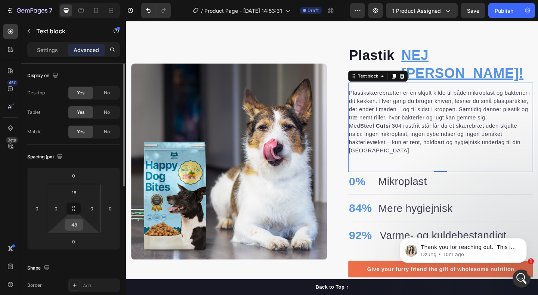
click at [74, 224] on input "48" at bounding box center [74, 224] width 15 height 11
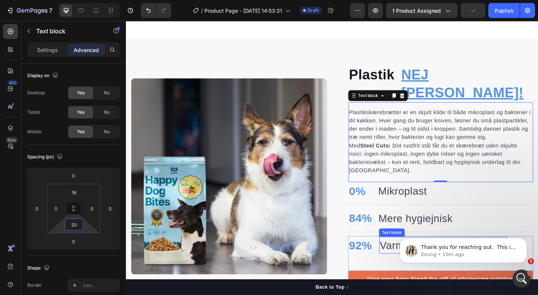
scroll to position [394, 0]
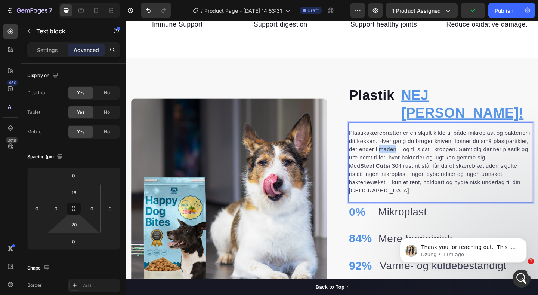
click at [403, 142] on p "Plastikskærebrætter er en skjult kilde til både mikroplast og bakterier i dit k…" at bounding box center [469, 156] width 200 height 36
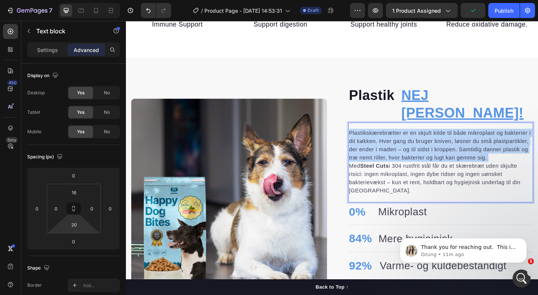
click at [403, 142] on p "Plastikskærebrætter er en skjult kilde til både mikroplast og bakterier i dit k…" at bounding box center [469, 156] width 200 height 36
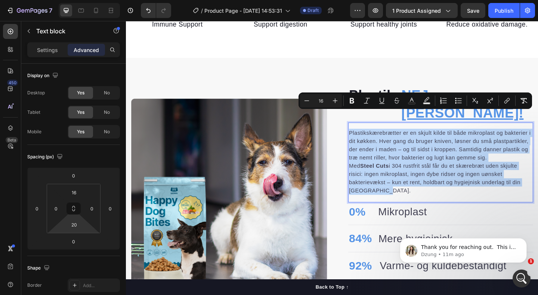
copy div "Plastikskærebrætter er en skjult kilde til både mikroplast og bakterier i dit k…"
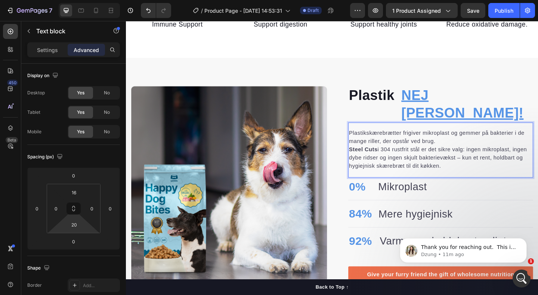
scroll to position [403, 0]
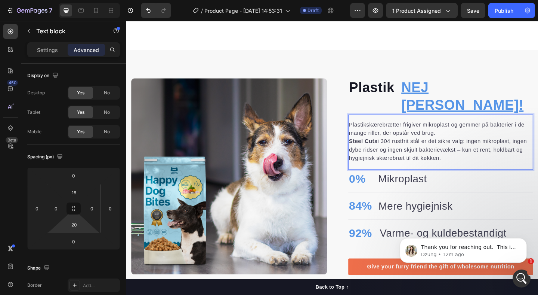
click at [464, 130] on p "Plastikskærebrætter frigiver mikroplast og gemmer på bakterier i de mange rille…" at bounding box center [469, 138] width 200 height 18
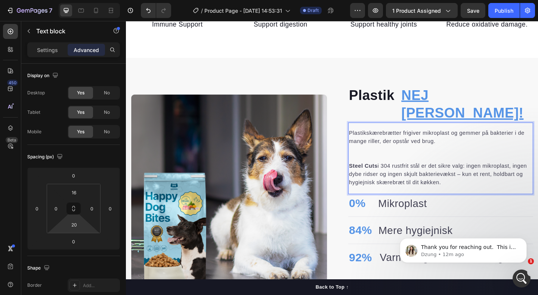
scroll to position [399, 0]
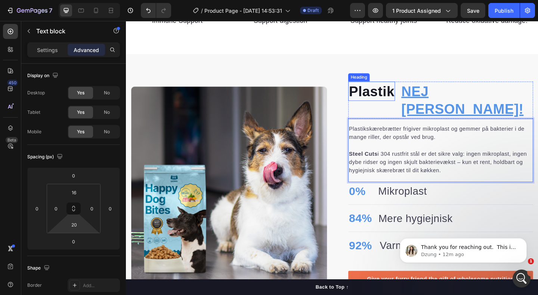
click at [418, 93] on h2 "Plastik" at bounding box center [393, 97] width 51 height 21
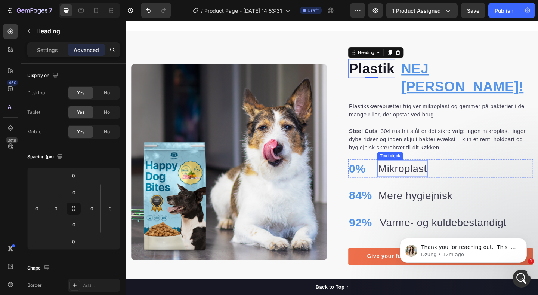
scroll to position [425, 0]
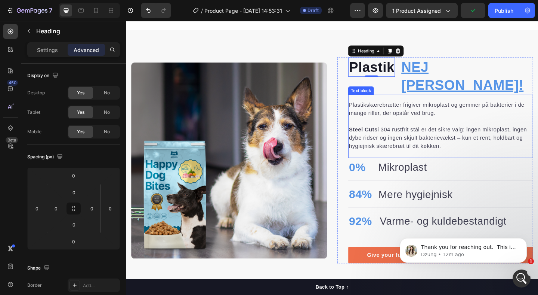
click at [444, 108] on p "Plastikskærebrætter frigiver mikroplast og gemmer på bakterier i de mange rille…" at bounding box center [469, 121] width 200 height 27
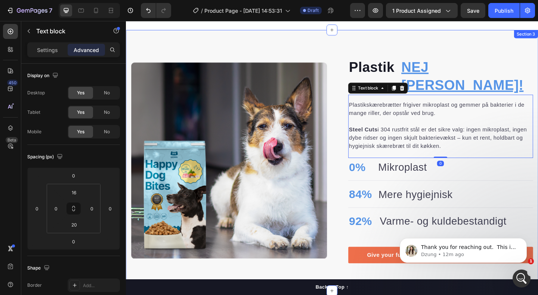
click at [327, 50] on div "Plastik Heading NEJ TAK! Heading Row Plastikskærebrætter frigiver mikroplast og…" at bounding box center [350, 173] width 449 height 284
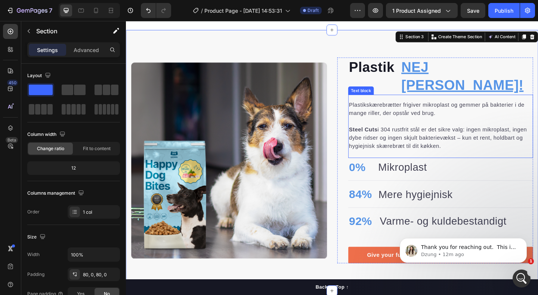
click at [425, 135] on p "Steel Cuts i 304 rustfrit stål er det sikre valg: ingen mikroplast, ingen dybe …" at bounding box center [469, 148] width 200 height 27
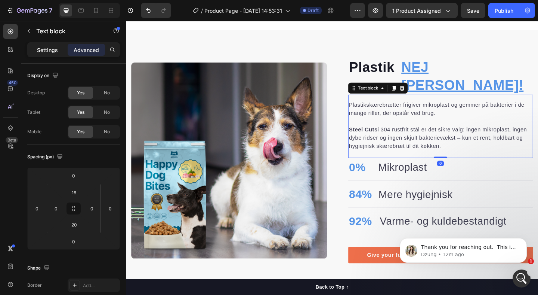
click at [37, 47] on p "Settings" at bounding box center [47, 50] width 21 height 8
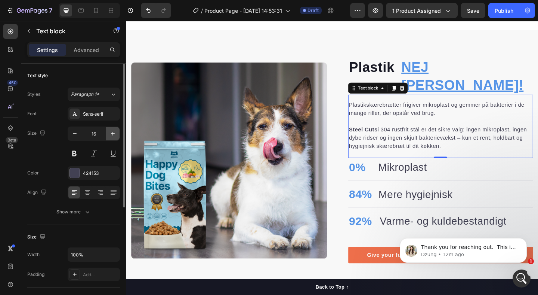
click at [112, 133] on icon "button" at bounding box center [112, 133] width 7 height 7
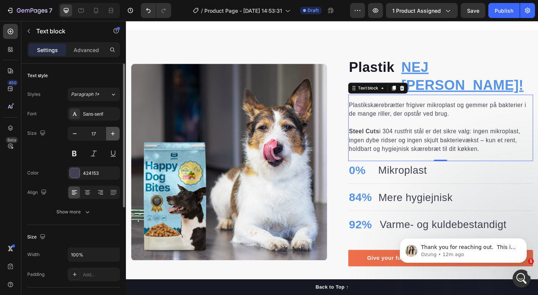
click at [112, 133] on icon "button" at bounding box center [112, 133] width 7 height 7
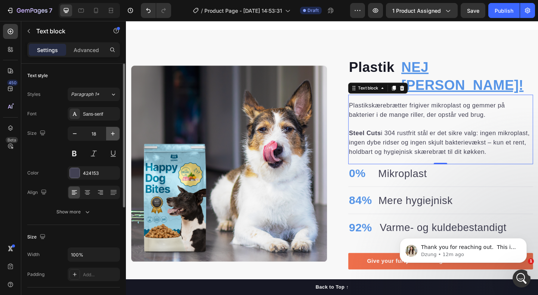
click at [112, 133] on icon "button" at bounding box center [112, 133] width 7 height 7
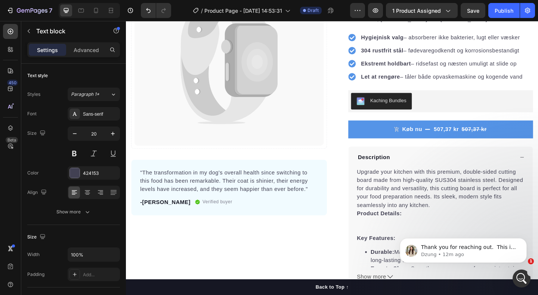
scroll to position [0, 0]
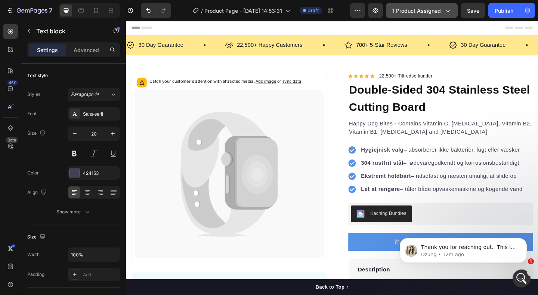
click at [433, 11] on span "1 product assigned" at bounding box center [417, 11] width 49 height 8
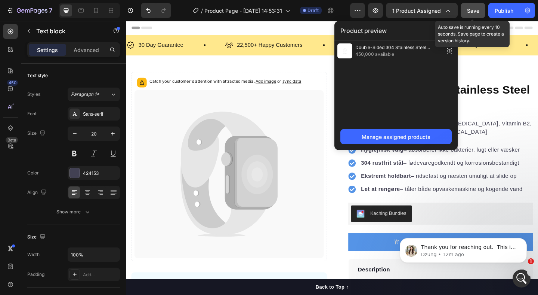
click at [476, 15] on button "Save" at bounding box center [473, 10] width 25 height 15
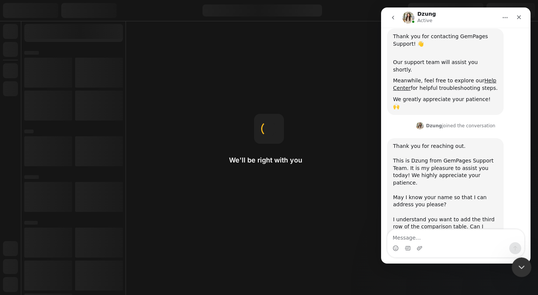
scroll to position [126, 0]
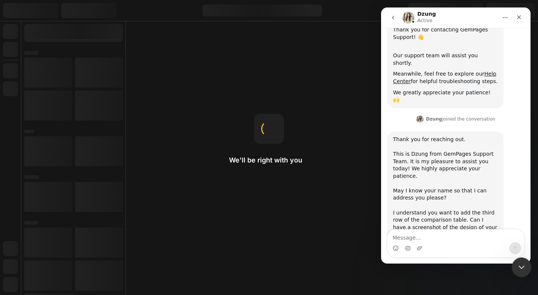
click at [520, 264] on icon "Close Intercom Messenger" at bounding box center [520, 265] width 9 height 9
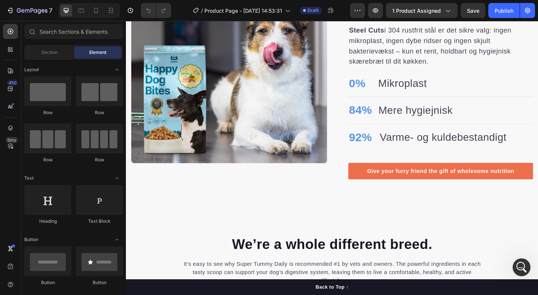
scroll to position [619, 0]
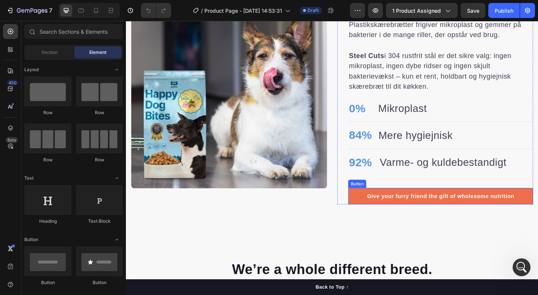
click at [373, 182] on div "Plastik Heading NEJ TAK! Heading Row Plastikskærebrætter frigiver mikroplast og…" at bounding box center [468, 96] width 201 height 249
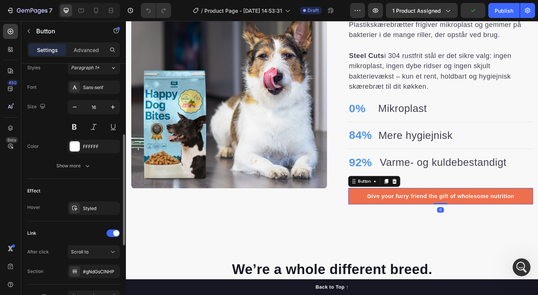
scroll to position [323, 0]
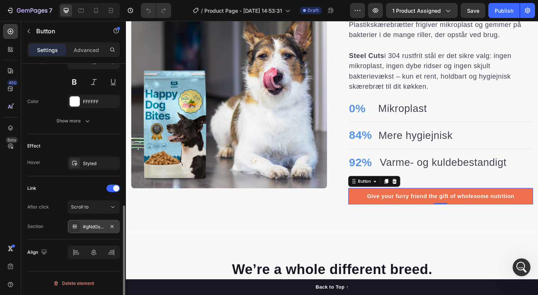
click at [95, 226] on div "#gNdGsClNHP" at bounding box center [94, 226] width 22 height 7
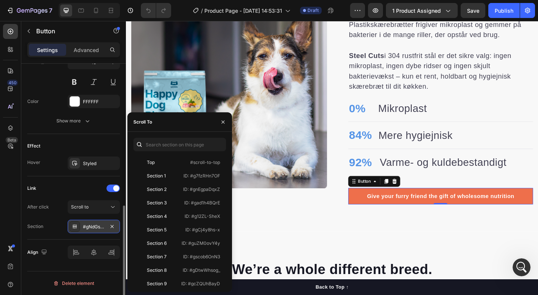
click at [95, 226] on div "#gNdGsClNHP" at bounding box center [94, 226] width 22 height 7
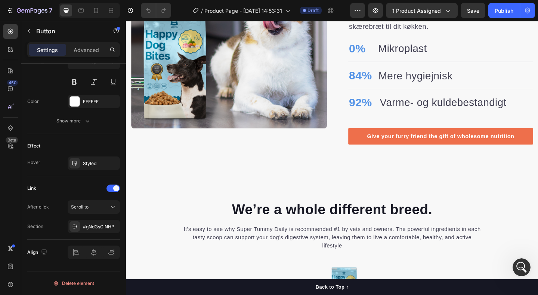
scroll to position [643, 0]
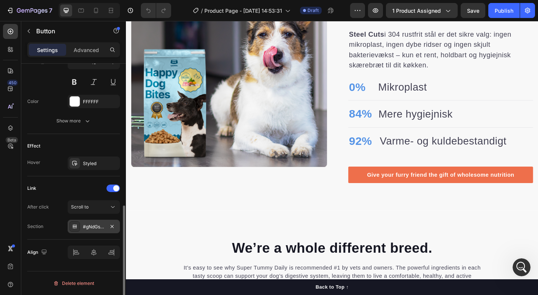
click at [81, 224] on div "#gNdGsClNHP" at bounding box center [94, 225] width 52 height 13
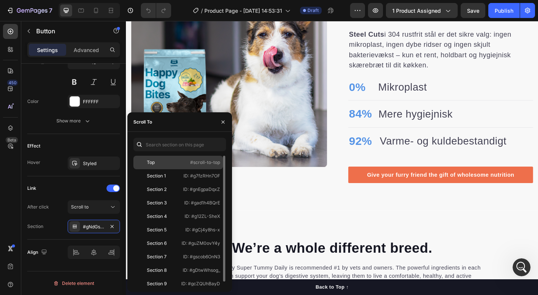
click at [181, 169] on div "Top #scroll-to-top" at bounding box center [178, 175] width 90 height 13
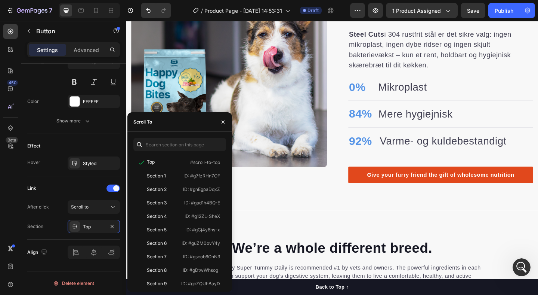
click at [376, 179] on button "Give your furry friend the gift of wholesome nutrition" at bounding box center [468, 188] width 201 height 18
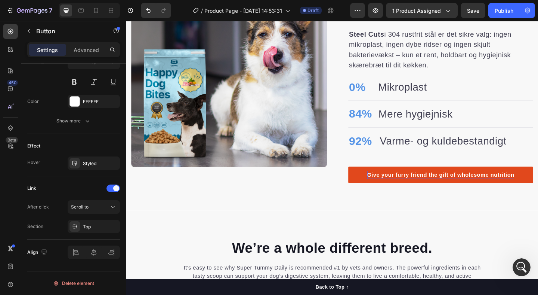
click at [422, 184] on div "Give your furry friend the gift of wholesome nutrition" at bounding box center [468, 188] width 160 height 9
click at [422, 184] on p "Give your furry friend the gift of wholesome nutrition" at bounding box center [468, 188] width 160 height 9
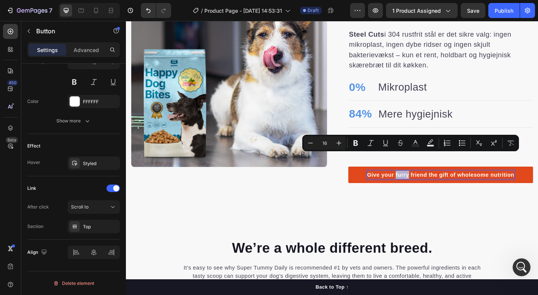
click at [422, 184] on p "Give your furry friend the gift of wholesome nutrition" at bounding box center [468, 188] width 160 height 9
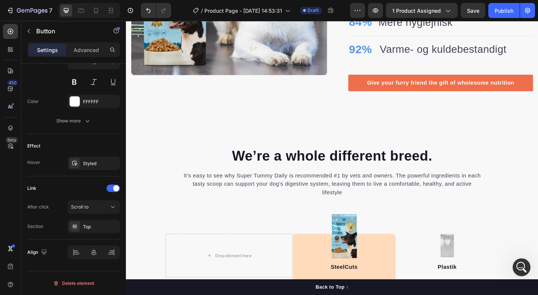
scroll to position [604, 0]
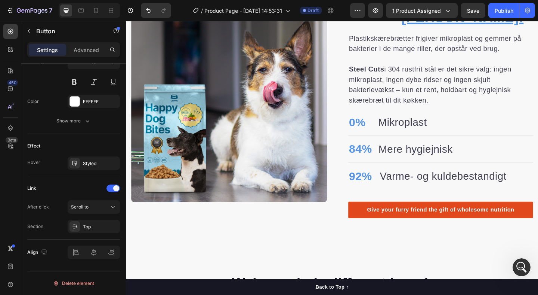
click at [385, 217] on button "Give your furry friend the gift of wholesome nutrition" at bounding box center [468, 226] width 201 height 18
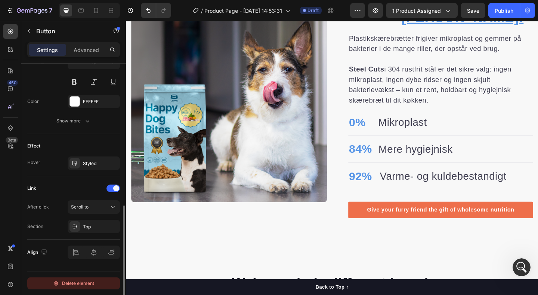
click at [76, 280] on div "Delete element" at bounding box center [73, 283] width 41 height 9
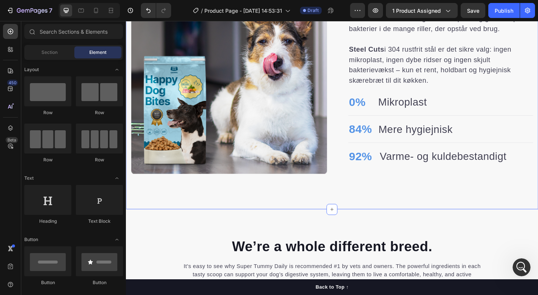
scroll to position [636, 0]
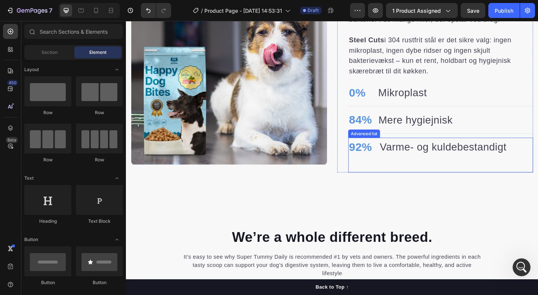
click at [393, 164] on div "92% Text block Varme- og kuldebestandigt Text block" at bounding box center [468, 167] width 201 height 38
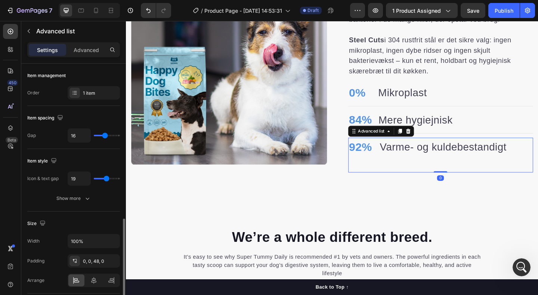
scroll to position [197, 0]
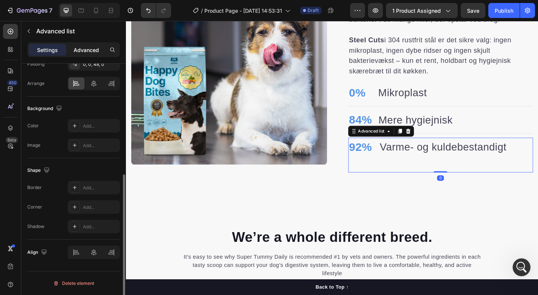
click at [87, 52] on p "Advanced" at bounding box center [86, 50] width 25 height 8
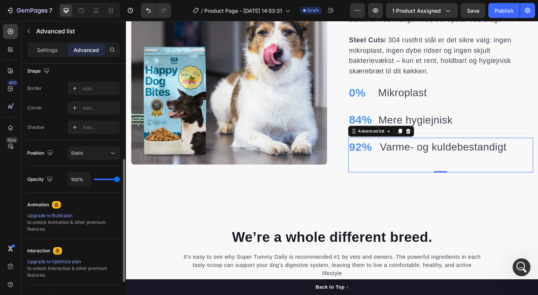
scroll to position [0, 0]
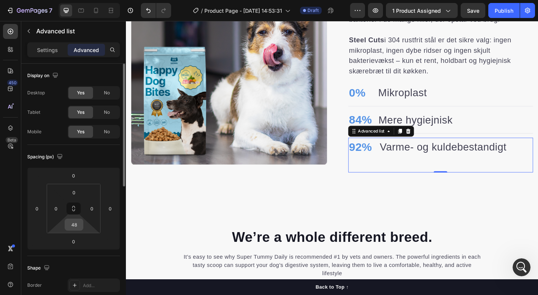
click at [73, 223] on input "48" at bounding box center [74, 224] width 15 height 11
type input "0"
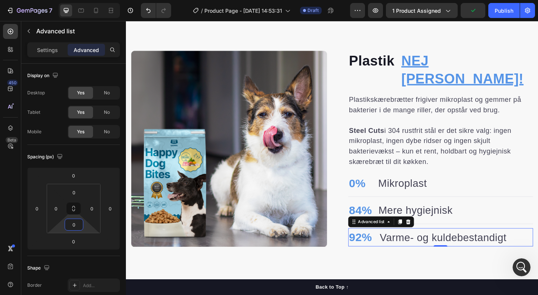
scroll to position [545, 0]
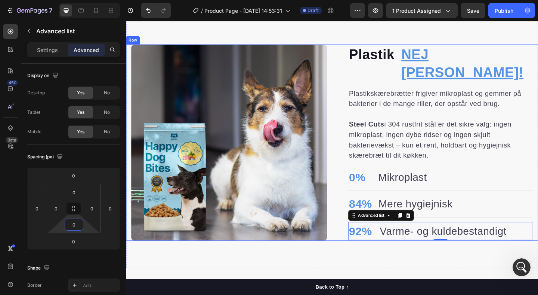
click at [350, 73] on div "Plastik Heading NEJ TAK! Heading Row Plastikskærebrætter frigiver mikroplast og…" at bounding box center [350, 152] width 449 height 213
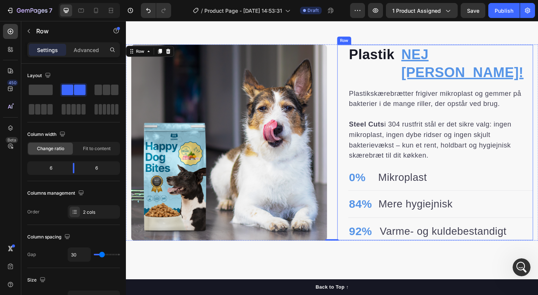
click at [362, 70] on div "Plastik Heading NEJ TAK! Heading Row Plastikskærebrætter frigiver mikroplast og…" at bounding box center [462, 153] width 213 height 213
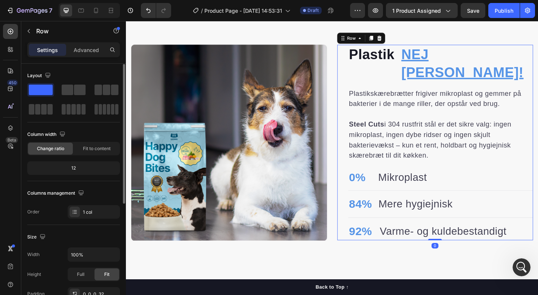
scroll to position [204, 0]
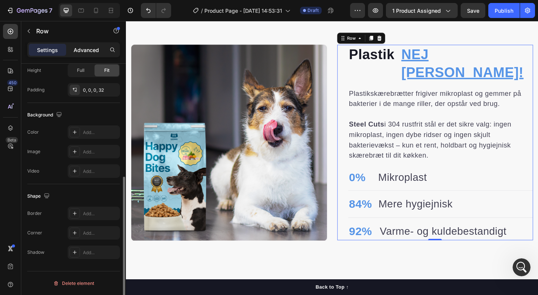
click at [85, 47] on p "Advanced" at bounding box center [86, 50] width 25 height 8
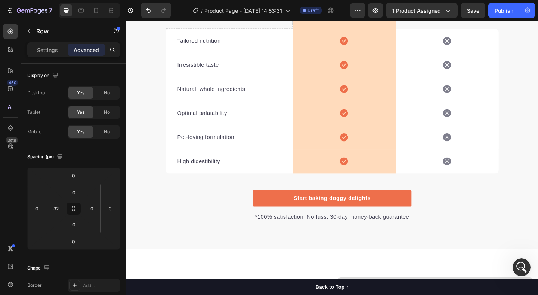
scroll to position [928, 0]
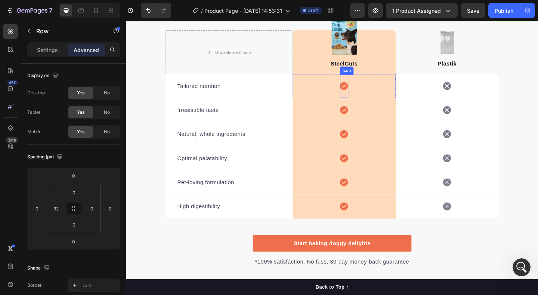
click at [364, 90] on icon at bounding box center [363, 91] width 9 height 9
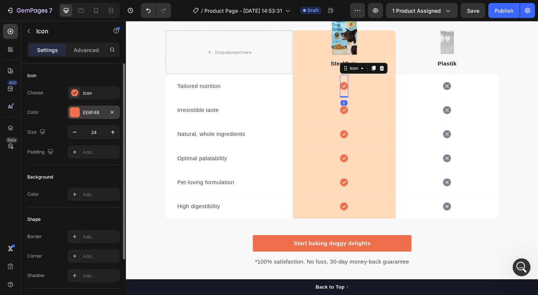
click at [89, 114] on div "EE6F4B" at bounding box center [94, 112] width 22 height 7
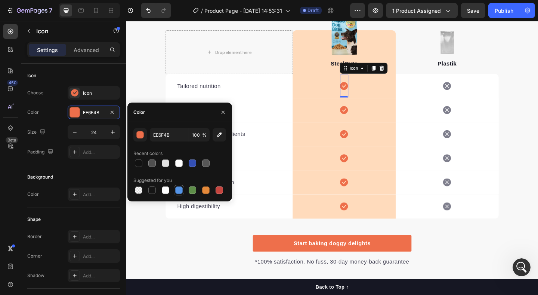
click at [181, 191] on div at bounding box center [178, 189] width 7 height 7
type input "5594E7"
click at [363, 117] on icon at bounding box center [363, 117] width 9 height 9
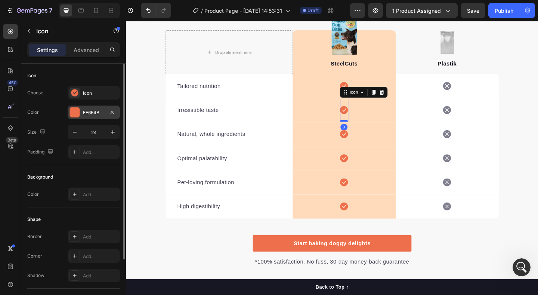
click at [89, 114] on div "EE6F4B" at bounding box center [94, 112] width 22 height 7
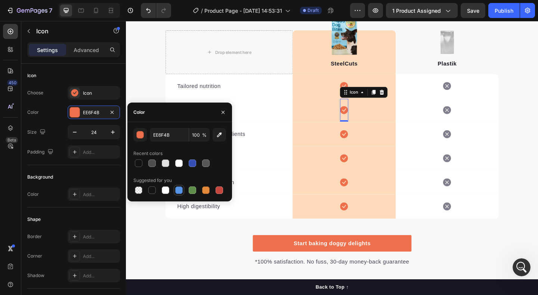
click at [181, 189] on div at bounding box center [178, 189] width 7 height 7
type input "5594E7"
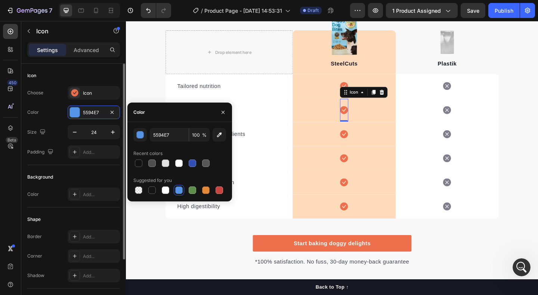
click at [53, 166] on div "Background Color Add..." at bounding box center [73, 186] width 93 height 42
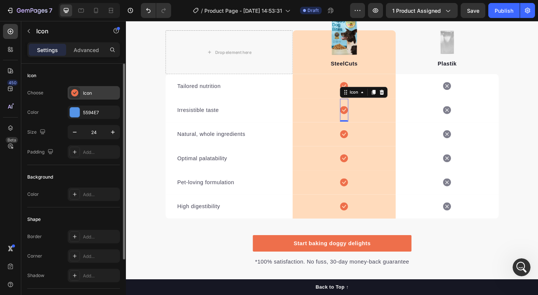
click at [87, 93] on div "Icon" at bounding box center [100, 93] width 35 height 7
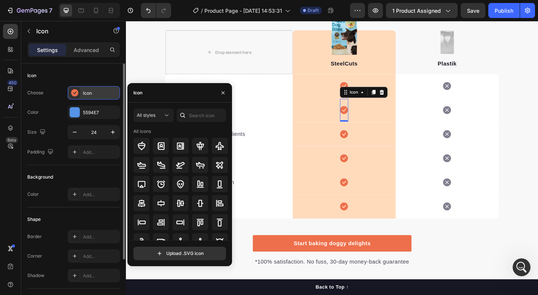
click at [87, 93] on div "Icon" at bounding box center [100, 93] width 35 height 7
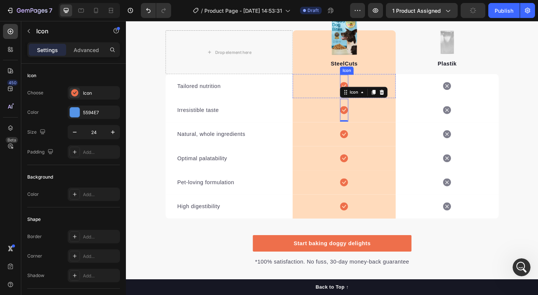
click at [363, 89] on icon at bounding box center [363, 91] width 9 height 9
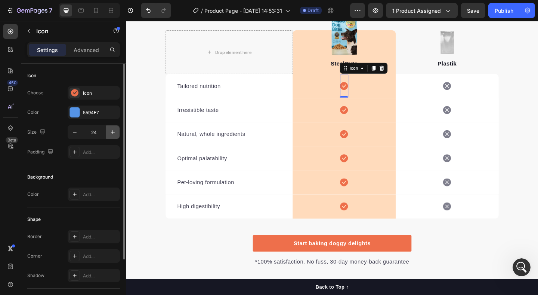
click at [113, 135] on icon "button" at bounding box center [112, 131] width 7 height 7
click at [71, 134] on icon "button" at bounding box center [74, 131] width 7 height 7
type input "24"
click at [86, 93] on div "Icon" at bounding box center [100, 93] width 35 height 7
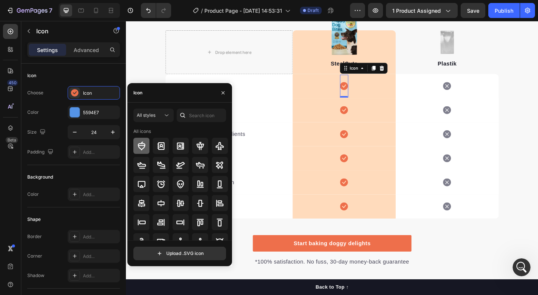
click at [142, 145] on icon at bounding box center [141, 145] width 7 height 9
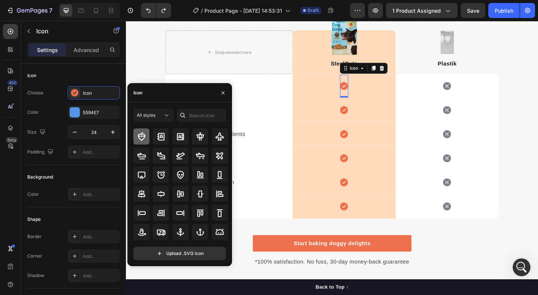
scroll to position [11, 0]
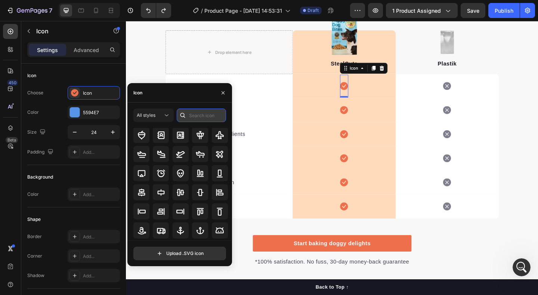
click at [200, 117] on input "text" at bounding box center [201, 114] width 49 height 13
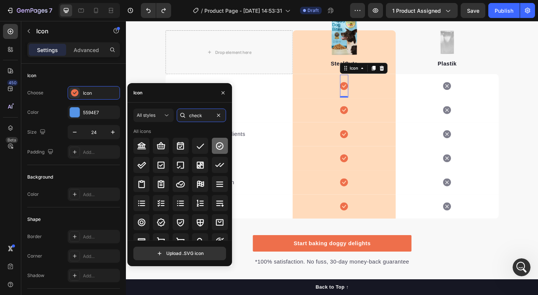
type input "check"
click at [218, 146] on icon at bounding box center [219, 145] width 7 height 7
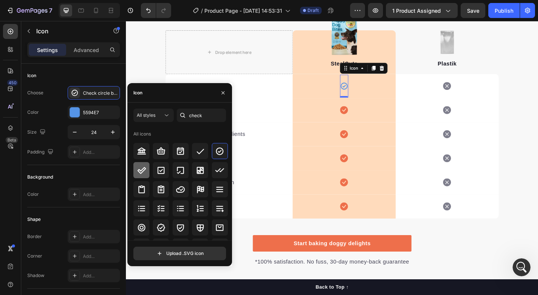
click at [142, 173] on icon at bounding box center [141, 170] width 9 height 9
click at [220, 156] on div at bounding box center [220, 151] width 16 height 16
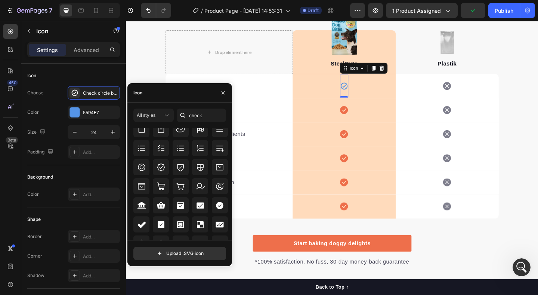
scroll to position [251, 0]
click at [213, 201] on div at bounding box center [220, 205] width 16 height 16
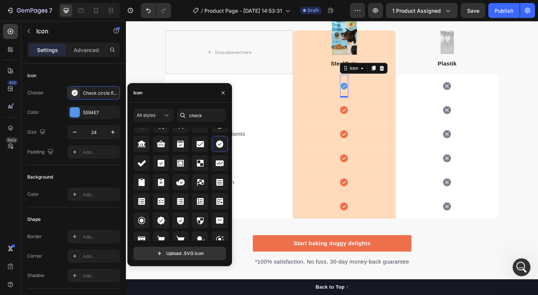
scroll to position [304, 0]
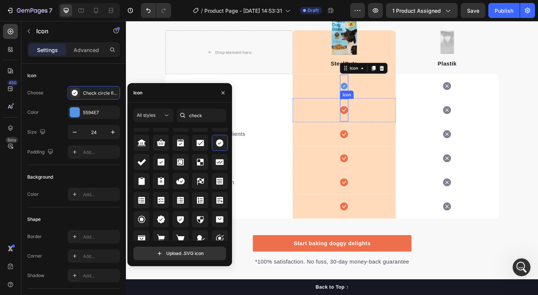
click at [364, 117] on icon at bounding box center [363, 117] width 9 height 9
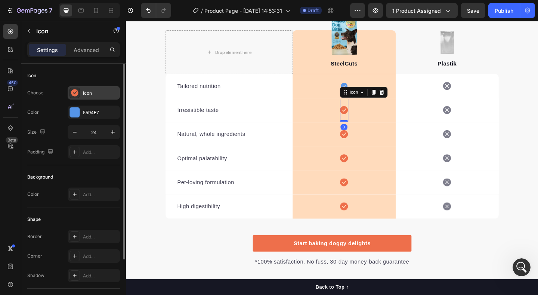
click at [83, 92] on div "Icon" at bounding box center [100, 93] width 35 height 7
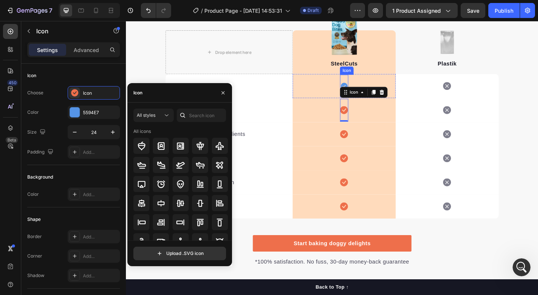
click at [364, 92] on icon at bounding box center [363, 91] width 9 height 9
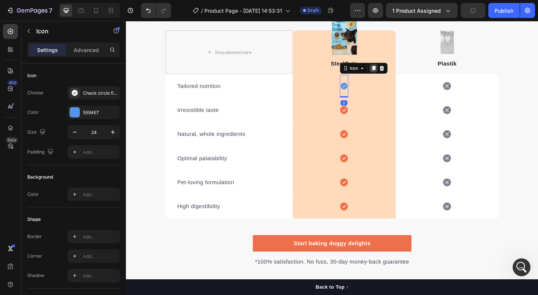
click at [397, 72] on icon at bounding box center [396, 72] width 4 height 5
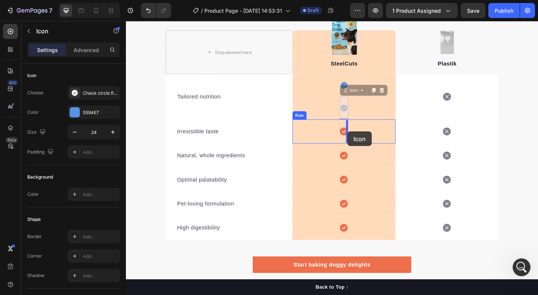
drag, startPoint x: 363, startPoint y: 117, endPoint x: 367, endPoint y: 141, distance: 24.6
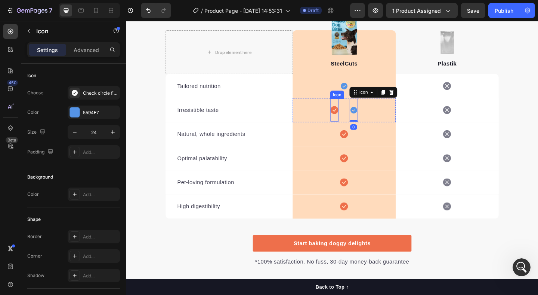
click at [350, 118] on icon at bounding box center [352, 117] width 9 height 9
click at [393, 98] on icon at bounding box center [394, 98] width 5 height 5
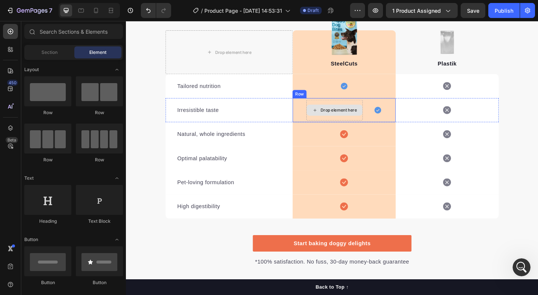
click at [361, 117] on div "Drop element here" at bounding box center [358, 118] width 40 height 6
click at [350, 108] on div "Drop element here" at bounding box center [352, 118] width 61 height 22
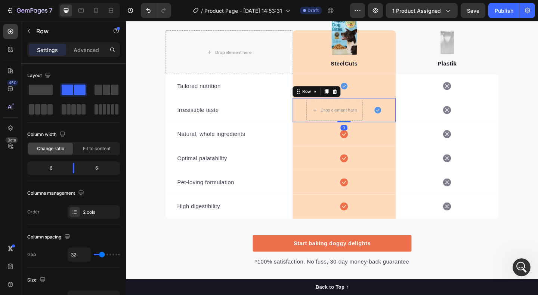
click at [353, 96] on icon at bounding box center [353, 97] width 5 height 5
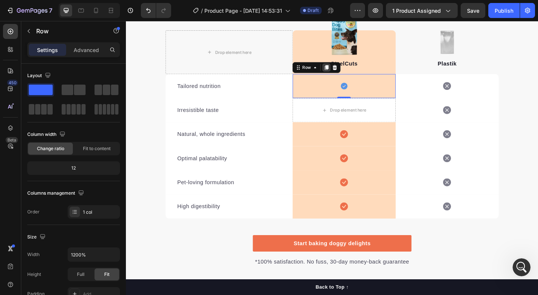
click at [345, 69] on icon at bounding box center [344, 71] width 4 height 5
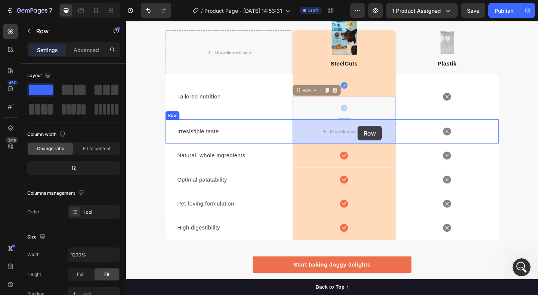
drag, startPoint x: 381, startPoint y: 110, endPoint x: 378, endPoint y: 135, distance: 25.6
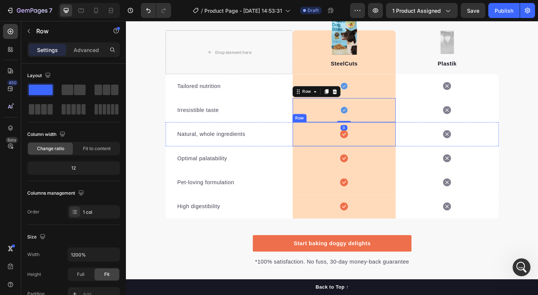
click at [374, 146] on div "Icon Row" at bounding box center [363, 144] width 112 height 26
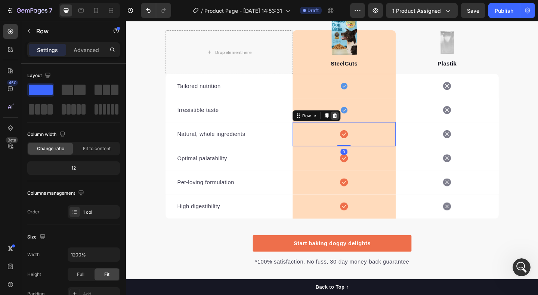
click at [354, 127] on div at bounding box center [353, 123] width 9 height 9
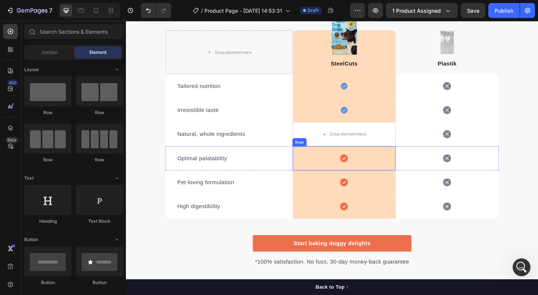
click at [382, 166] on div "Icon Row" at bounding box center [363, 170] width 112 height 26
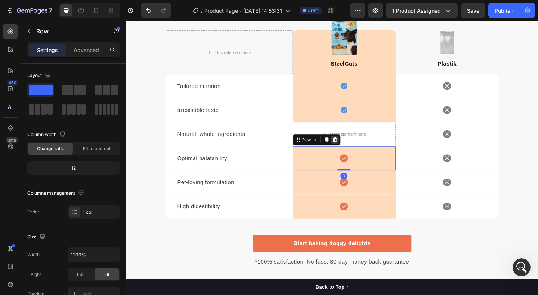
click at [353, 151] on icon at bounding box center [353, 149] width 5 height 5
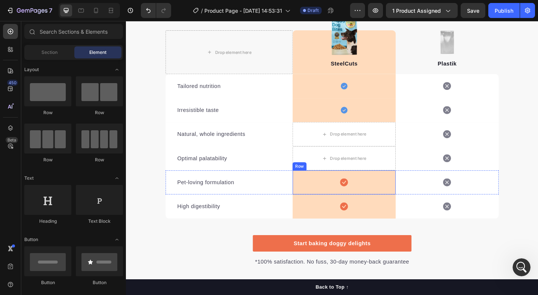
click at [382, 199] on div "Icon Row" at bounding box center [363, 196] width 112 height 26
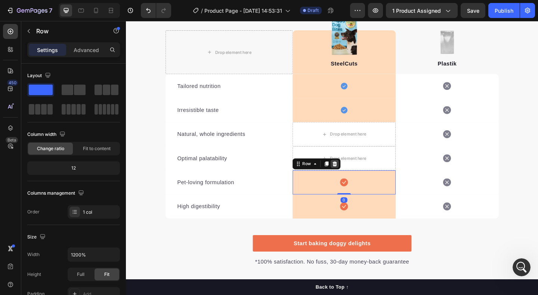
click at [353, 179] on div at bounding box center [353, 176] width 9 height 9
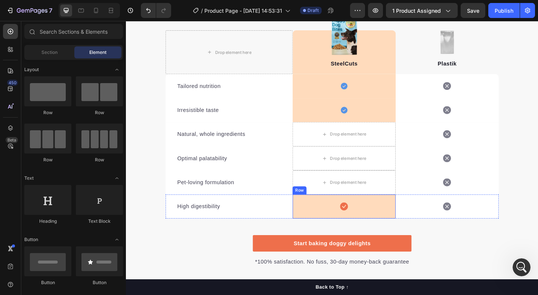
click at [381, 222] on div "Icon Row" at bounding box center [363, 222] width 112 height 26
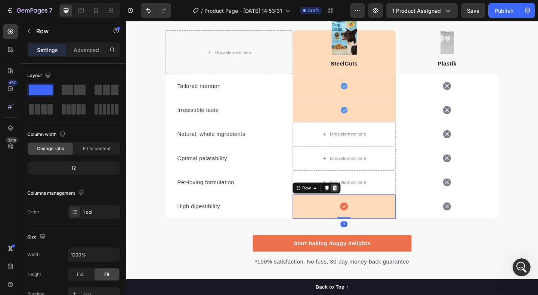
click at [354, 201] on icon at bounding box center [353, 202] width 5 height 5
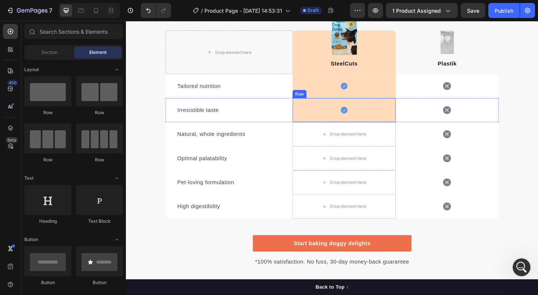
click at [393, 124] on div "Icon Row" at bounding box center [363, 118] width 112 height 26
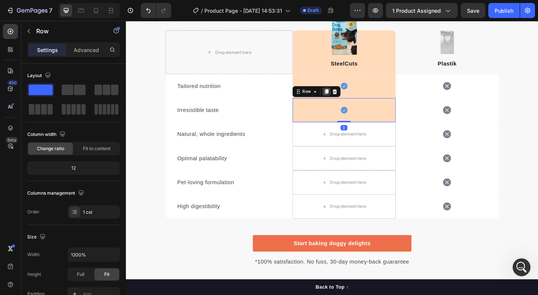
click at [343, 99] on icon at bounding box center [344, 98] width 6 height 6
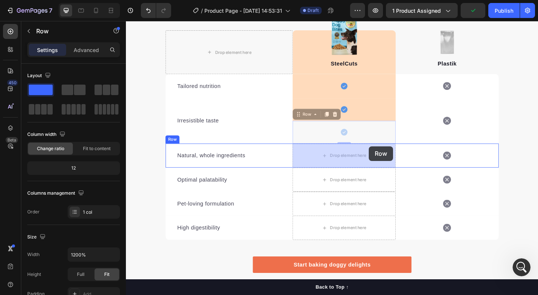
drag, startPoint x: 393, startPoint y: 139, endPoint x: 390, endPoint y: 157, distance: 18.1
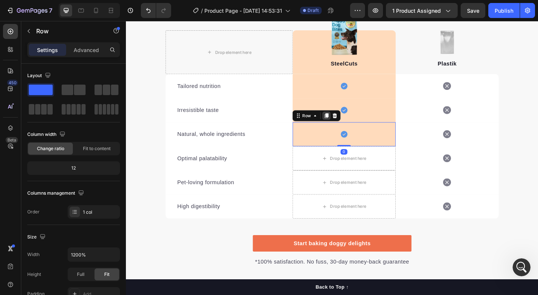
click at [344, 124] on icon at bounding box center [344, 123] width 4 height 5
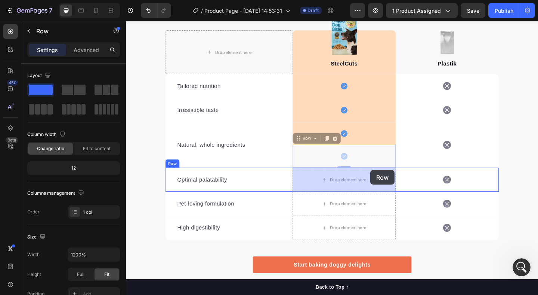
drag, startPoint x: 393, startPoint y: 166, endPoint x: 392, endPoint y: 183, distance: 17.6
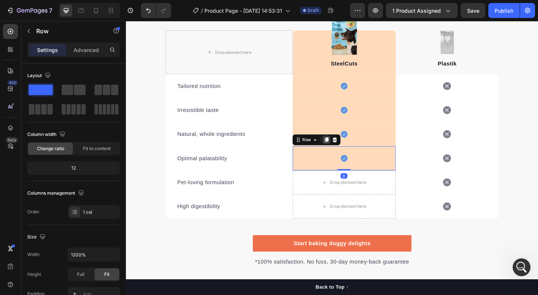
click at [343, 149] on icon at bounding box center [344, 150] width 6 height 6
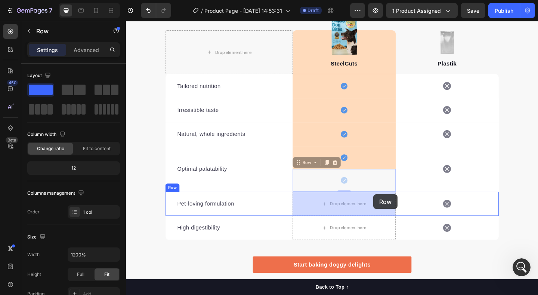
drag, startPoint x: 395, startPoint y: 194, endPoint x: 395, endPoint y: 209, distance: 15.3
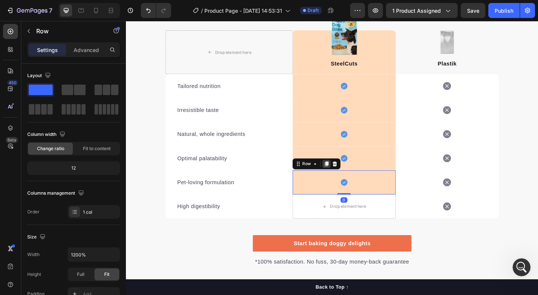
click at [343, 176] on icon at bounding box center [344, 175] width 4 height 5
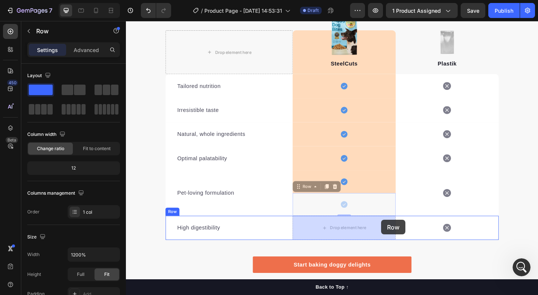
drag, startPoint x: 405, startPoint y: 221, endPoint x: 403, endPoint y: 237, distance: 16.9
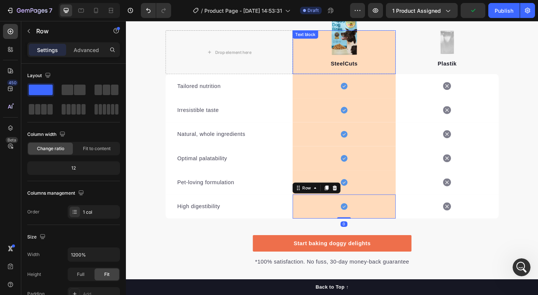
click at [318, 49] on div "SteelCuts Text block" at bounding box center [363, 54] width 112 height 47
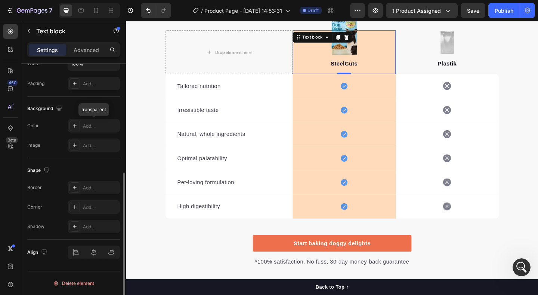
scroll to position [0, 0]
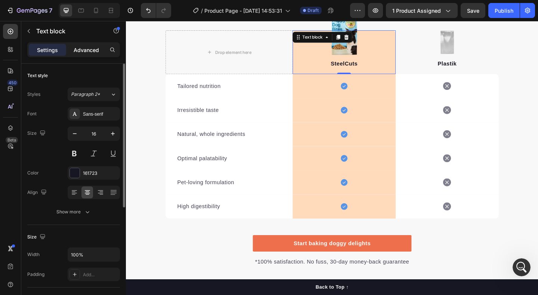
click at [80, 49] on p "Advanced" at bounding box center [86, 50] width 25 height 8
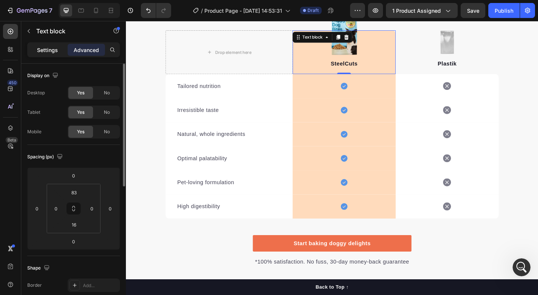
click at [50, 48] on p "Settings" at bounding box center [47, 50] width 21 height 8
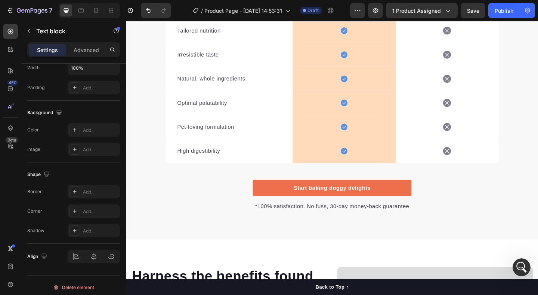
scroll to position [924, 0]
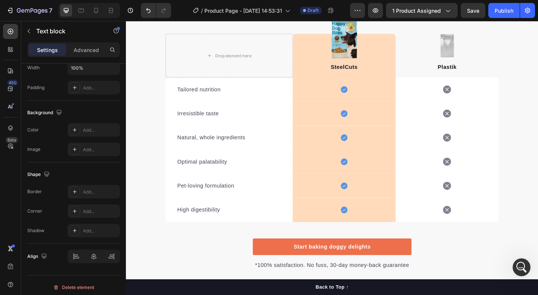
click at [324, 59] on div "SteelCuts Text block" at bounding box center [363, 58] width 112 height 47
click at [321, 53] on div "SteelCuts Text block" at bounding box center [363, 58] width 112 height 47
click at [337, 126] on div "Icon Row" at bounding box center [363, 121] width 112 height 26
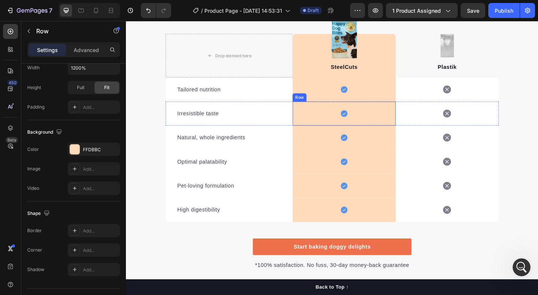
scroll to position [0, 0]
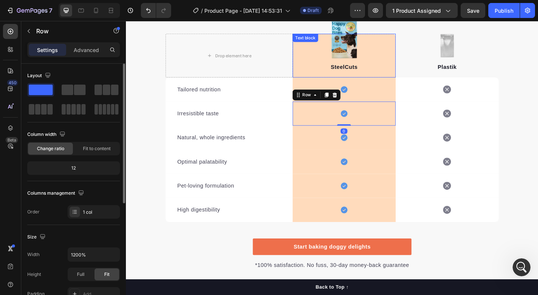
click at [331, 66] on div "SteelCuts" at bounding box center [363, 71] width 112 height 10
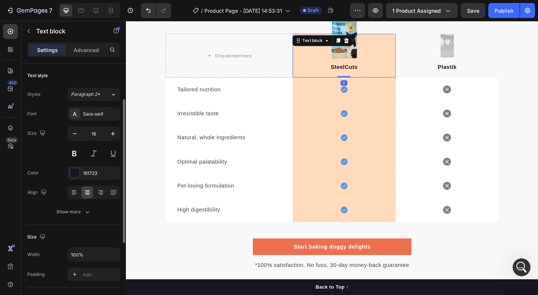
scroll to position [30, 0]
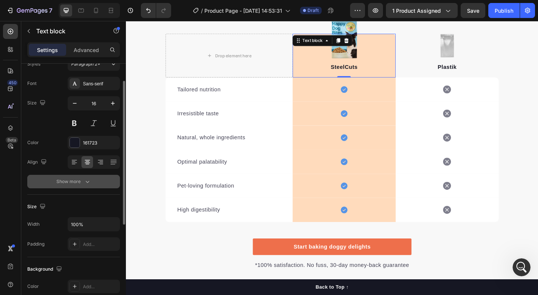
click at [78, 182] on div "Show more" at bounding box center [73, 181] width 35 height 7
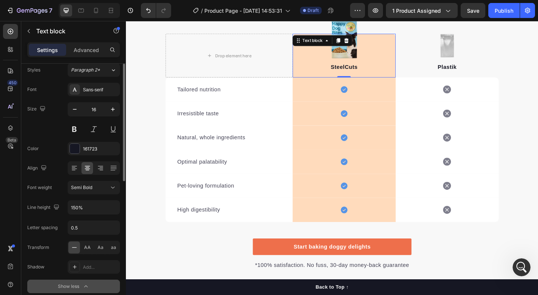
scroll to position [0, 0]
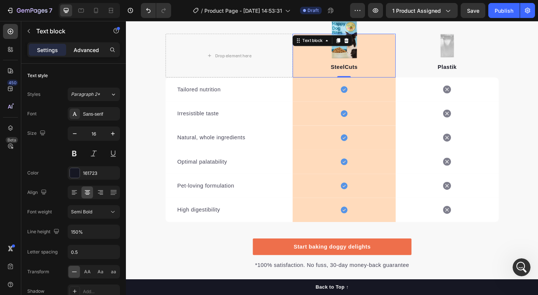
click at [80, 53] on p "Advanced" at bounding box center [86, 50] width 25 height 8
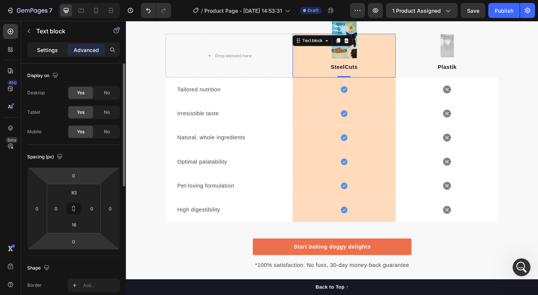
click at [42, 52] on p "Settings" at bounding box center [47, 50] width 21 height 8
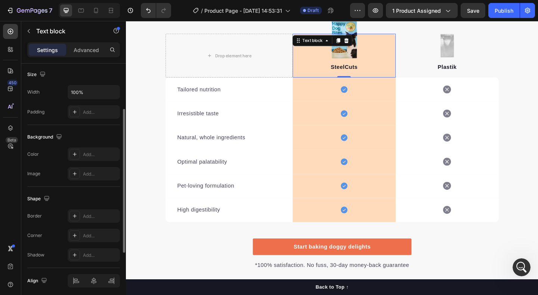
scroll to position [191, 0]
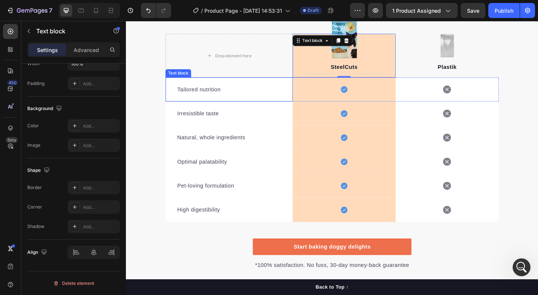
click at [269, 95] on p "Tailored nutrition" at bounding box center [238, 95] width 113 height 9
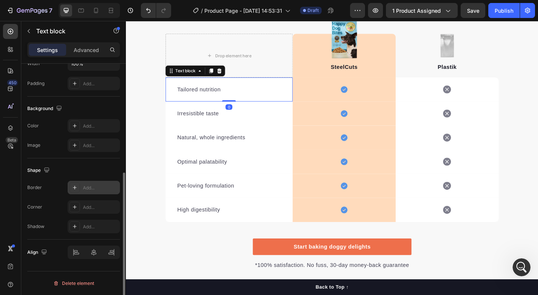
scroll to position [0, 0]
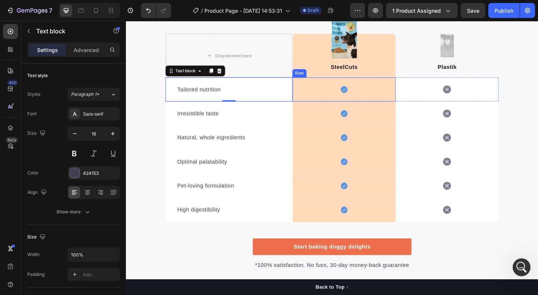
click at [326, 96] on div "Icon Row" at bounding box center [363, 95] width 112 height 26
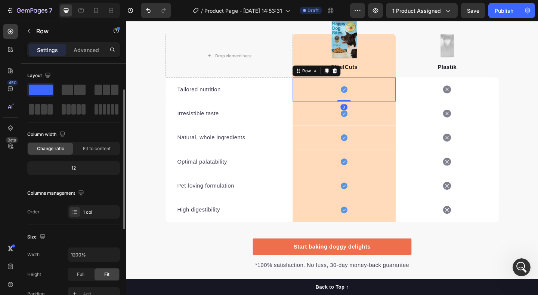
scroll to position [118, 0]
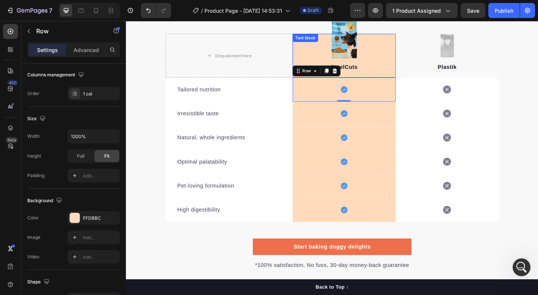
click at [318, 58] on div "SteelCuts Text block" at bounding box center [363, 58] width 112 height 47
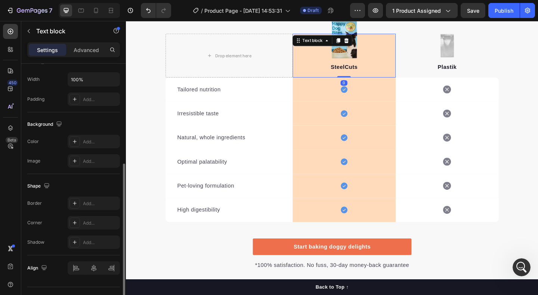
scroll to position [191, 0]
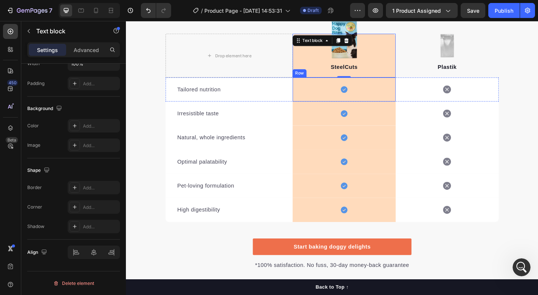
click at [338, 101] on div "Icon Row" at bounding box center [363, 95] width 112 height 26
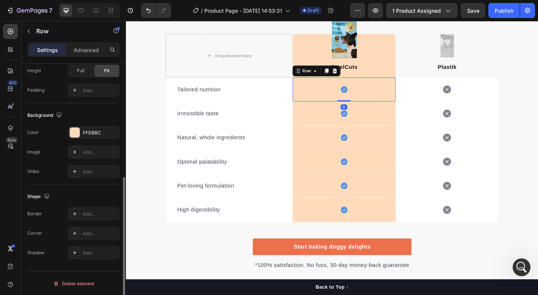
scroll to position [204, 0]
click at [88, 132] on div "FFDBBC" at bounding box center [94, 132] width 22 height 7
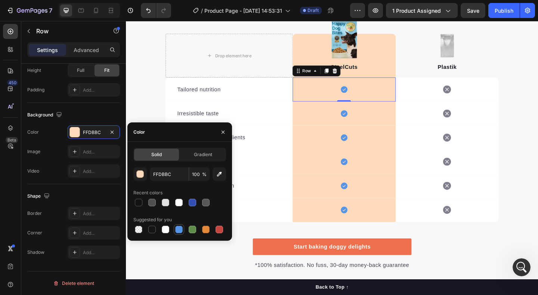
click at [179, 231] on div at bounding box center [178, 228] width 7 height 7
type input "5594E7"
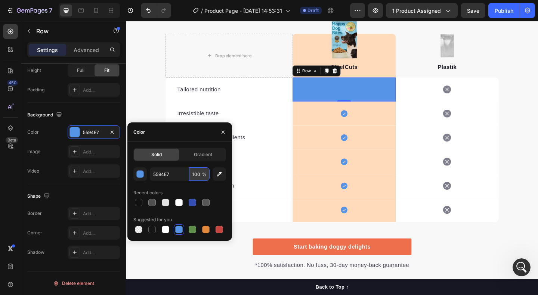
click at [196, 174] on input "100" at bounding box center [199, 173] width 21 height 13
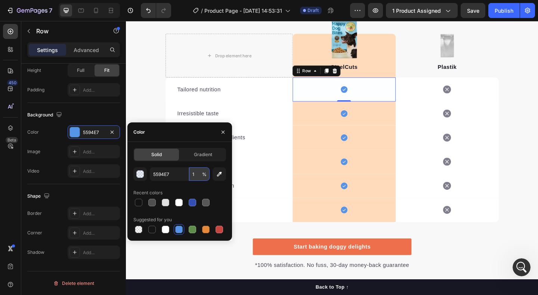
type input "15"
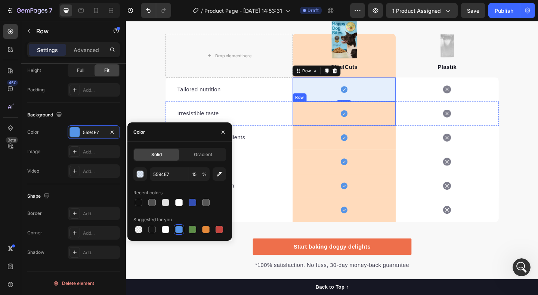
click at [347, 120] on div "Icon Row" at bounding box center [363, 121] width 112 height 26
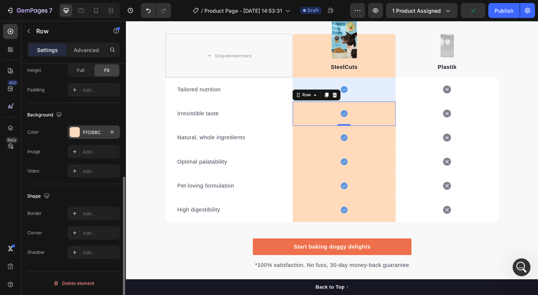
click at [86, 132] on div "FFDBBC" at bounding box center [94, 132] width 22 height 7
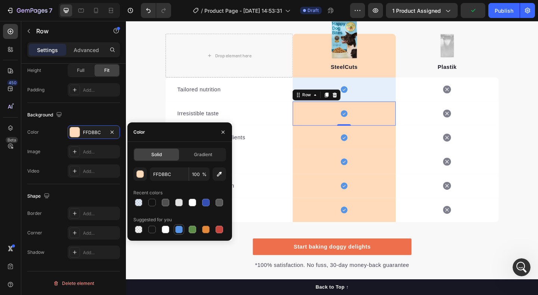
click at [177, 229] on div at bounding box center [178, 228] width 7 height 7
type input "5594E7"
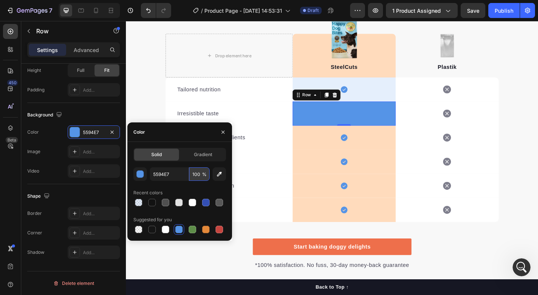
click at [196, 176] on input "100" at bounding box center [199, 173] width 21 height 13
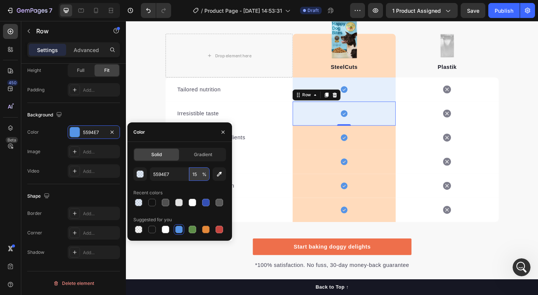
type input "15"
click at [334, 129] on div "Icon Row 0" at bounding box center [363, 121] width 112 height 26
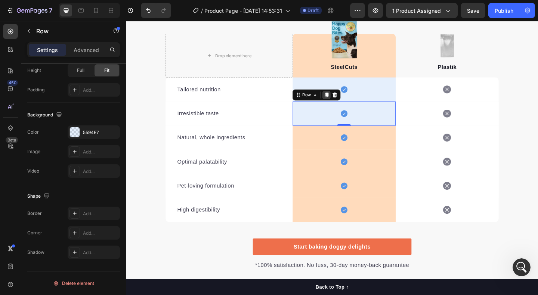
click at [345, 102] on icon at bounding box center [344, 101] width 4 height 5
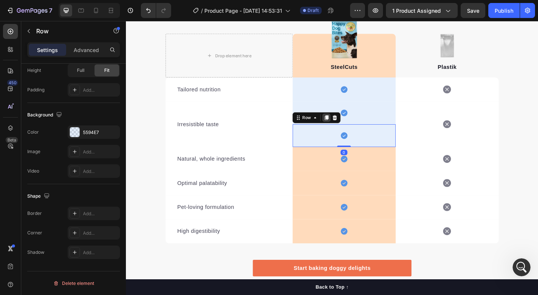
click at [345, 127] on icon at bounding box center [344, 125] width 4 height 5
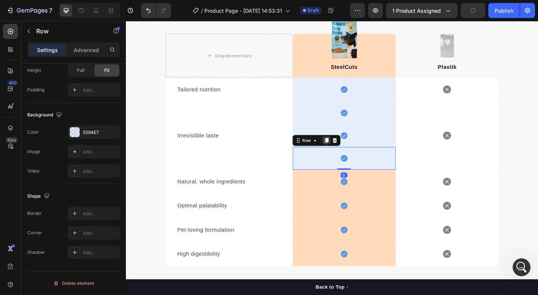
click at [343, 150] on icon at bounding box center [344, 151] width 6 height 6
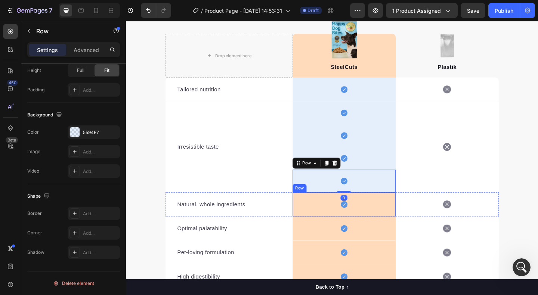
click at [341, 223] on div "Icon Row" at bounding box center [363, 220] width 112 height 26
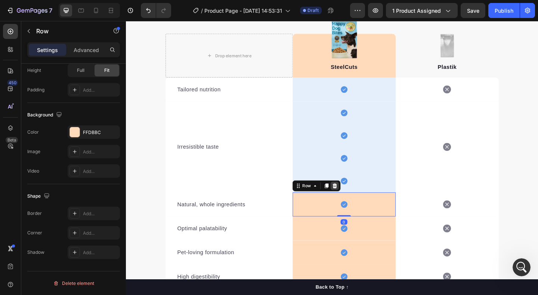
click at [353, 201] on icon at bounding box center [353, 200] width 6 height 6
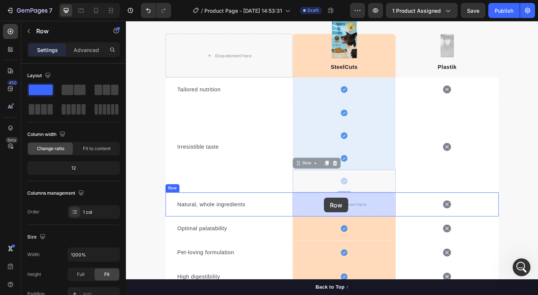
drag, startPoint x: 345, startPoint y: 192, endPoint x: 342, endPoint y: 213, distance: 21.6
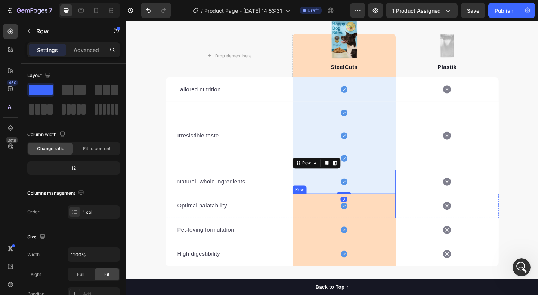
click at [338, 226] on div "Icon Row" at bounding box center [363, 222] width 112 height 26
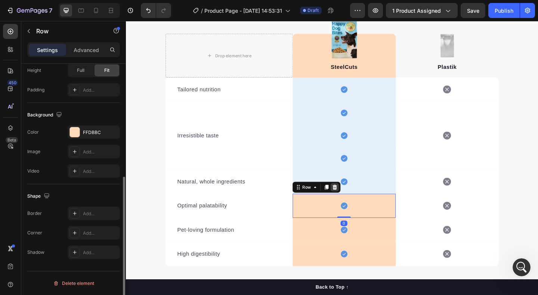
click at [357, 200] on div at bounding box center [353, 201] width 9 height 9
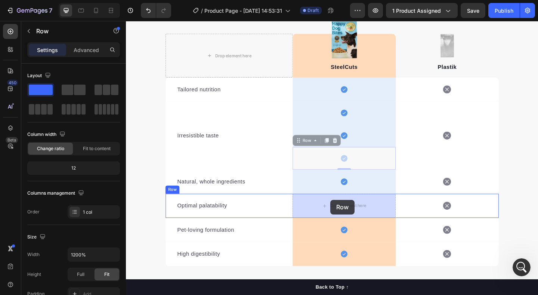
drag, startPoint x: 351, startPoint y: 175, endPoint x: 348, endPoint y: 216, distance: 41.2
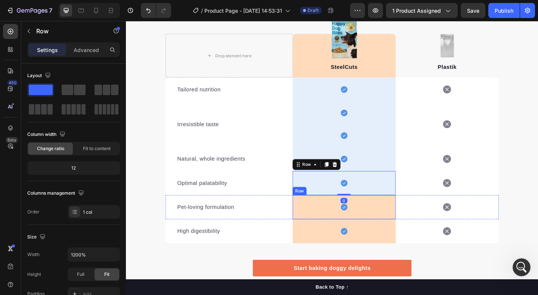
click at [342, 229] on div "Icon Row" at bounding box center [363, 223] width 112 height 26
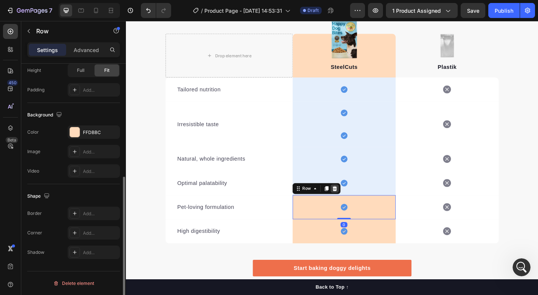
click at [353, 205] on icon at bounding box center [353, 202] width 5 height 5
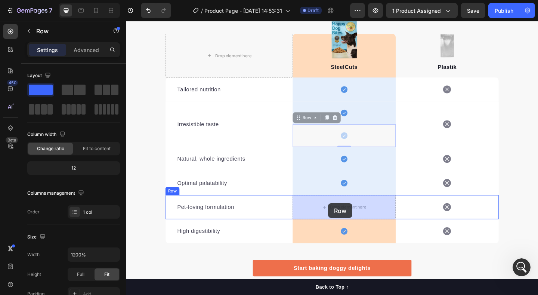
drag, startPoint x: 350, startPoint y: 147, endPoint x: 346, endPoint y: 220, distance: 72.6
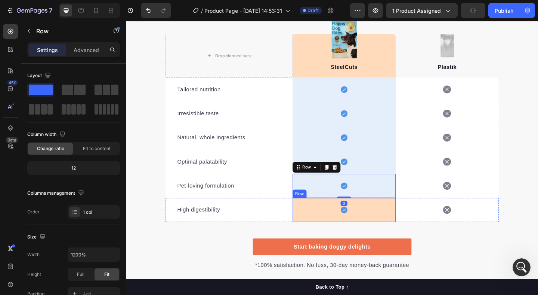
click at [335, 233] on div "Icon Row" at bounding box center [363, 226] width 112 height 26
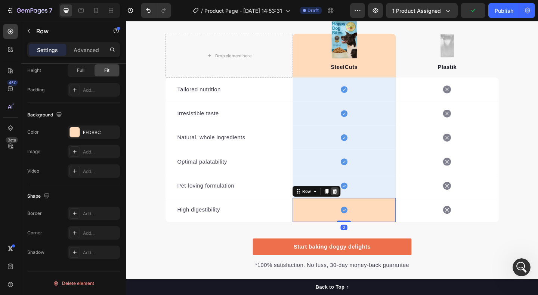
click at [353, 206] on icon at bounding box center [353, 205] width 5 height 5
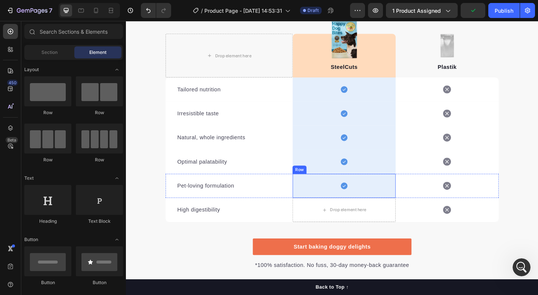
click at [351, 201] on div "Icon Row" at bounding box center [363, 200] width 112 height 26
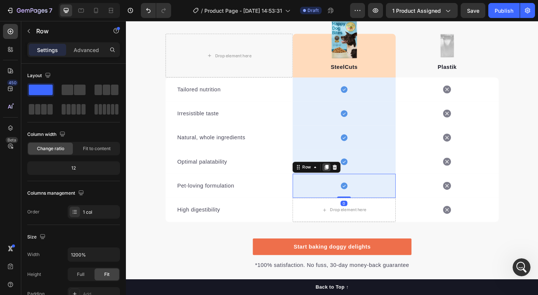
click at [342, 181] on icon at bounding box center [344, 180] width 6 height 6
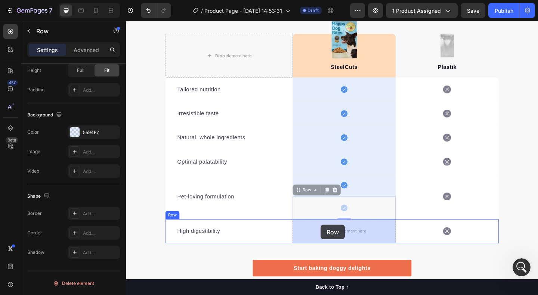
drag, startPoint x: 340, startPoint y: 218, endPoint x: 338, endPoint y: 242, distance: 24.8
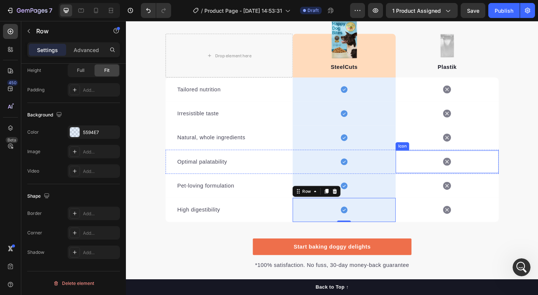
scroll to position [904, 0]
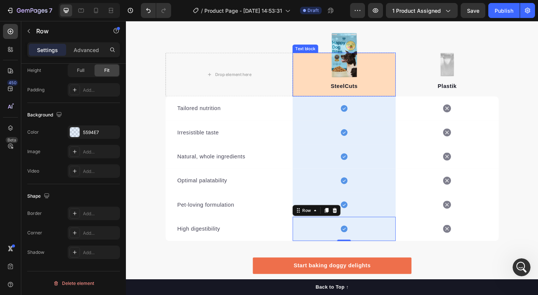
click at [316, 74] on div "SteelCuts Text block" at bounding box center [363, 78] width 112 height 47
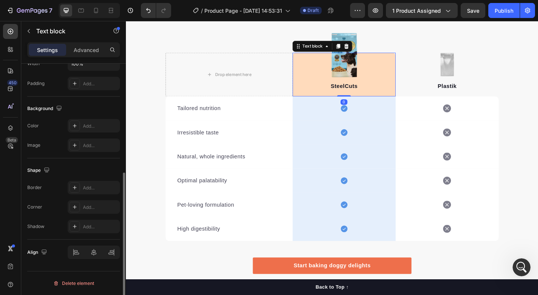
scroll to position [0, 0]
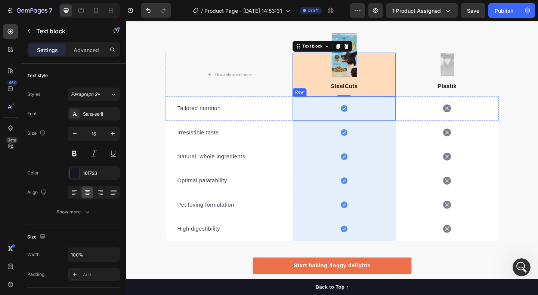
click at [337, 121] on div "Icon Row" at bounding box center [363, 116] width 112 height 26
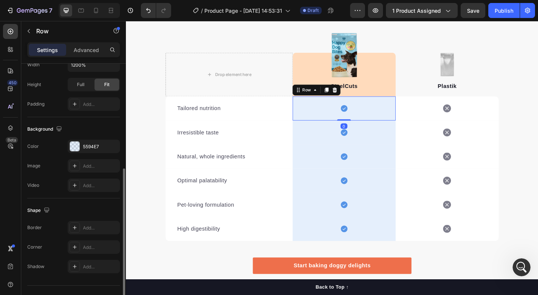
scroll to position [185, 0]
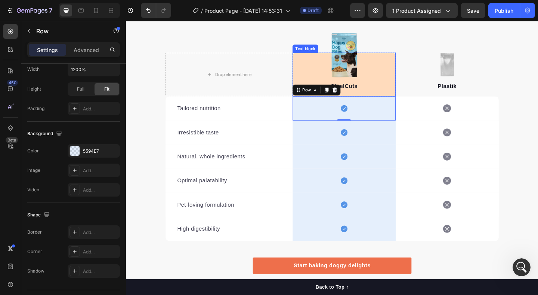
click at [321, 80] on div "SteelCuts Text block" at bounding box center [363, 78] width 112 height 47
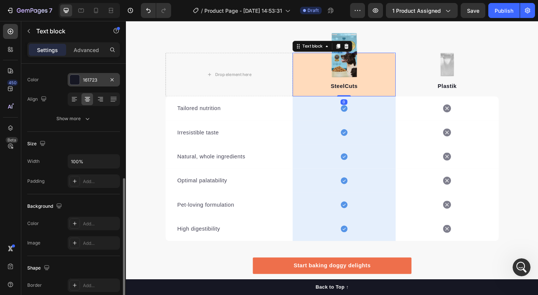
scroll to position [148, 0]
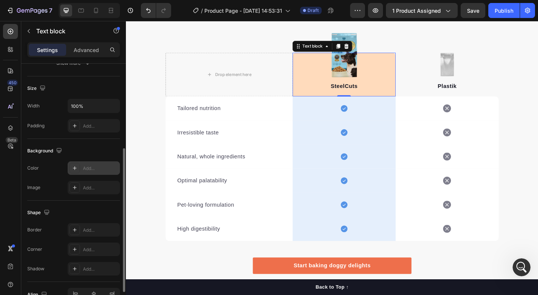
click at [84, 167] on div "Add..." at bounding box center [100, 168] width 35 height 7
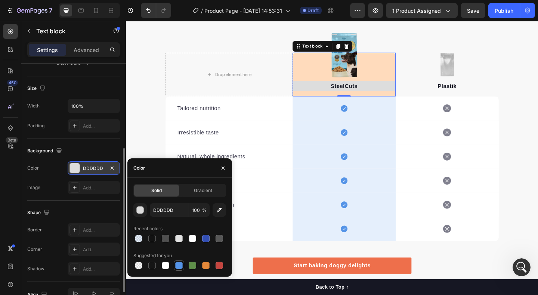
click at [180, 265] on div at bounding box center [178, 264] width 7 height 7
type input "000000"
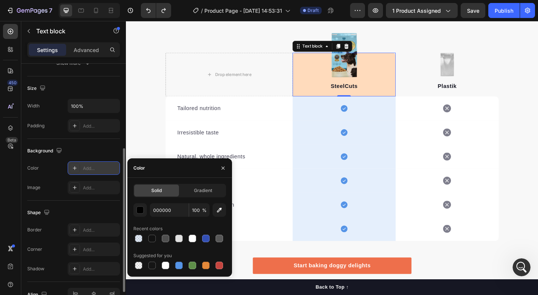
click at [311, 62] on div "SteelCuts Text block 0" at bounding box center [363, 78] width 112 height 47
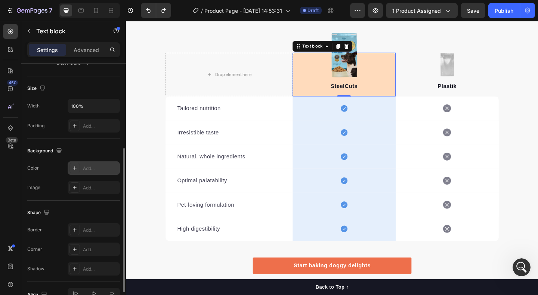
click at [416, 55] on div "SteelCuts Text block 0" at bounding box center [363, 78] width 112 height 47
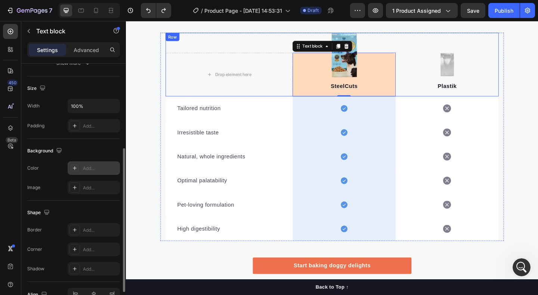
click at [405, 48] on div "Drop element here Image SteelCuts Text block 0 Row Image Plastik Text block Row" at bounding box center [350, 68] width 363 height 69
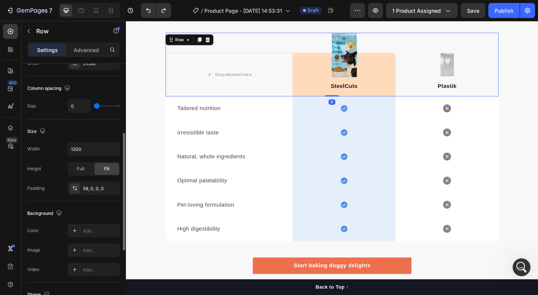
scroll to position [0, 0]
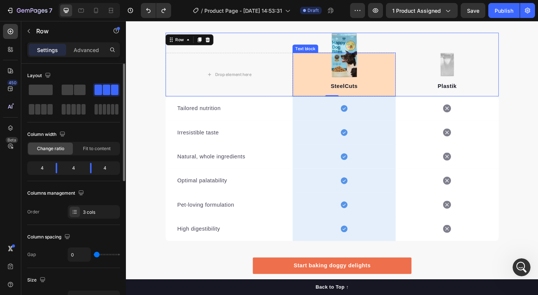
click at [410, 98] on div "SteelCuts Text block" at bounding box center [363, 78] width 112 height 47
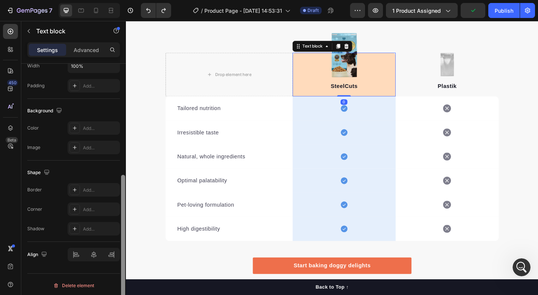
scroll to position [191, 0]
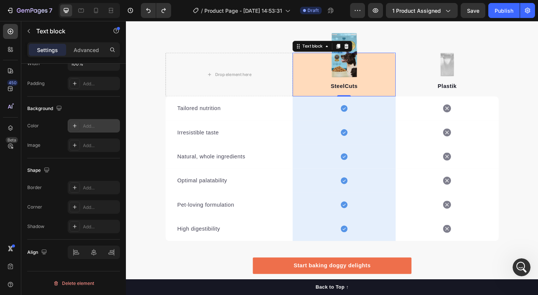
click at [93, 125] on div "Add..." at bounding box center [100, 126] width 35 height 7
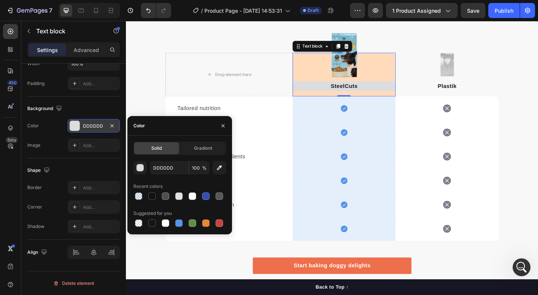
click at [314, 99] on div "SteelCuts Text block 0" at bounding box center [363, 78] width 112 height 47
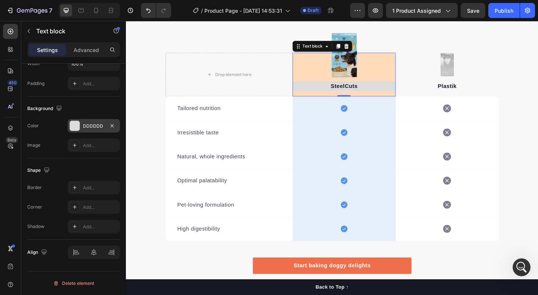
click at [314, 79] on div "SteelCuts Text block 0" at bounding box center [363, 78] width 112 height 47
click at [360, 65] on div "SteelCuts Text block 0" at bounding box center [363, 78] width 112 height 47
click at [364, 39] on div "Image" at bounding box center [359, 38] width 16 height 7
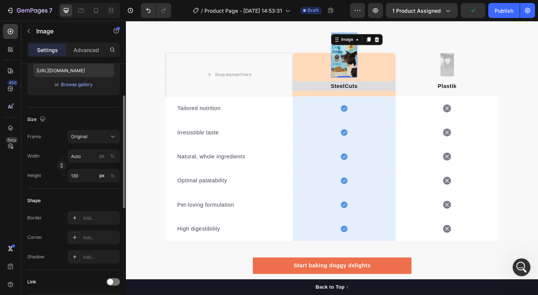
scroll to position [190, 0]
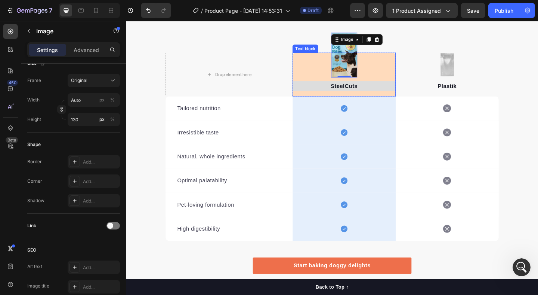
click at [401, 66] on div "SteelCuts Text block" at bounding box center [363, 78] width 112 height 47
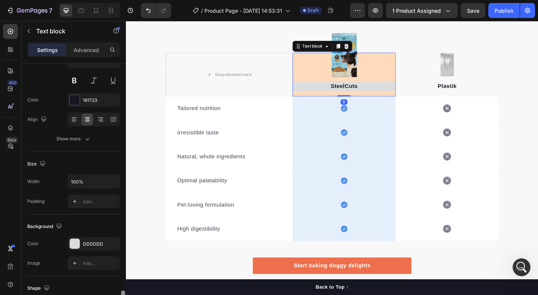
scroll to position [191, 0]
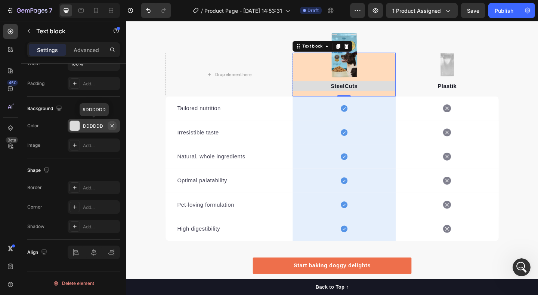
click at [113, 125] on icon "button" at bounding box center [112, 126] width 6 height 6
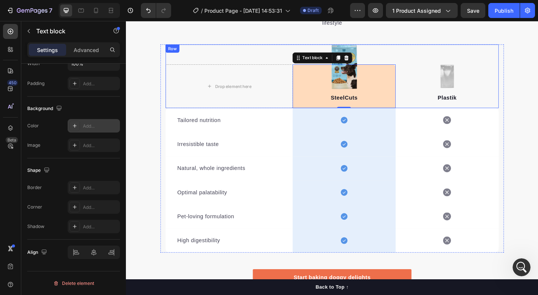
scroll to position [890, 0]
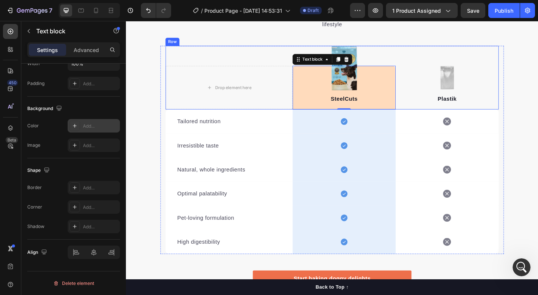
click at [290, 52] on div "Drop element here Image SteelCuts Text block 0 Row Image Plastik Text block Row" at bounding box center [350, 82] width 363 height 69
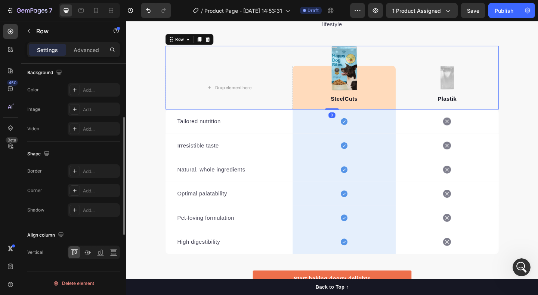
scroll to position [0, 0]
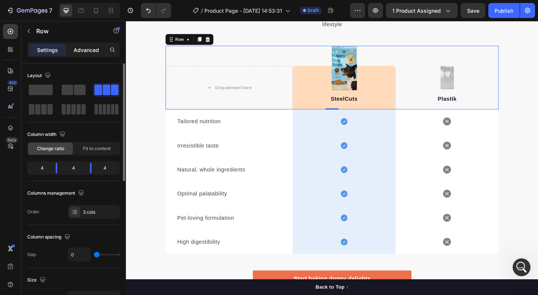
click at [80, 52] on p "Advanced" at bounding box center [86, 50] width 25 height 8
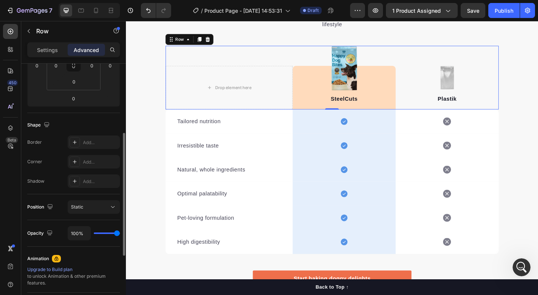
scroll to position [267, 0]
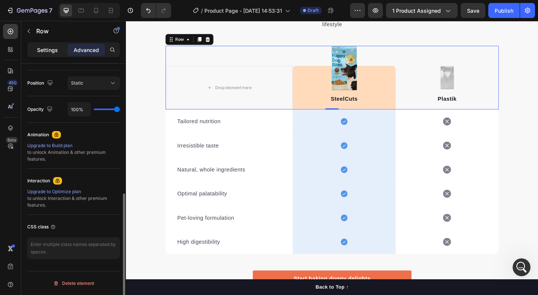
click at [48, 50] on p "Settings" at bounding box center [47, 50] width 21 height 8
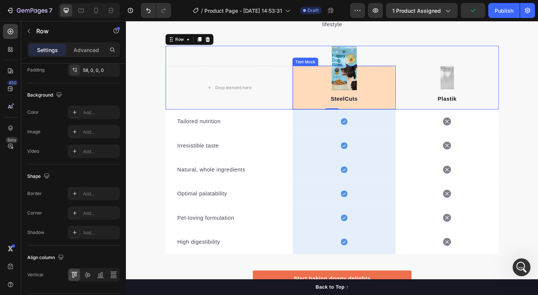
click at [322, 79] on div "SteelCuts Text block" at bounding box center [363, 93] width 112 height 47
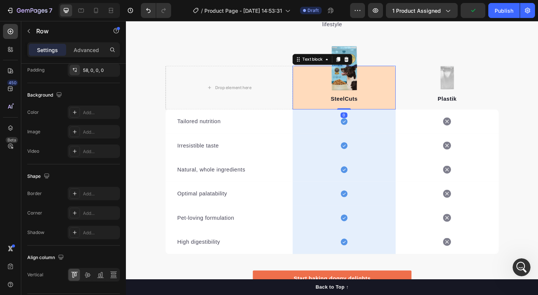
scroll to position [0, 0]
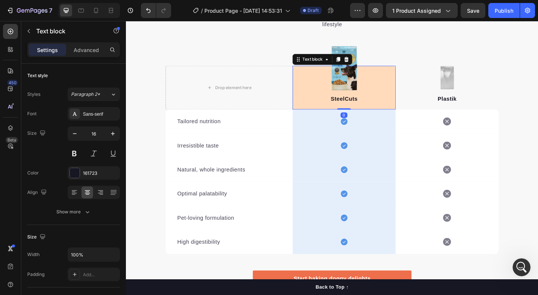
click at [83, 42] on div "Settings Advanced" at bounding box center [73, 49] width 93 height 15
click at [82, 49] on p "Advanced" at bounding box center [86, 50] width 25 height 8
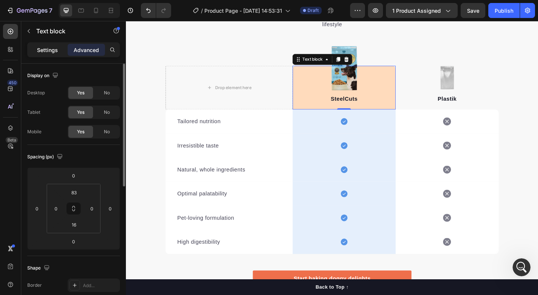
click at [49, 51] on p "Settings" at bounding box center [47, 50] width 21 height 8
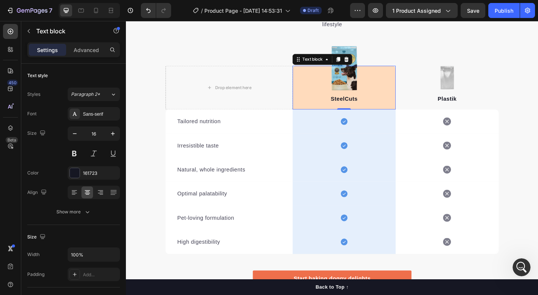
click at [363, 87] on div "SteelCuts Text block 0" at bounding box center [363, 93] width 112 height 47
click at [367, 53] on img at bounding box center [363, 72] width 28 height 49
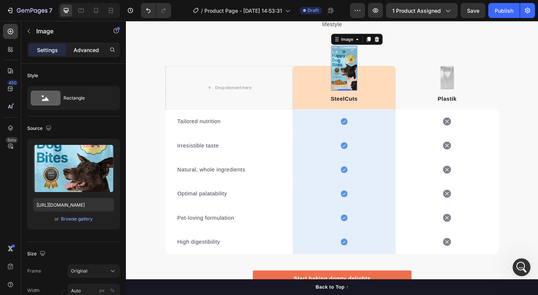
click at [83, 52] on p "Advanced" at bounding box center [86, 50] width 25 height 8
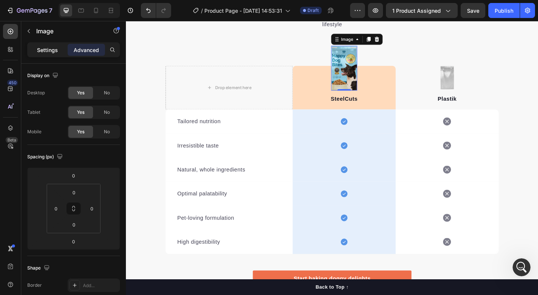
click at [59, 50] on div "Settings" at bounding box center [47, 50] width 37 height 12
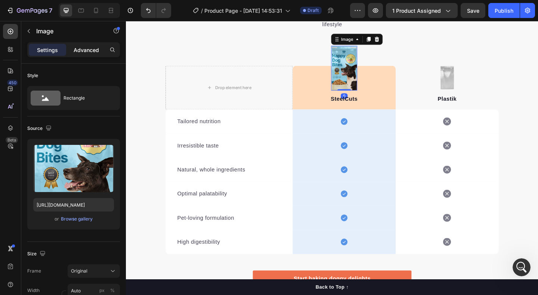
click at [80, 47] on p "Advanced" at bounding box center [86, 50] width 25 height 8
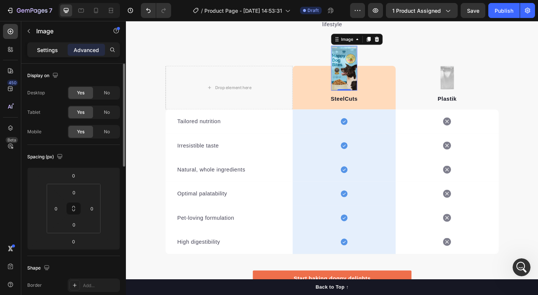
click at [53, 44] on div "Settings" at bounding box center [47, 50] width 37 height 12
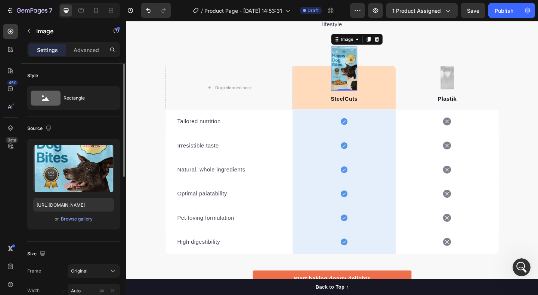
scroll to position [312, 0]
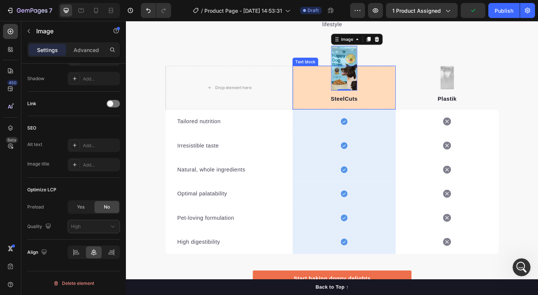
click at [318, 99] on div "SteelCuts Text block" at bounding box center [363, 93] width 112 height 47
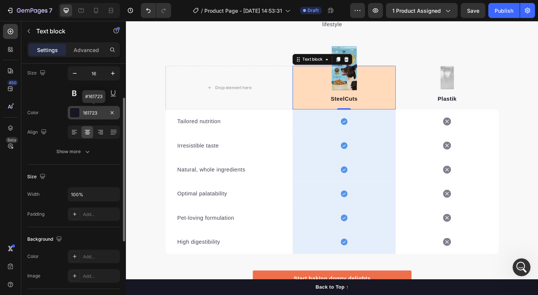
scroll to position [191, 0]
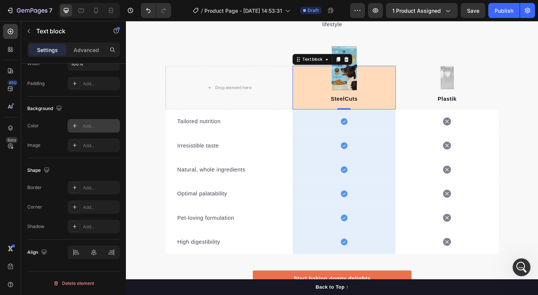
click at [86, 125] on div "Add..." at bounding box center [100, 126] width 35 height 7
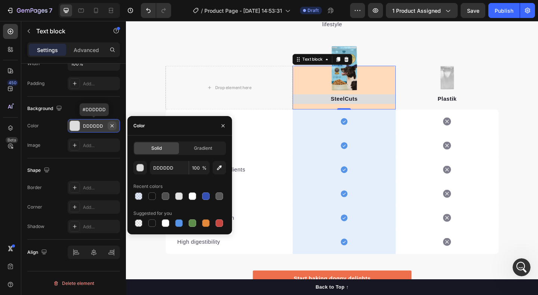
click at [112, 125] on icon "button" at bounding box center [112, 125] width 3 height 3
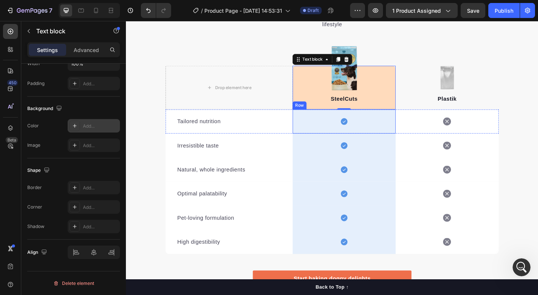
click at [404, 129] on div "Icon Row" at bounding box center [363, 130] width 112 height 26
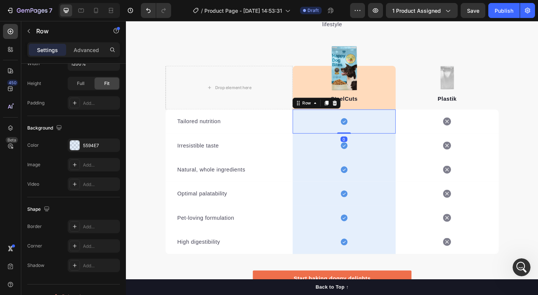
scroll to position [0, 0]
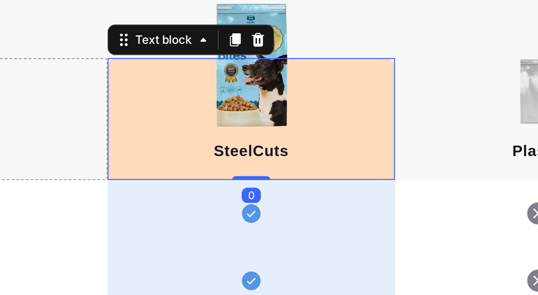
scroll to position [891, 0]
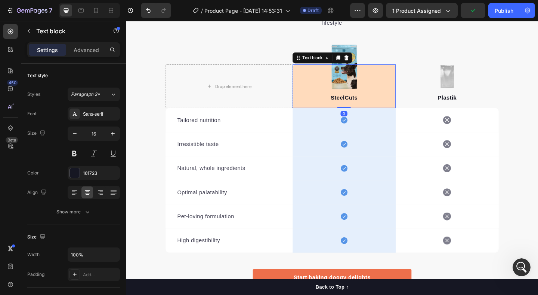
click at [362, 103] on p "SteelCuts" at bounding box center [363, 104] width 111 height 9
click at [325, 77] on div "SteelCuts Text block 0" at bounding box center [363, 91] width 112 height 47
click at [339, 86] on div "SteelCuts Text block 0" at bounding box center [363, 91] width 112 height 47
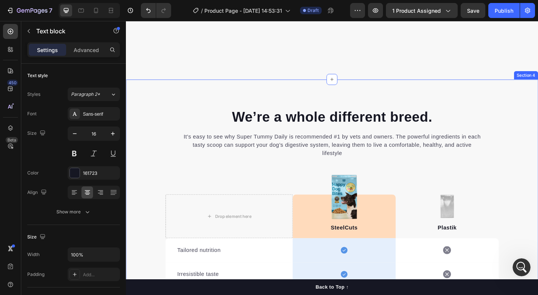
scroll to position [889, 0]
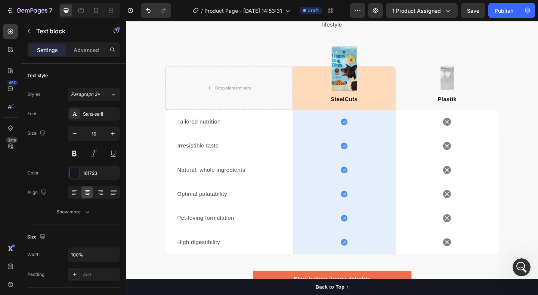
click at [323, 91] on div "SteelCuts Text block" at bounding box center [363, 93] width 112 height 47
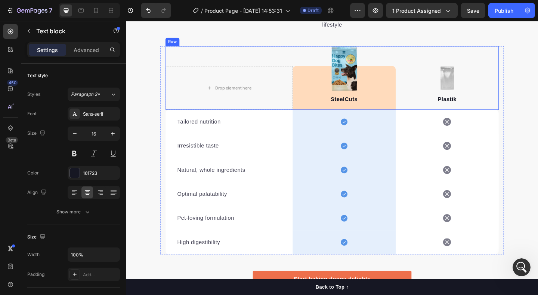
click at [388, 65] on div "Drop element here Image SteelCuts Text block Row Image Plastik Text block Row" at bounding box center [350, 82] width 363 height 69
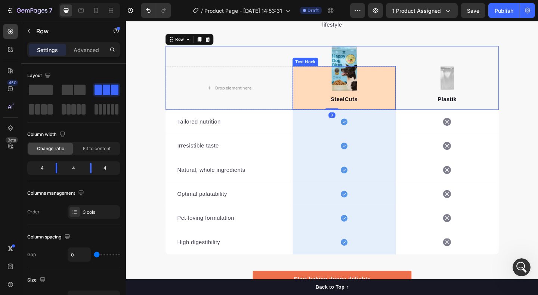
click at [392, 76] on div "SteelCuts Text block" at bounding box center [363, 93] width 112 height 47
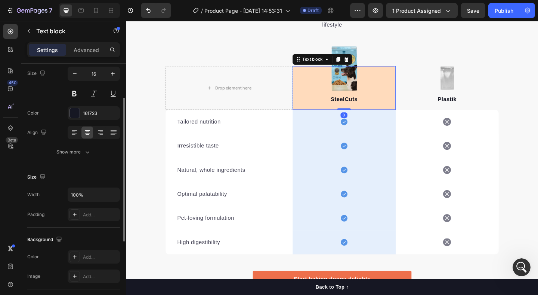
scroll to position [191, 0]
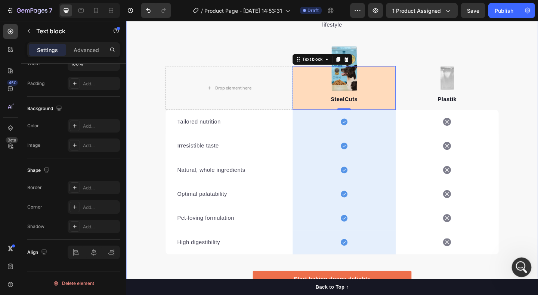
click at [513, 267] on div "Open Intercom Messenger" at bounding box center [520, 265] width 25 height 25
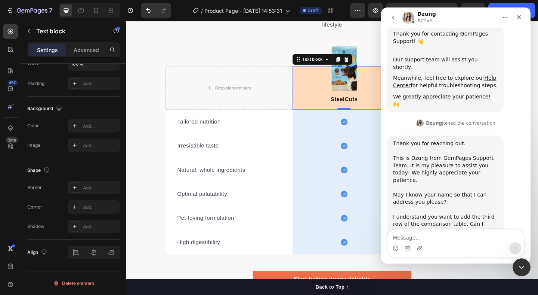
scroll to position [126, 0]
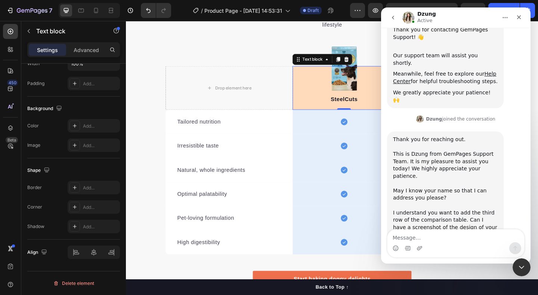
click at [434, 237] on textarea "Message…" at bounding box center [456, 235] width 137 height 13
type textarea "Clemens"
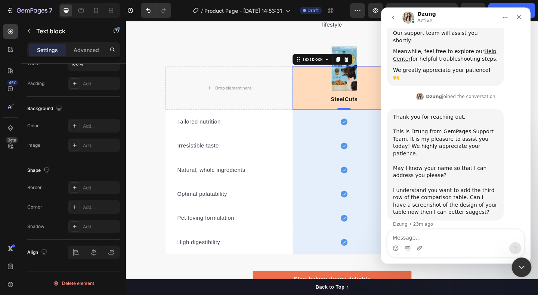
click at [520, 268] on icon "Close Intercom Messenger" at bounding box center [520, 265] width 9 height 9
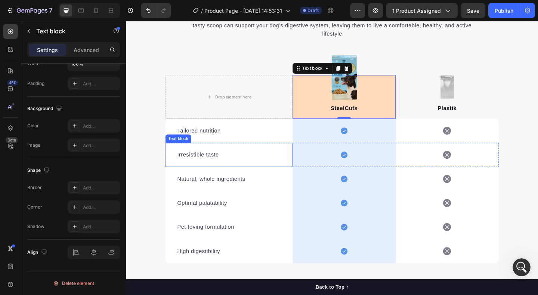
scroll to position [879, 0]
click at [524, 267] on icon "Open Intercom Messenger" at bounding box center [521, 266] width 12 height 12
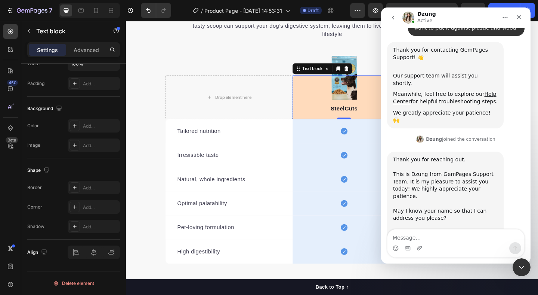
scroll to position [148, 0]
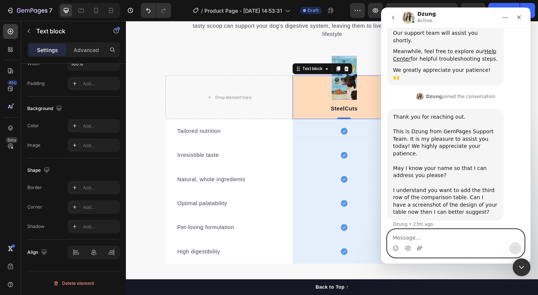
click at [417, 245] on icon "Upload attachment" at bounding box center [420, 248] width 6 height 6
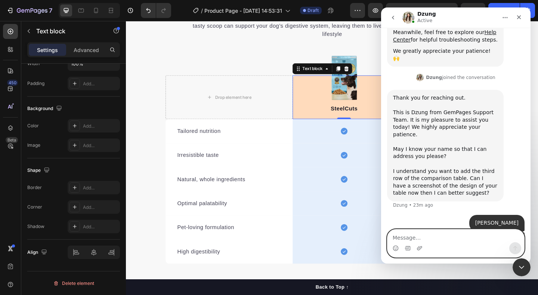
scroll to position [220, 0]
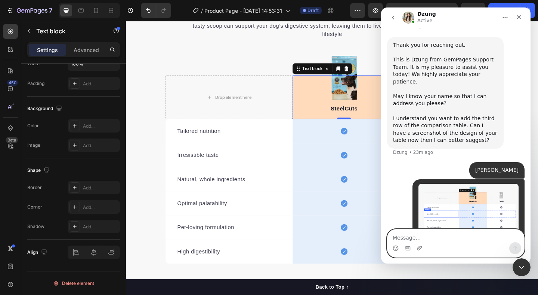
click at [443, 241] on textarea "Message…" at bounding box center [456, 235] width 137 height 13
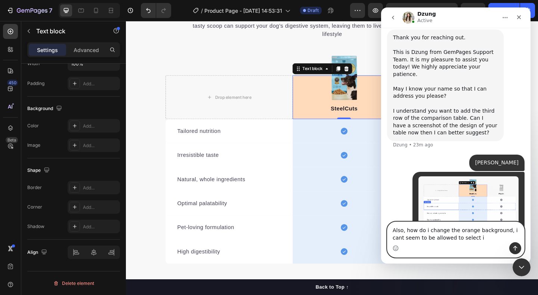
type textarea "Also, how do i change the orange background, i cant seem to be allowed to selec…"
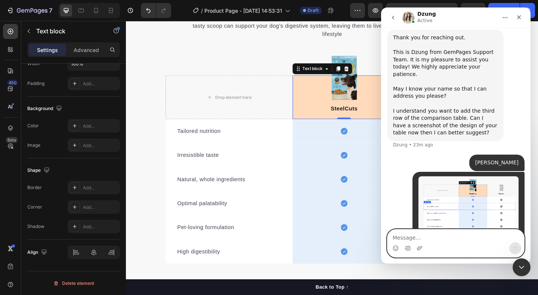
scroll to position [251, 0]
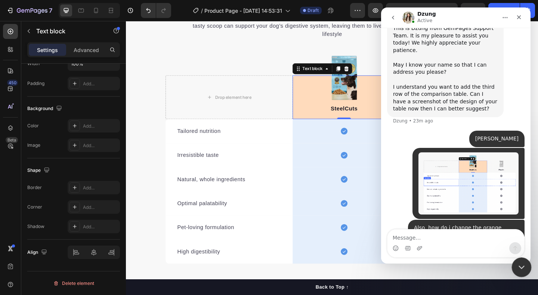
click at [523, 262] on icon "Close Intercom Messenger" at bounding box center [520, 265] width 9 height 9
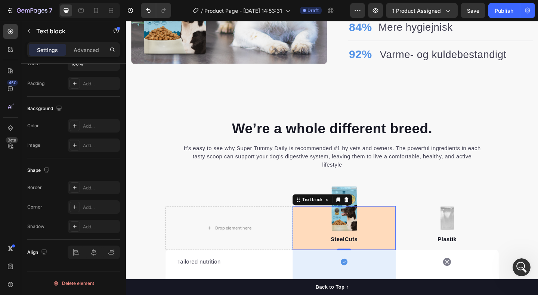
scroll to position [718, 0]
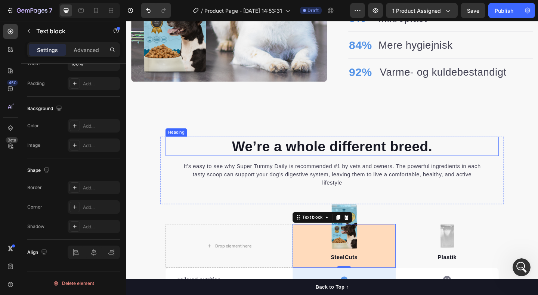
click at [336, 153] on p "We’re a whole different breed." at bounding box center [350, 156] width 361 height 19
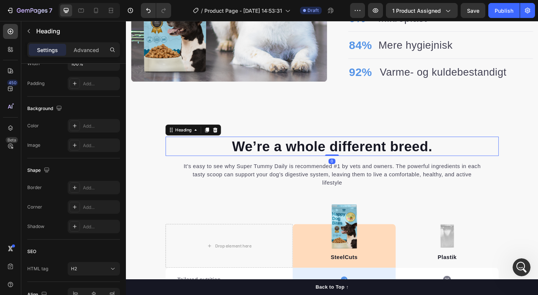
scroll to position [0, 0]
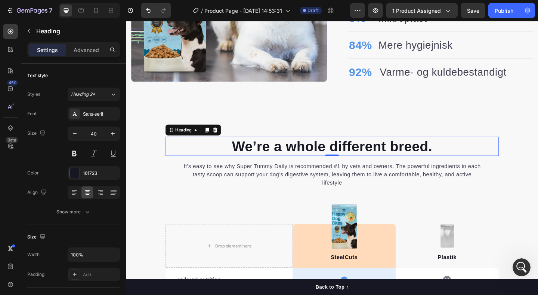
click at [313, 159] on p "We’re a whole different breed." at bounding box center [350, 156] width 361 height 19
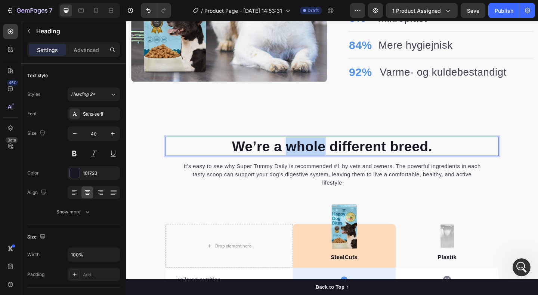
click at [313, 159] on p "We’re a whole different breed." at bounding box center [350, 156] width 361 height 19
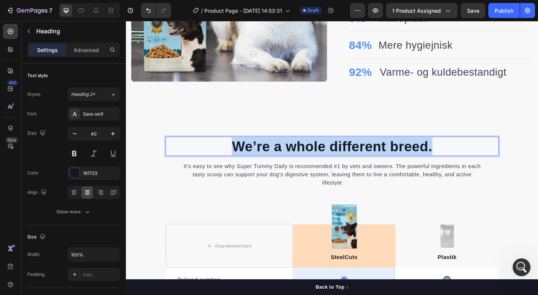
click at [313, 159] on p "We’re a whole different breed." at bounding box center [350, 156] width 361 height 19
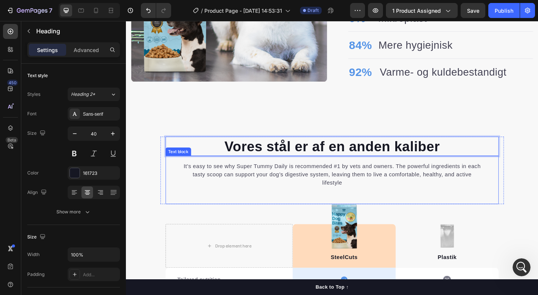
click at [296, 177] on p "It’s easy to see why Super Tummy Daily is recommended #1 by vets and owners. Th…" at bounding box center [350, 187] width 326 height 27
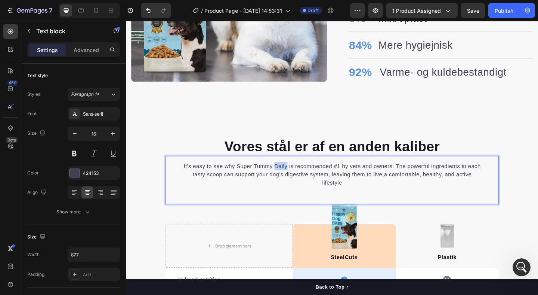
click at [296, 177] on p "It’s easy to see why Super Tummy Daily is recommended #1 by vets and owners. Th…" at bounding box center [350, 187] width 326 height 27
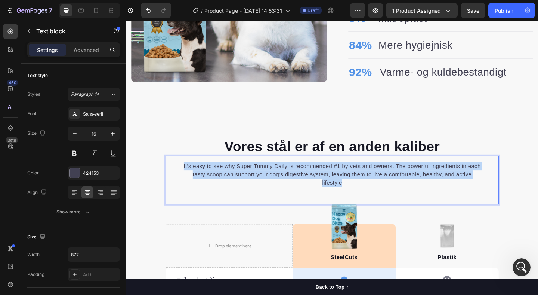
click at [296, 177] on p "It’s easy to see why Super Tummy Daily is recommended #1 by vets and owners. Th…" at bounding box center [350, 187] width 326 height 27
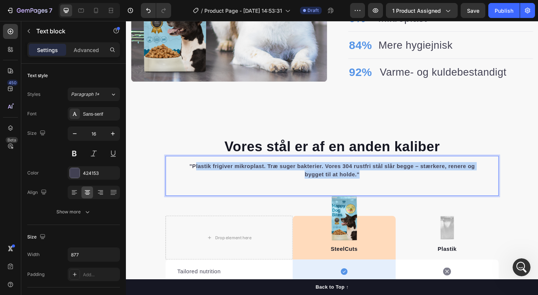
drag, startPoint x: 387, startPoint y: 190, endPoint x: 198, endPoint y: 177, distance: 189.6
click at [198, 177] on p ""Plastik frigiver mikroplast. Træ suger bakterier. Vores 304 rustfri stål slår …" at bounding box center [350, 183] width 326 height 18
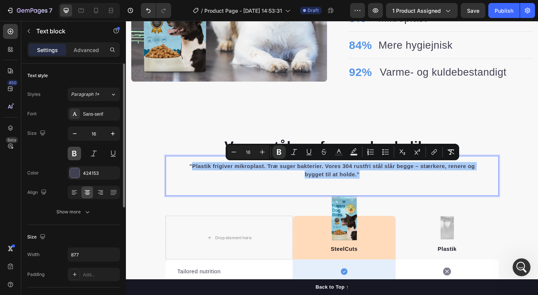
click at [76, 154] on button at bounding box center [74, 153] width 13 height 13
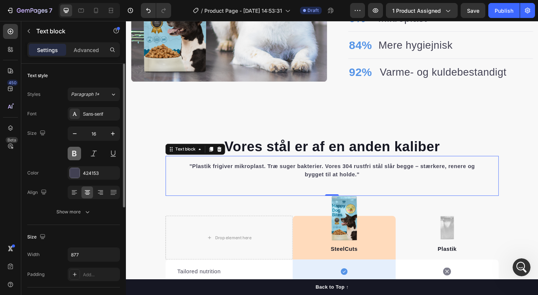
click at [76, 154] on button at bounding box center [74, 153] width 13 height 13
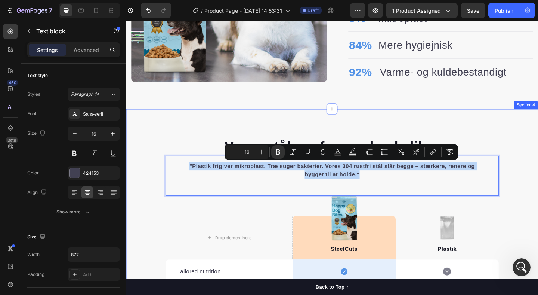
drag, startPoint x: 387, startPoint y: 189, endPoint x: 160, endPoint y: 172, distance: 227.6
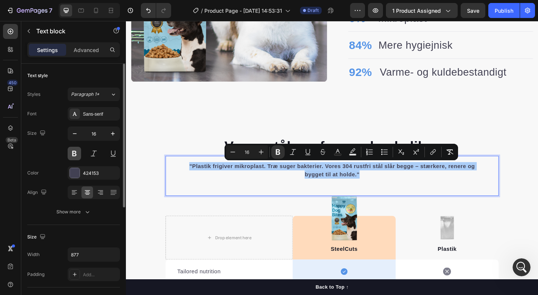
click at [70, 151] on button at bounding box center [74, 153] width 13 height 13
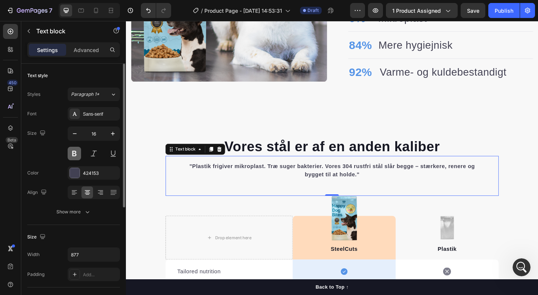
click at [71, 151] on button at bounding box center [74, 153] width 13 height 13
click at [268, 187] on p ""Plastik frigiver mikroplast. Træ suger bakterier. Vores 304 rustfri stål slår …" at bounding box center [350, 183] width 326 height 18
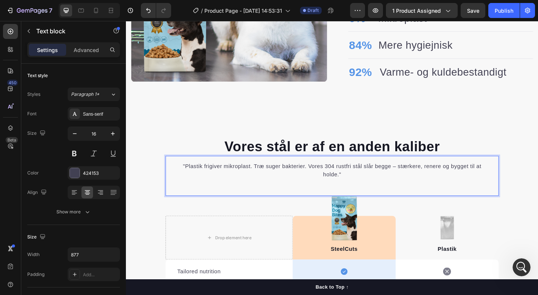
click at [190, 178] on p ""Plastik frigiver mikroplast. Træ suger bakterier. Vores 304 rustfri stål slår …" at bounding box center [350, 183] width 326 height 18
click at [368, 191] on p "Plastik frigiver mikroplast. Træ suger bakterier. Vores 304 rustfri stål slår b…" at bounding box center [350, 183] width 326 height 18
click at [323, 178] on p "Plastik frigiver mikroplast. Træ suger bakterier. Vores 304 rustfri stål slår b…" at bounding box center [350, 183] width 326 height 18
click at [428, 193] on div "Plastik frigiver mikroplast. Træ suger bakterier. Du fortjener bedere end det. …" at bounding box center [350, 188] width 363 height 43
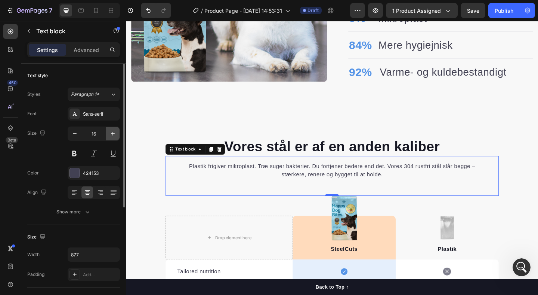
click at [114, 135] on icon "button" at bounding box center [112, 133] width 7 height 7
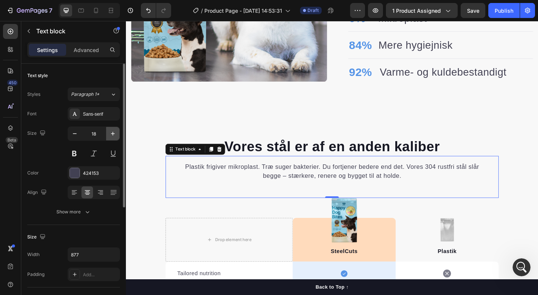
click at [114, 135] on icon "button" at bounding box center [112, 133] width 7 height 7
type input "20"
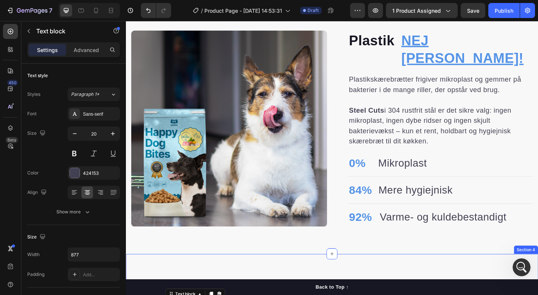
scroll to position [544, 0]
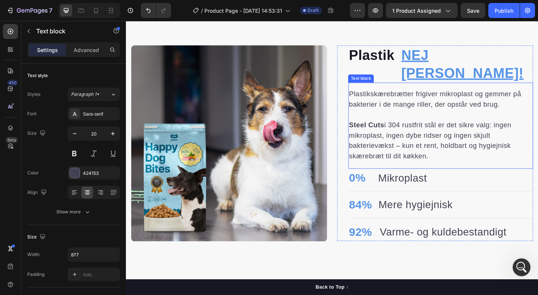
click at [412, 130] on p "Steel Cuts i 304 rustfrit stål er det sikre valg: ingen mikroplast, ingen dybe …" at bounding box center [469, 150] width 200 height 45
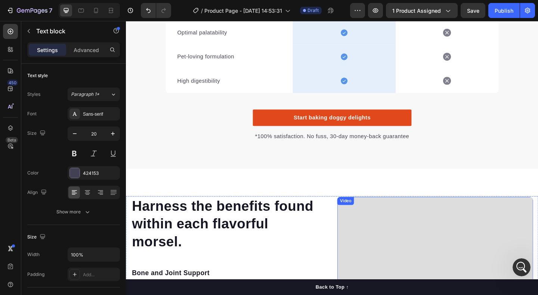
scroll to position [1005, 0]
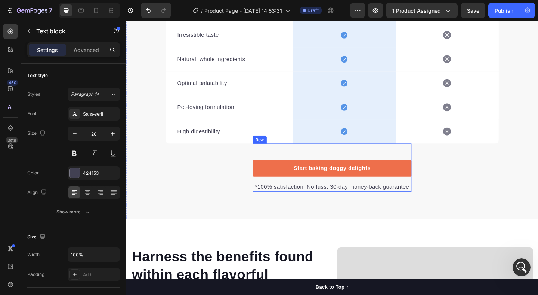
click at [284, 166] on div "Start baking doggy delights Button *100% satisfaction. No fuss, 30-day money-ba…" at bounding box center [350, 180] width 173 height 52
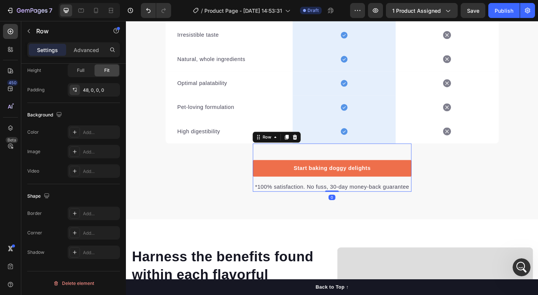
scroll to position [0, 0]
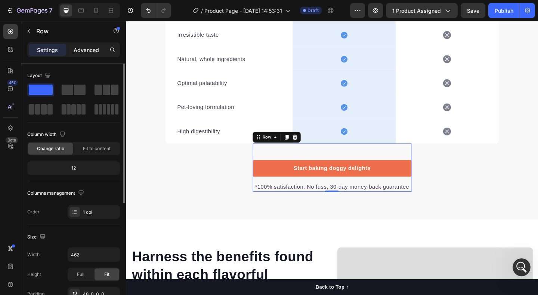
click at [87, 51] on p "Advanced" at bounding box center [86, 50] width 25 height 8
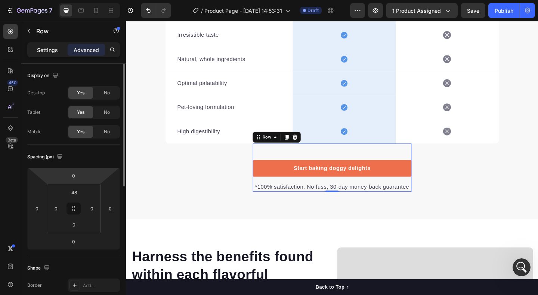
click at [47, 52] on p "Settings" at bounding box center [47, 50] width 21 height 8
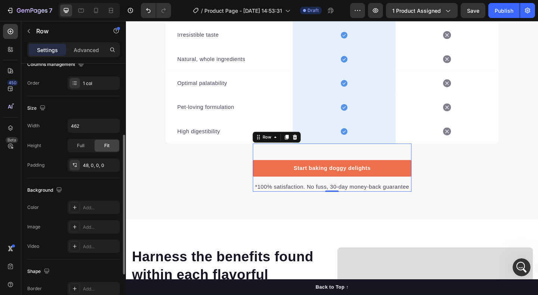
scroll to position [204, 0]
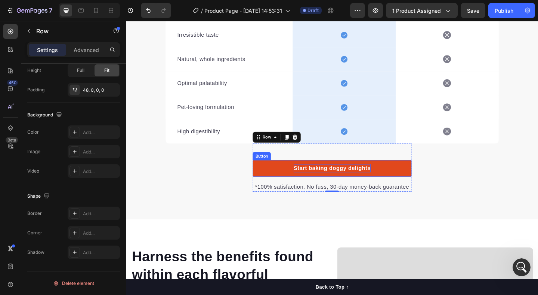
click at [321, 179] on div "Start baking doggy delights" at bounding box center [350, 180] width 84 height 9
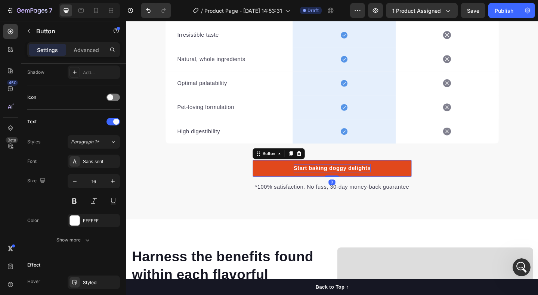
scroll to position [0, 0]
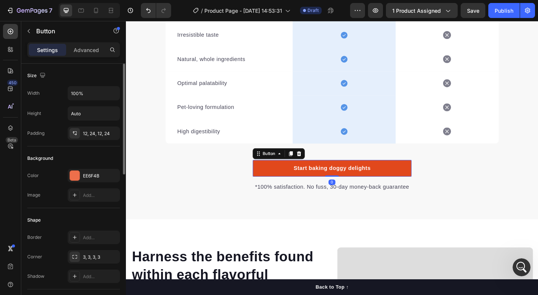
click at [265, 181] on link "Start baking doggy delights" at bounding box center [350, 181] width 173 height 18
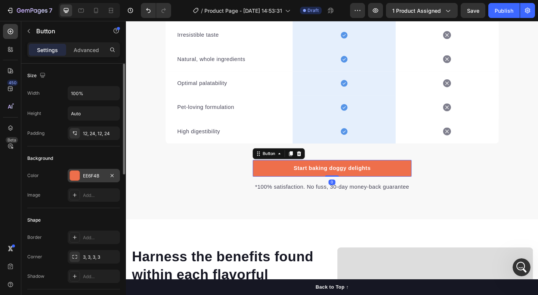
scroll to position [323, 0]
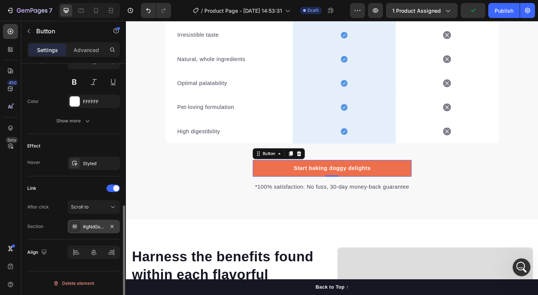
click at [89, 227] on div "#gNdGsClNHP" at bounding box center [94, 226] width 22 height 7
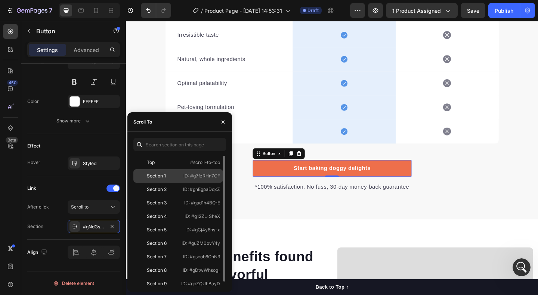
click at [203, 175] on p "ID: #g7fzRHn7OF" at bounding box center [202, 175] width 37 height 7
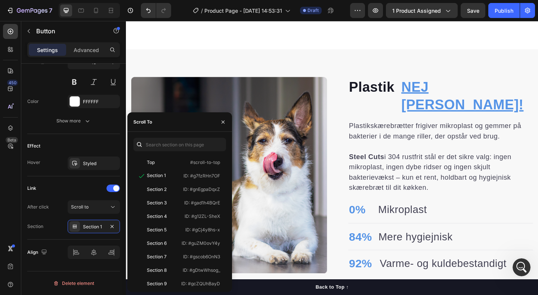
scroll to position [0, 0]
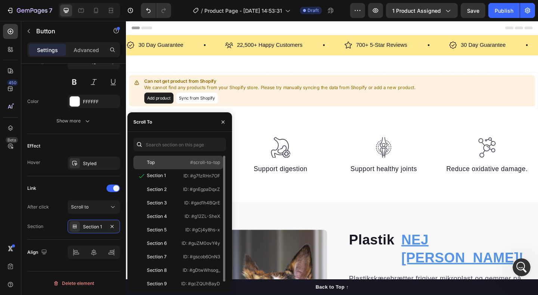
click at [166, 164] on div "Top" at bounding box center [157, 162] width 43 height 7
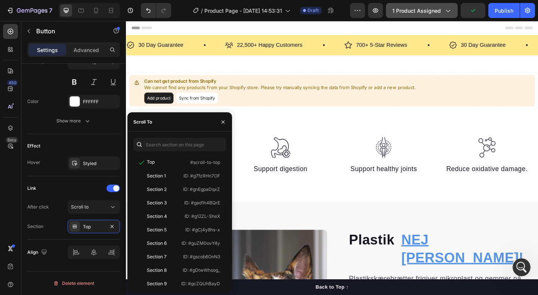
click at [401, 10] on span "1 product assigned" at bounding box center [417, 11] width 49 height 8
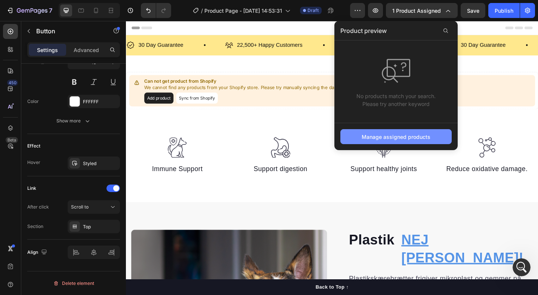
click at [391, 136] on div "Manage assigned products" at bounding box center [396, 137] width 69 height 8
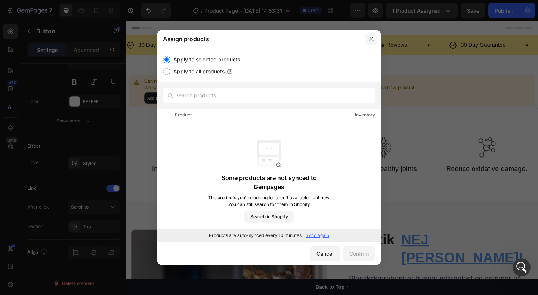
click at [372, 40] on icon "button" at bounding box center [372, 39] width 6 height 6
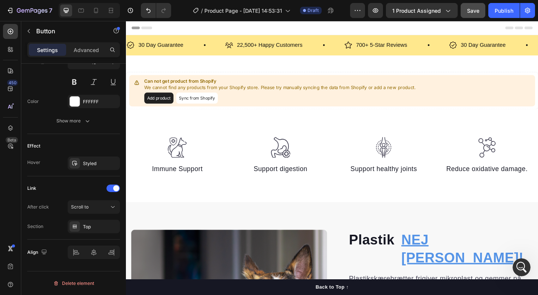
click at [472, 11] on span "Save" at bounding box center [473, 10] width 12 height 6
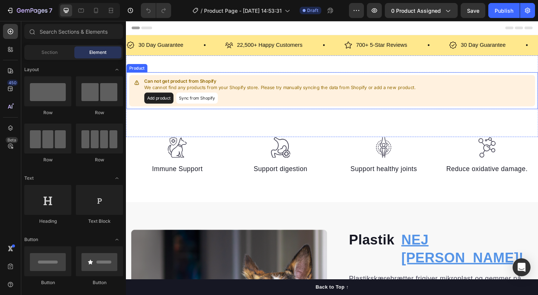
click at [194, 106] on button "Sync from Shopify" at bounding box center [203, 105] width 45 height 12
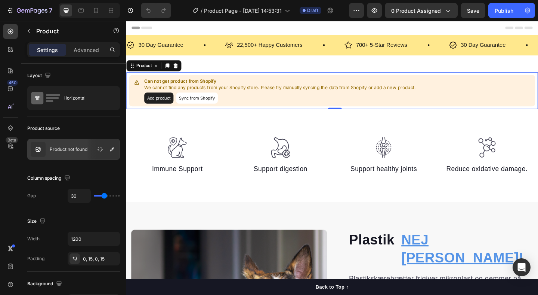
click at [201, 106] on button "Sync from Shopify" at bounding box center [203, 105] width 45 height 12
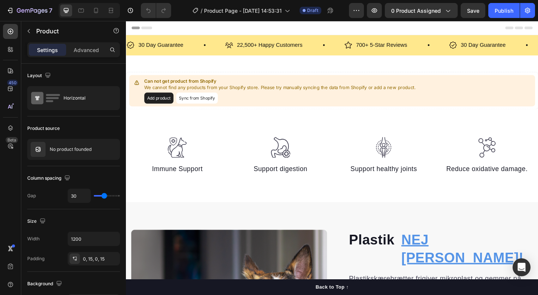
click at [201, 106] on button "Sync from Shopify" at bounding box center [203, 105] width 45 height 12
click at [433, 15] on button "0 product assigned" at bounding box center [421, 10] width 73 height 15
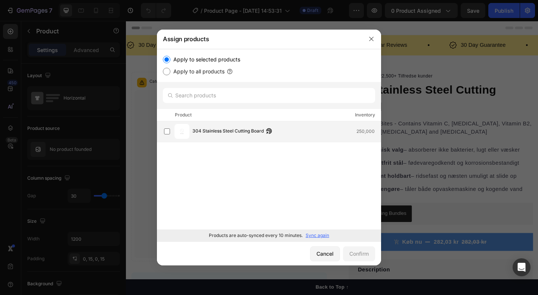
click at [233, 123] on div "304 Stainless Steel Cutting Board 250,000" at bounding box center [269, 131] width 224 height 21
click at [344, 252] on button "Confirm" at bounding box center [359, 253] width 32 height 15
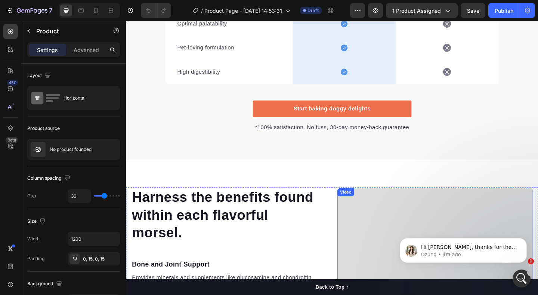
scroll to position [804, 0]
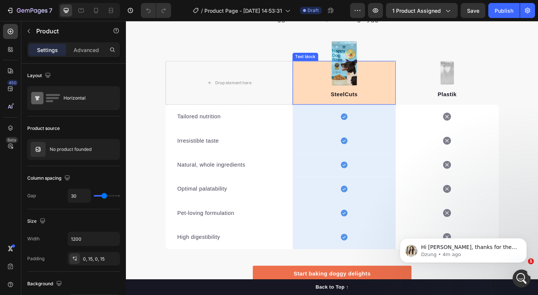
click at [405, 91] on div "SteelCuts Text block" at bounding box center [363, 87] width 112 height 47
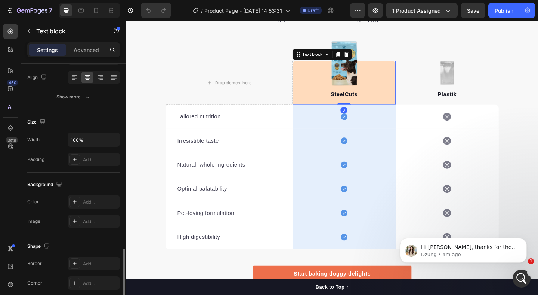
scroll to position [191, 0]
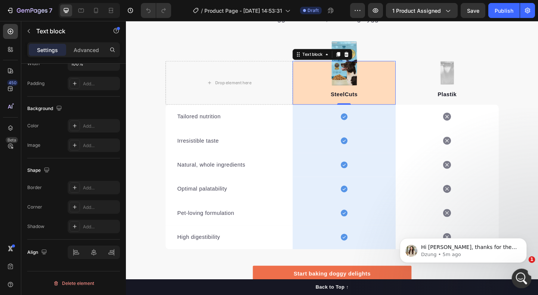
click at [517, 271] on div "Open Intercom Messenger" at bounding box center [520, 277] width 25 height 25
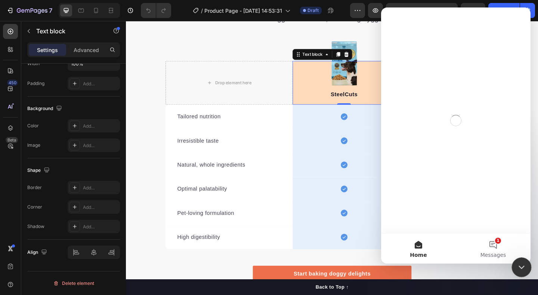
scroll to position [0, 0]
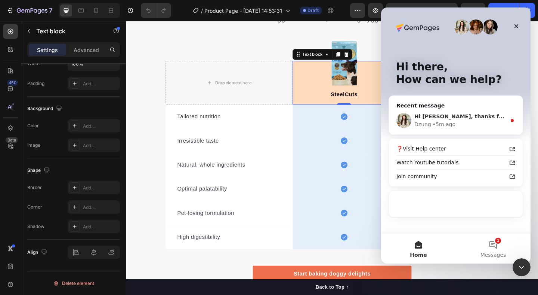
click at [474, 112] on div "Hi [PERSON_NAME], thanks for the screenshot. Allow me a moment to show you the …" at bounding box center [456, 121] width 134 height 28
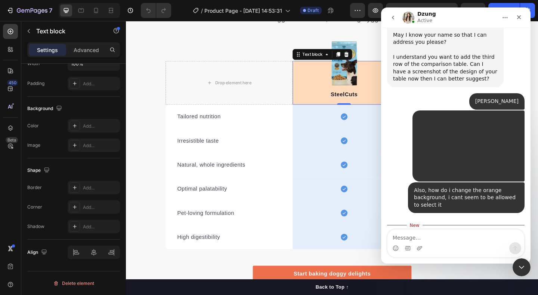
scroll to position [301, 0]
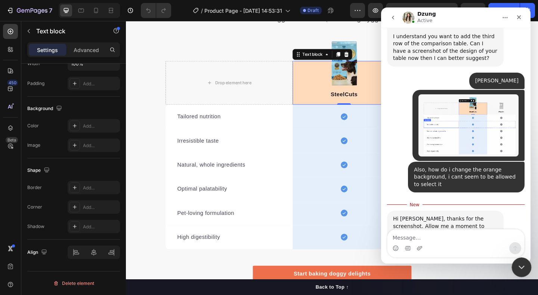
click at [526, 271] on div "Close Intercom Messenger" at bounding box center [521, 266] width 18 height 18
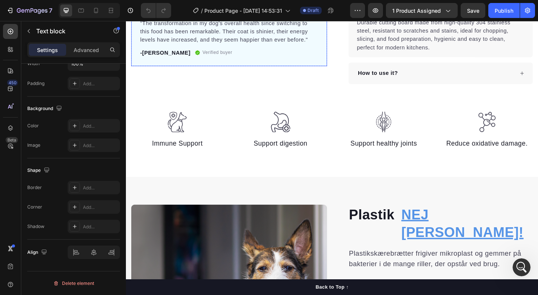
scroll to position [307, 0]
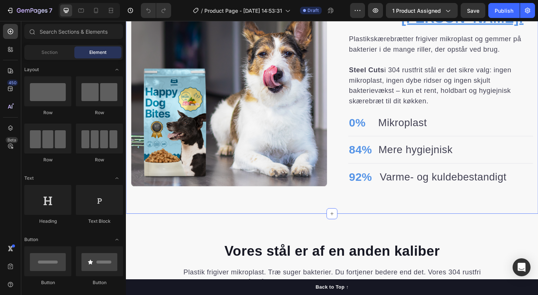
scroll to position [517, 0]
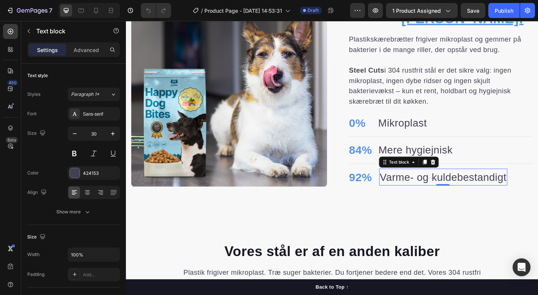
click at [538, 182] on p "Varme- og kuldebestandigt" at bounding box center [471, 190] width 138 height 17
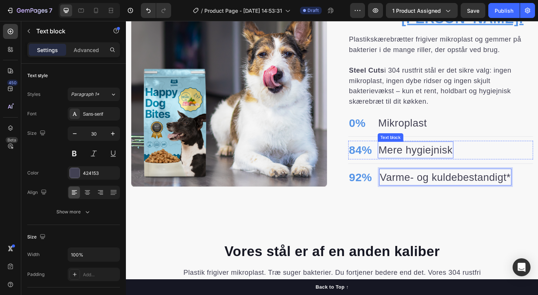
click at [478, 153] on p "Mere hygiejnisk" at bounding box center [441, 161] width 81 height 17
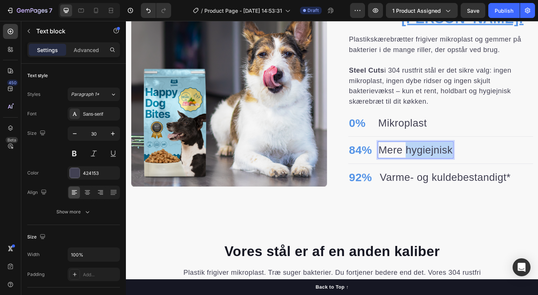
click at [478, 153] on p "Mere hygiejnisk" at bounding box center [441, 161] width 81 height 17
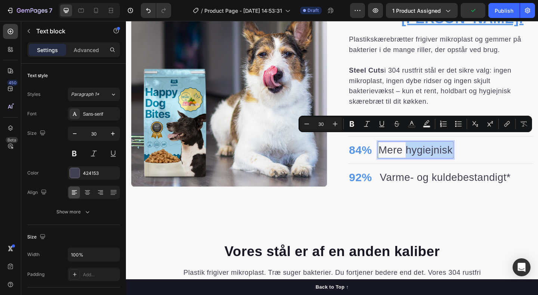
click at [466, 155] on p "Mere hygiejnisk" at bounding box center [441, 161] width 81 height 17
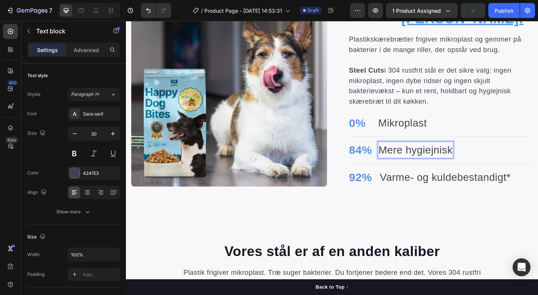
click at [480, 154] on p "Mere hygiejnisk" at bounding box center [441, 161] width 81 height 17
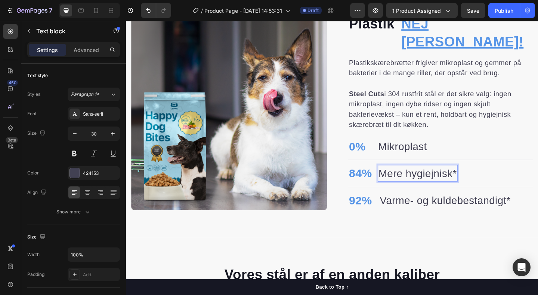
scroll to position [486, 0]
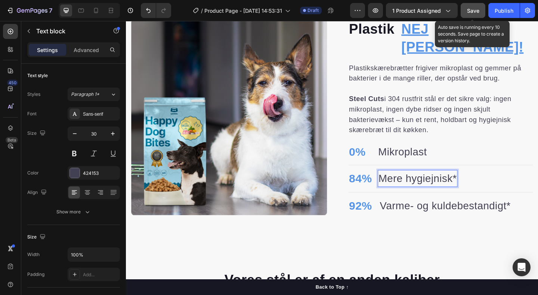
click at [469, 7] on span "Save" at bounding box center [473, 10] width 12 height 6
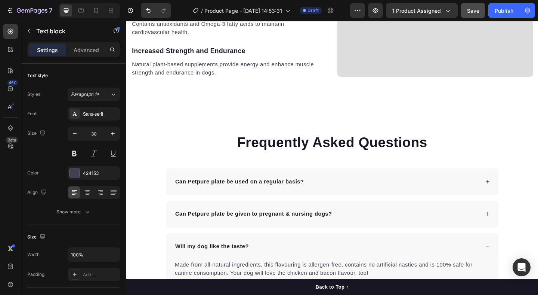
scroll to position [1388, 0]
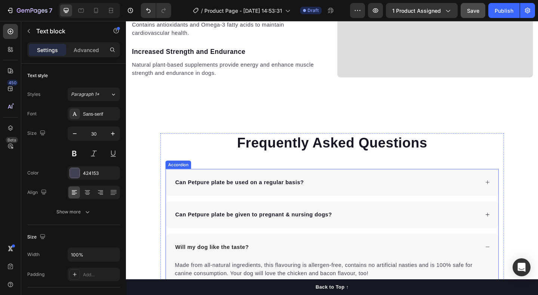
click at [432, 205] on div "Can Petpure plate be used on a regular basis?" at bounding box center [350, 196] width 362 height 29
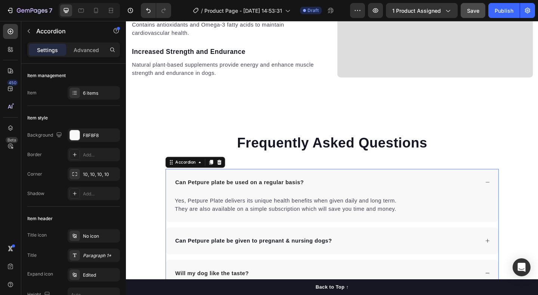
click at [432, 205] on div "Can Petpure plate be used on a regular basis?" at bounding box center [350, 196] width 362 height 29
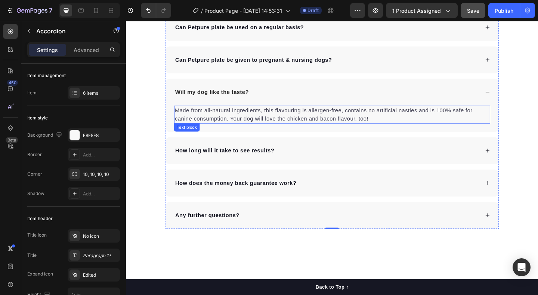
scroll to position [1587, 0]
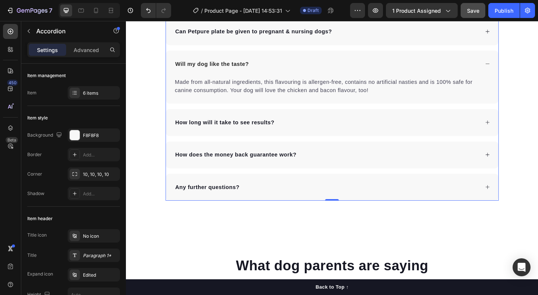
click at [341, 135] on div "How long will it take to see results?" at bounding box center [344, 131] width 332 height 11
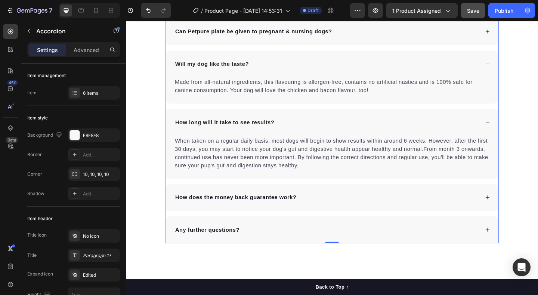
click at [341, 135] on div "How long will it take to see results?" at bounding box center [344, 131] width 332 height 11
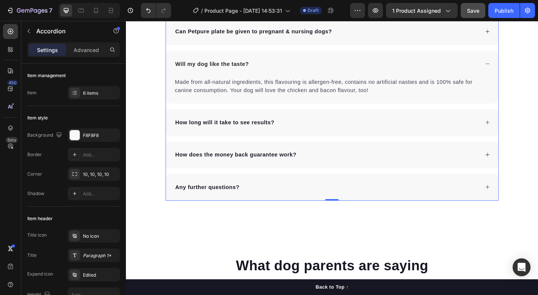
click at [342, 166] on div "How does the money back guarantee work?" at bounding box center [344, 166] width 332 height 11
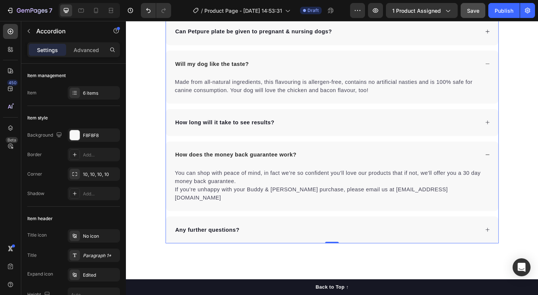
click at [342, 166] on div "How does the money back guarantee work?" at bounding box center [344, 166] width 332 height 11
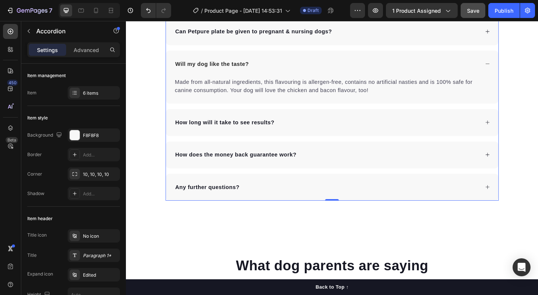
click at [333, 199] on div "Any further questions?" at bounding box center [344, 201] width 332 height 11
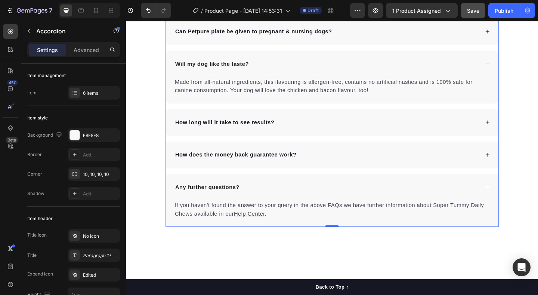
click at [333, 199] on div "Any further questions?" at bounding box center [344, 201] width 332 height 11
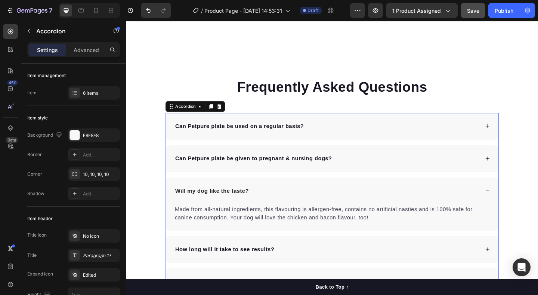
scroll to position [1417, 0]
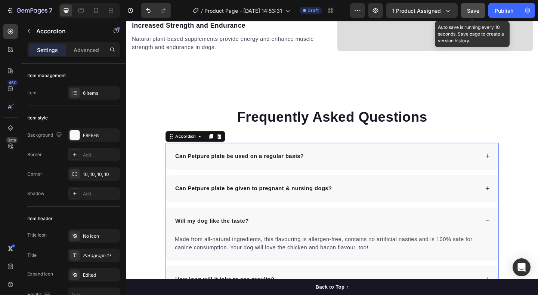
click at [478, 9] on span "Save" at bounding box center [473, 10] width 12 height 6
